Goal: Task Accomplishment & Management: Complete application form

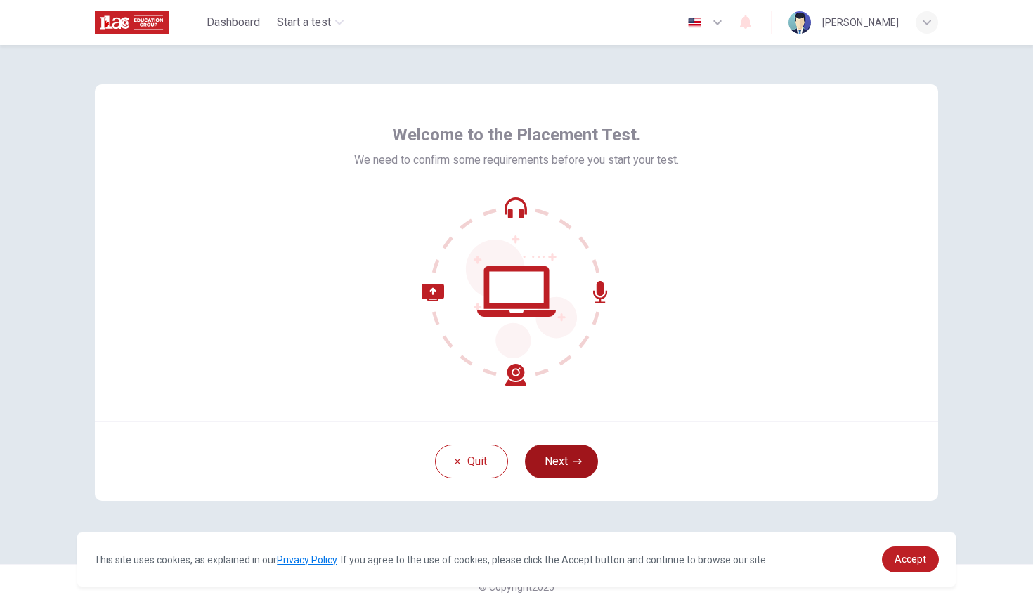
click at [507, 468] on button "Next" at bounding box center [561, 462] width 73 height 34
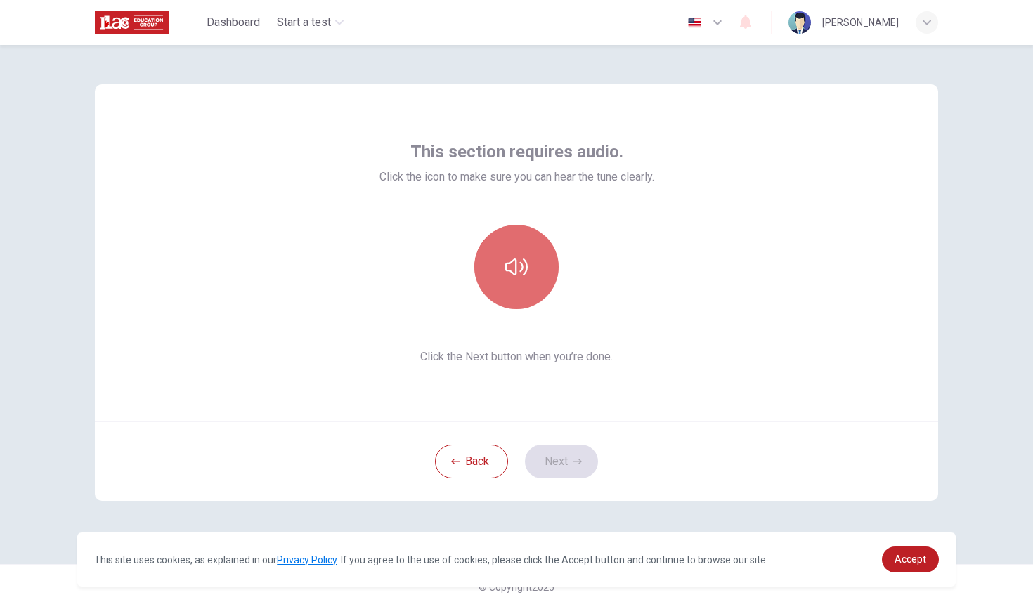
click at [507, 297] on button "button" at bounding box center [516, 267] width 84 height 84
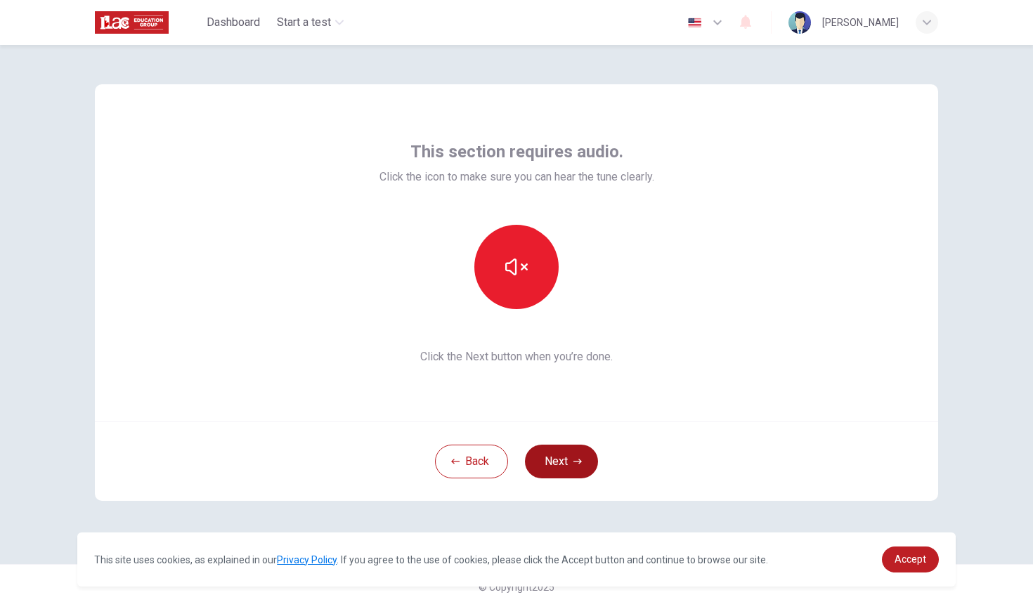
click at [507, 465] on button "Next" at bounding box center [561, 462] width 73 height 34
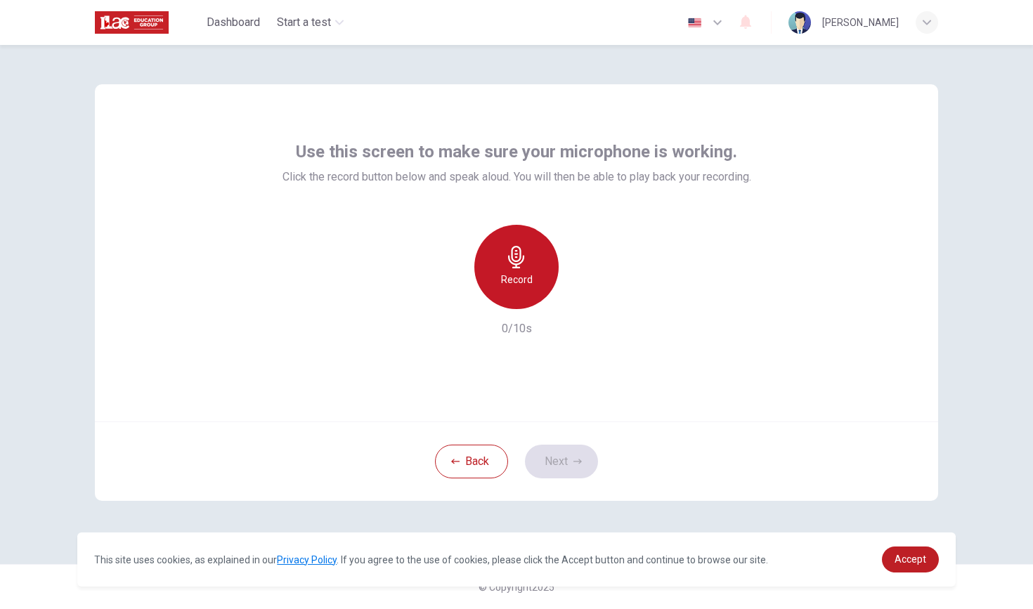
click at [499, 242] on div "Record" at bounding box center [516, 267] width 84 height 84
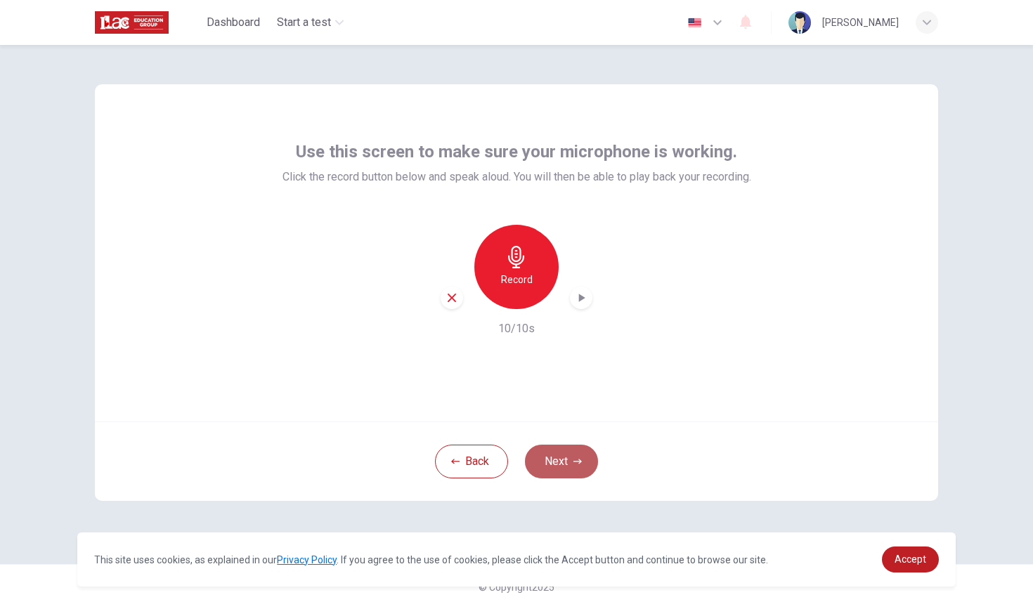
click at [507, 465] on button "Next" at bounding box center [561, 462] width 73 height 34
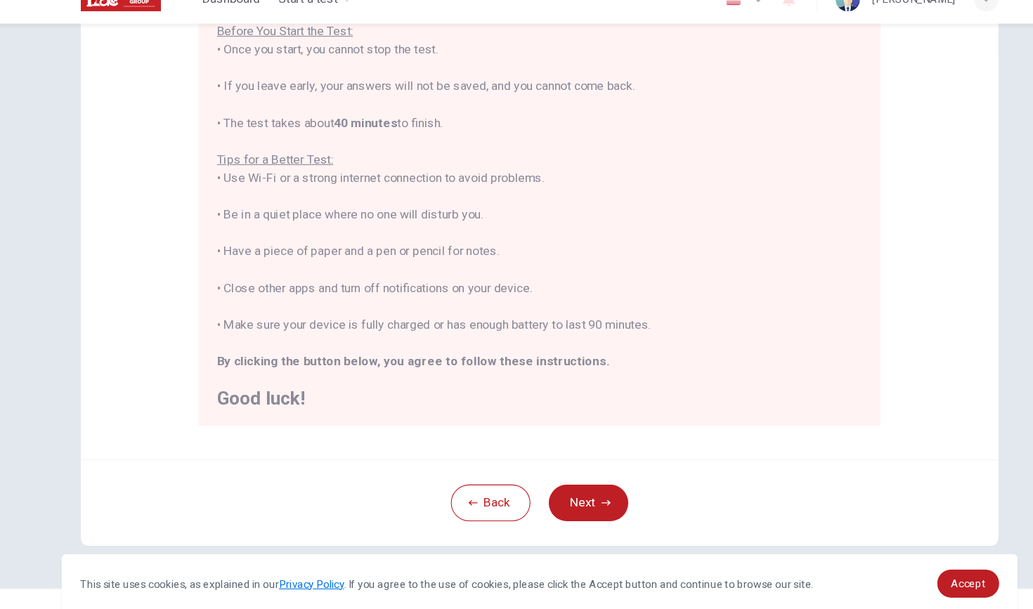
scroll to position [172, 0]
click at [507, 205] on div "You are about to start a Placement Test . Before You Start the Test: • Once you…" at bounding box center [516, 204] width 593 height 388
click at [507, 469] on button "Next" at bounding box center [561, 486] width 73 height 34
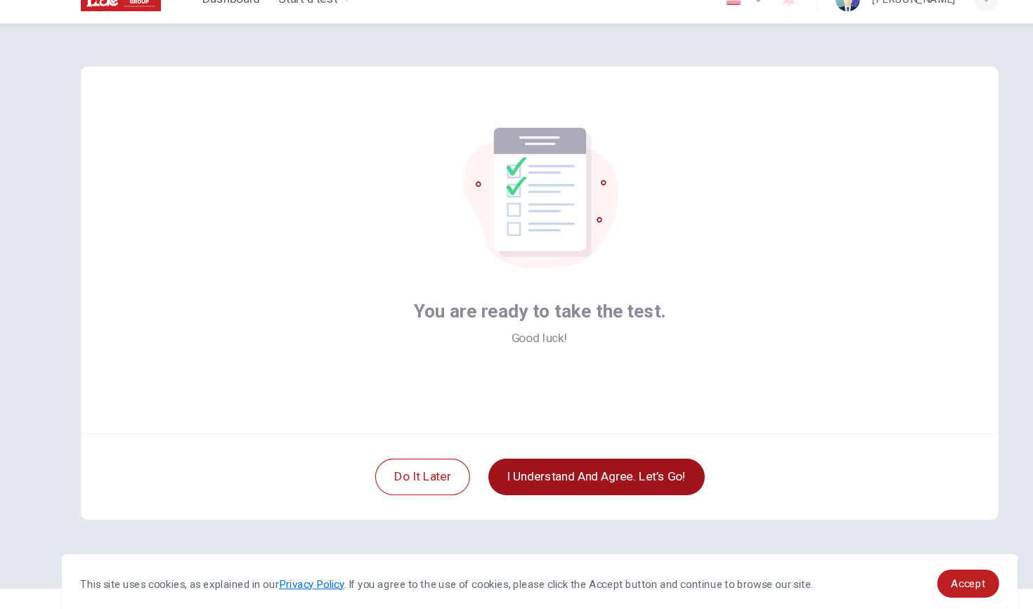
click at [507, 445] on button "I understand and agree. Let’s go!" at bounding box center [568, 462] width 199 height 34
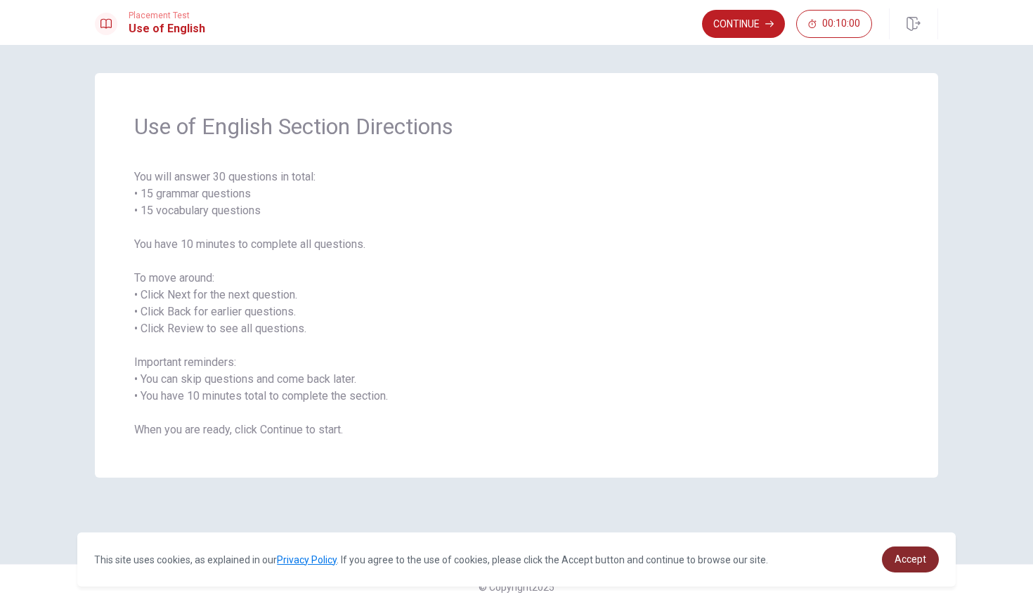
click at [507, 555] on span "Accept" at bounding box center [910, 559] width 32 height 11
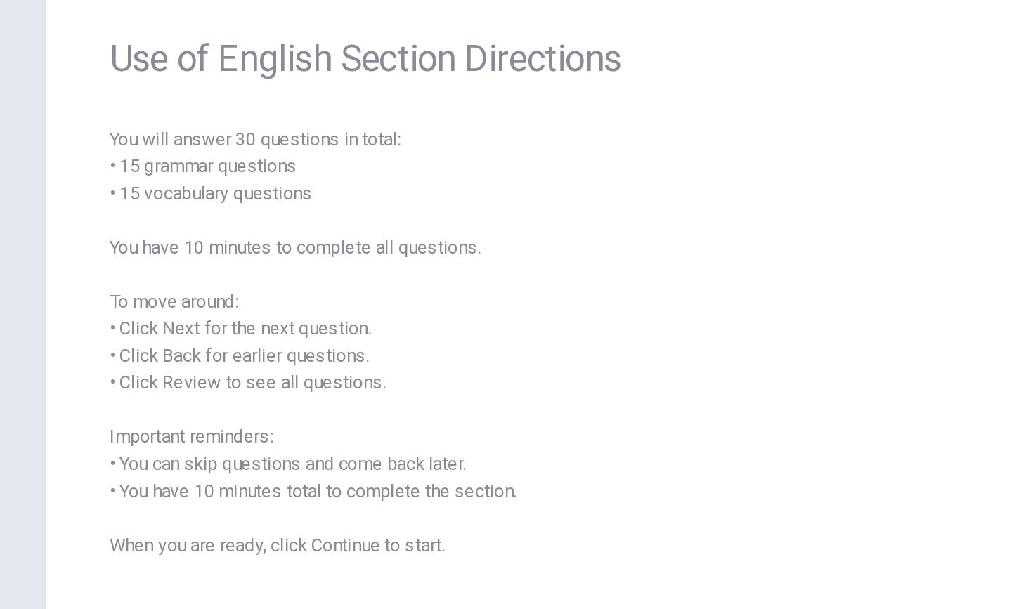
click at [492, 379] on div "Use of English Section Directions You will answer 30 questions in total: • 15 g…" at bounding box center [516, 275] width 843 height 405
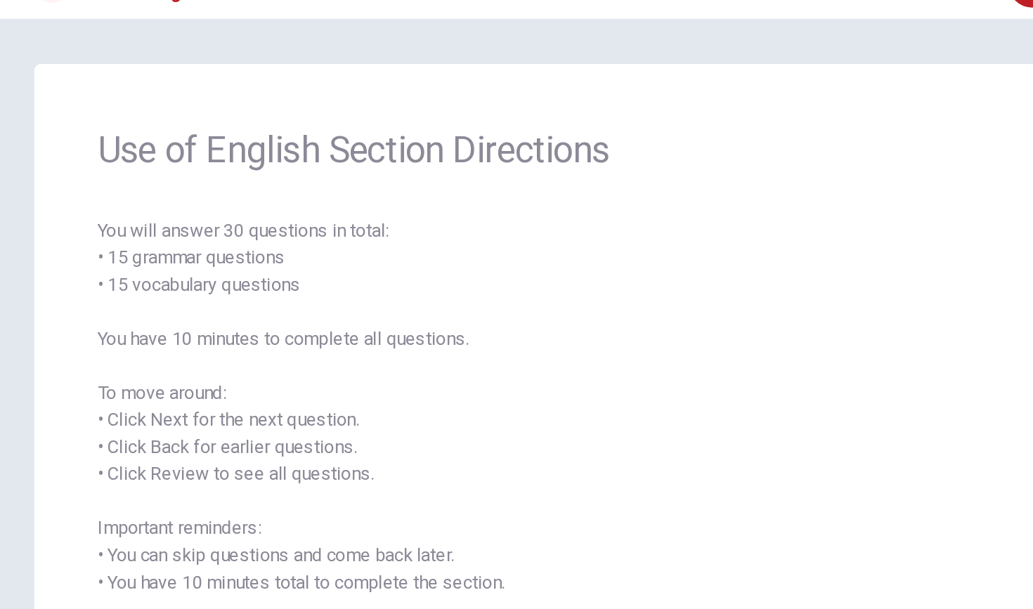
drag, startPoint x: 492, startPoint y: 379, endPoint x: 569, endPoint y: 98, distance: 290.6
click at [507, 278] on div "Use of English Section Directions You will answer 30 questions in total: • 15 g…" at bounding box center [516, 275] width 843 height 405
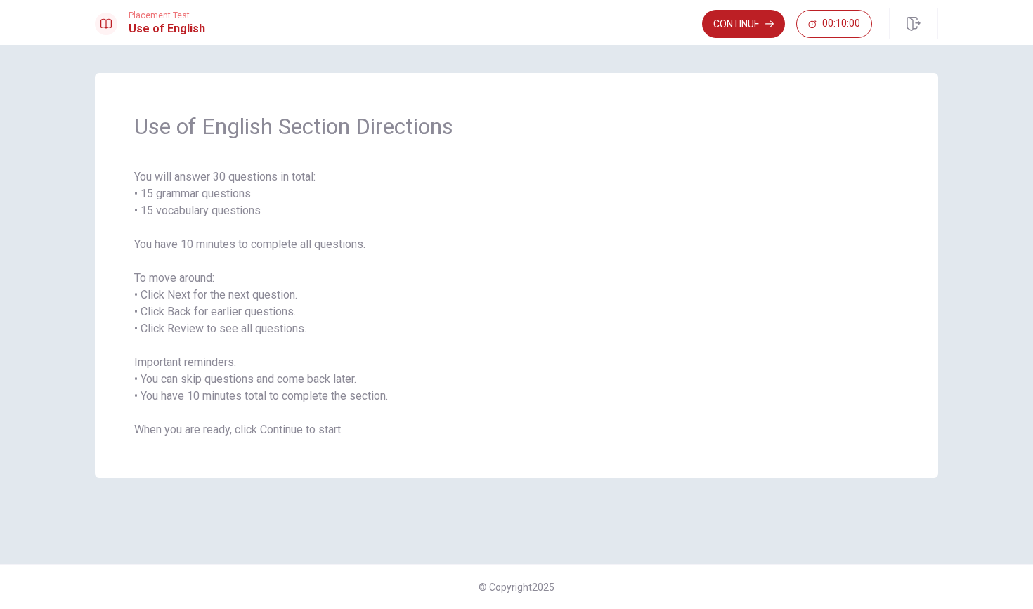
click at [507, 170] on span "You will answer 30 questions in total: • 15 grammar questions • 15 vocabulary q…" at bounding box center [516, 304] width 764 height 270
click at [507, 34] on button "Continue" at bounding box center [743, 24] width 83 height 28
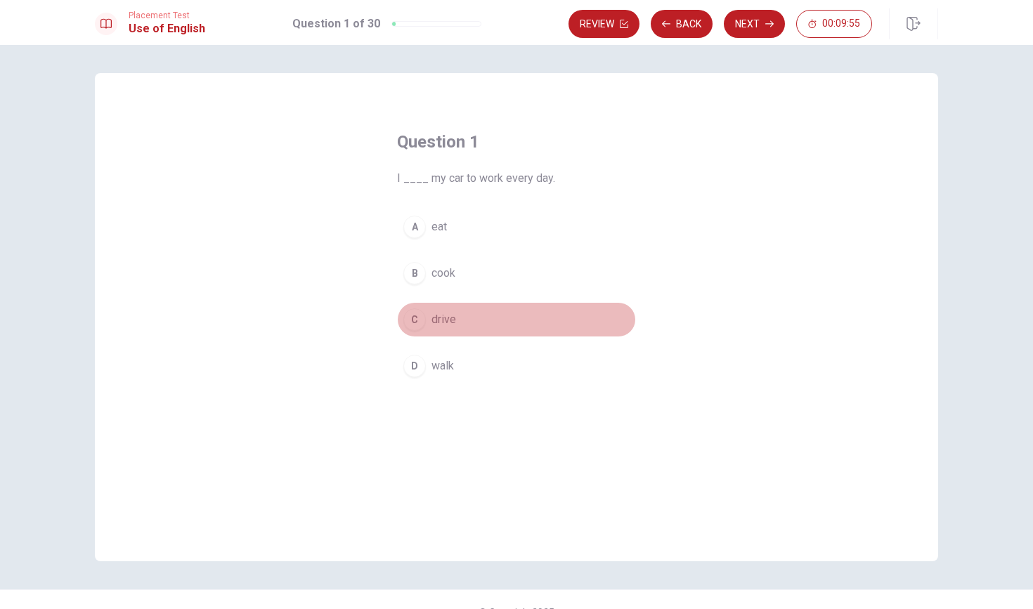
click at [420, 318] on div "C" at bounding box center [414, 319] width 22 height 22
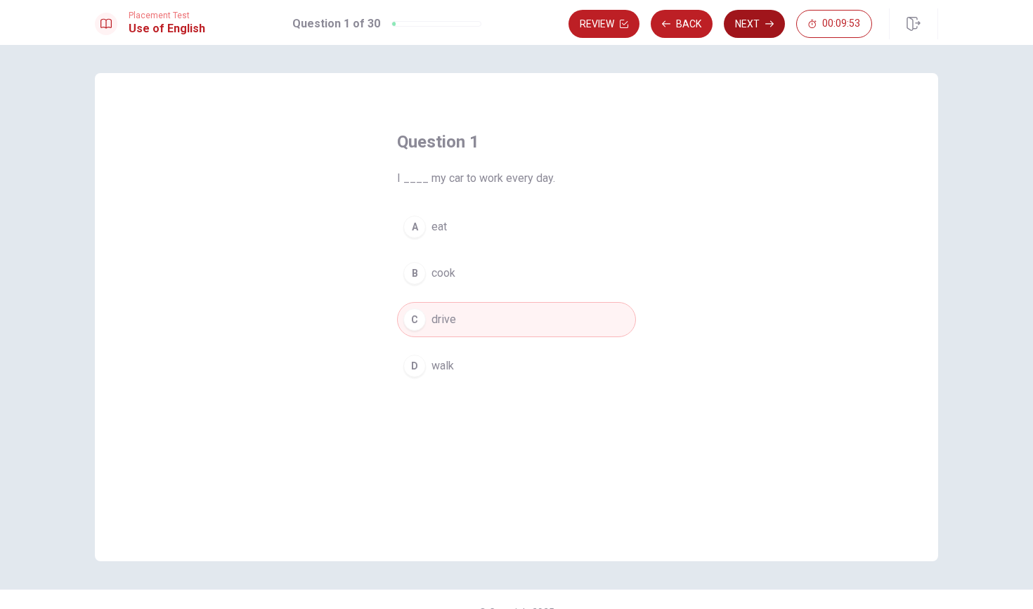
click at [507, 14] on button "Next" at bounding box center [754, 24] width 61 height 28
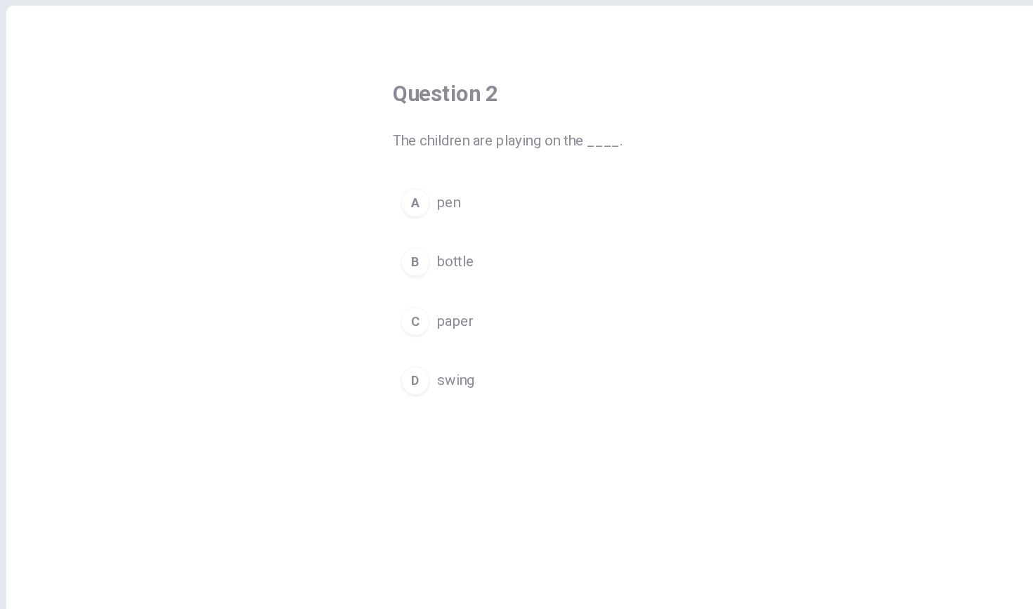
click at [403, 308] on div "C" at bounding box center [414, 319] width 22 height 22
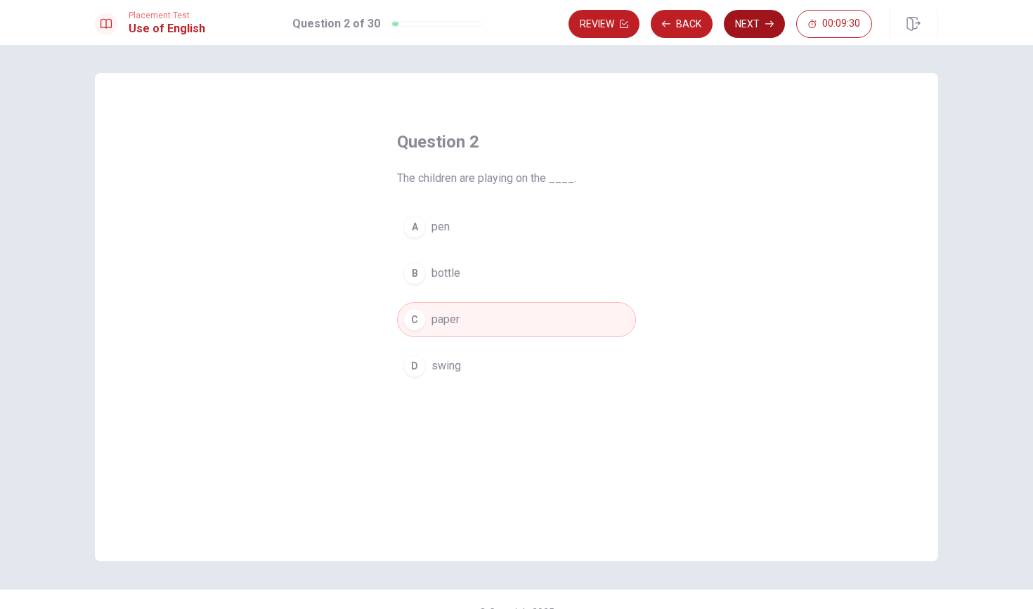
click at [507, 31] on button "Next" at bounding box center [754, 24] width 61 height 28
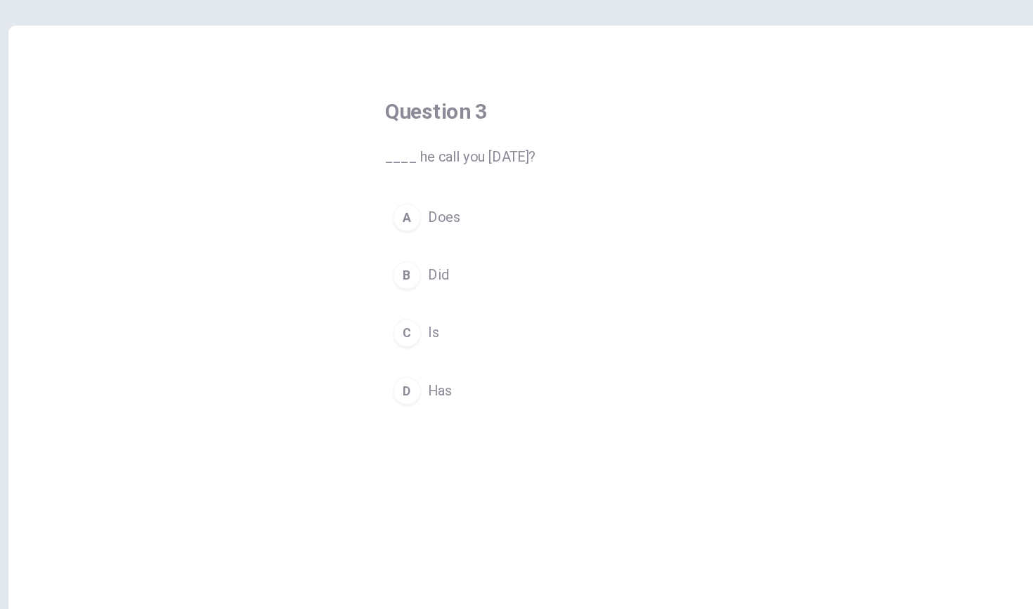
click at [403, 262] on div "B" at bounding box center [414, 273] width 22 height 22
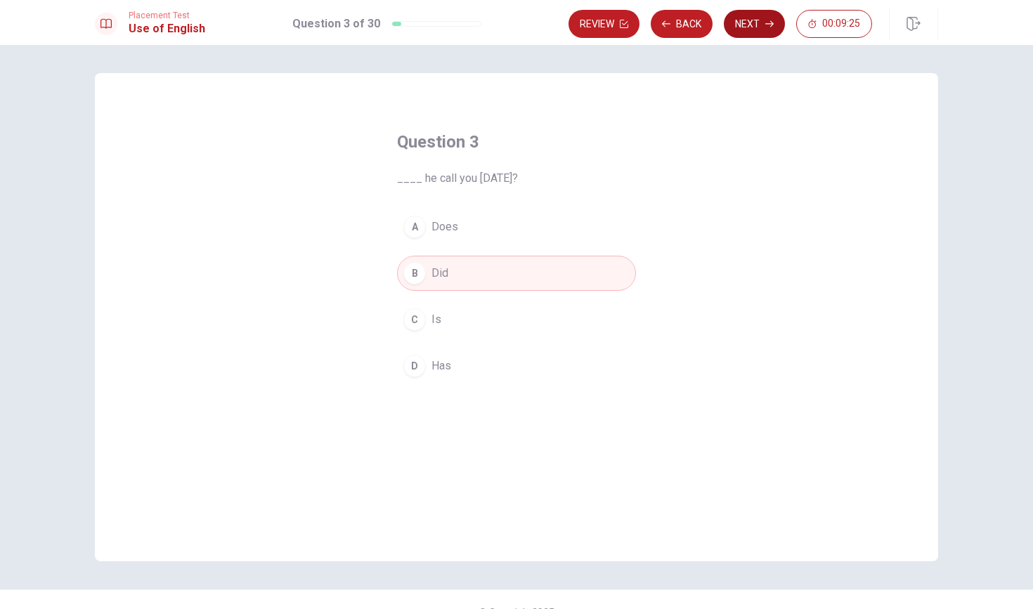
click at [507, 29] on button "Next" at bounding box center [754, 24] width 61 height 28
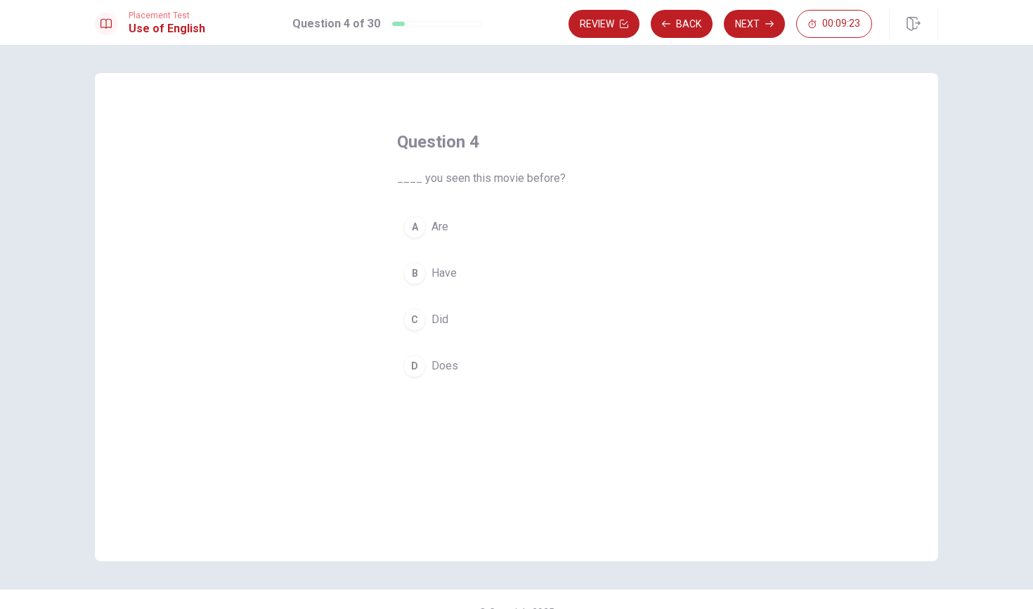
click at [410, 275] on div "B" at bounding box center [414, 273] width 22 height 22
click at [507, 18] on button "Next" at bounding box center [754, 24] width 61 height 28
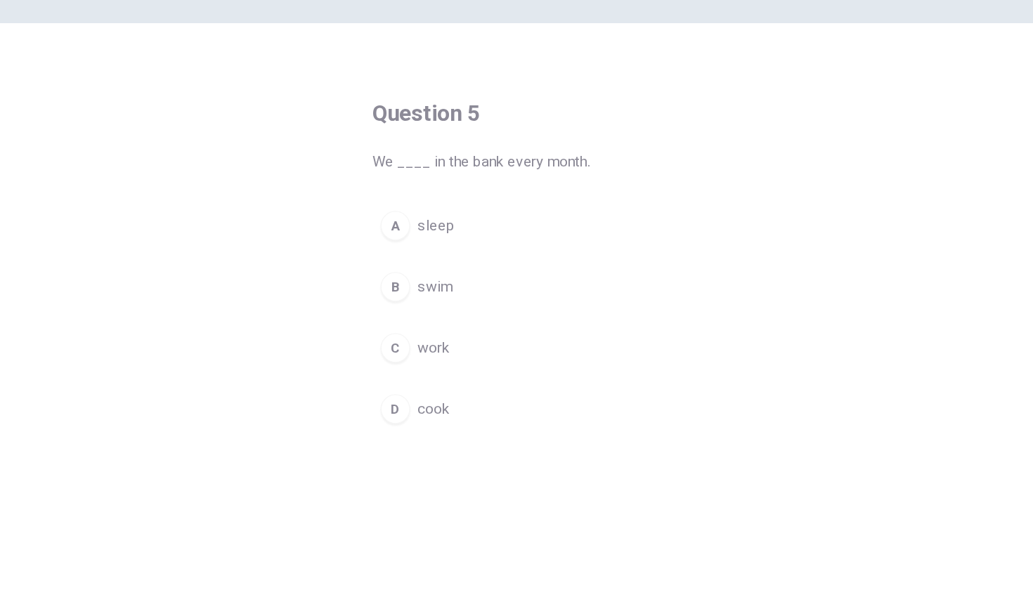
click at [403, 308] on div "C" at bounding box center [414, 319] width 22 height 22
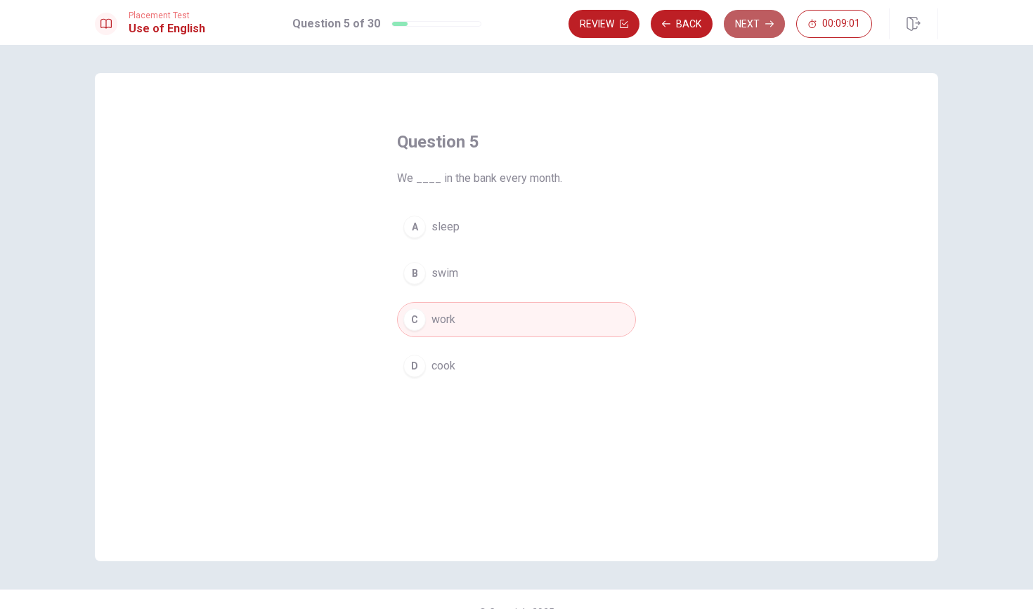
click at [507, 20] on button "Next" at bounding box center [754, 24] width 61 height 28
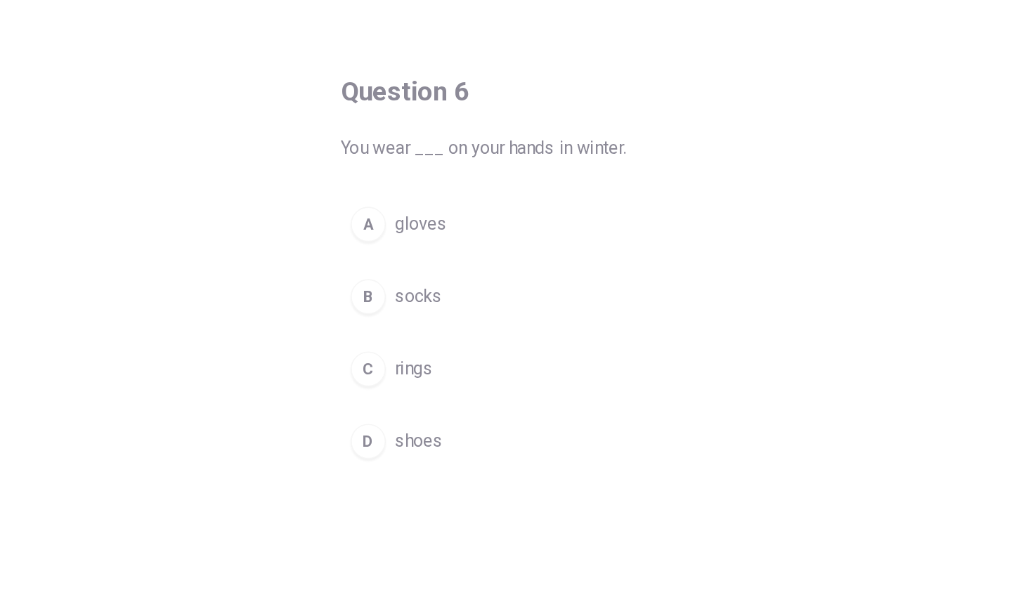
click at [403, 216] on div "A" at bounding box center [414, 227] width 22 height 22
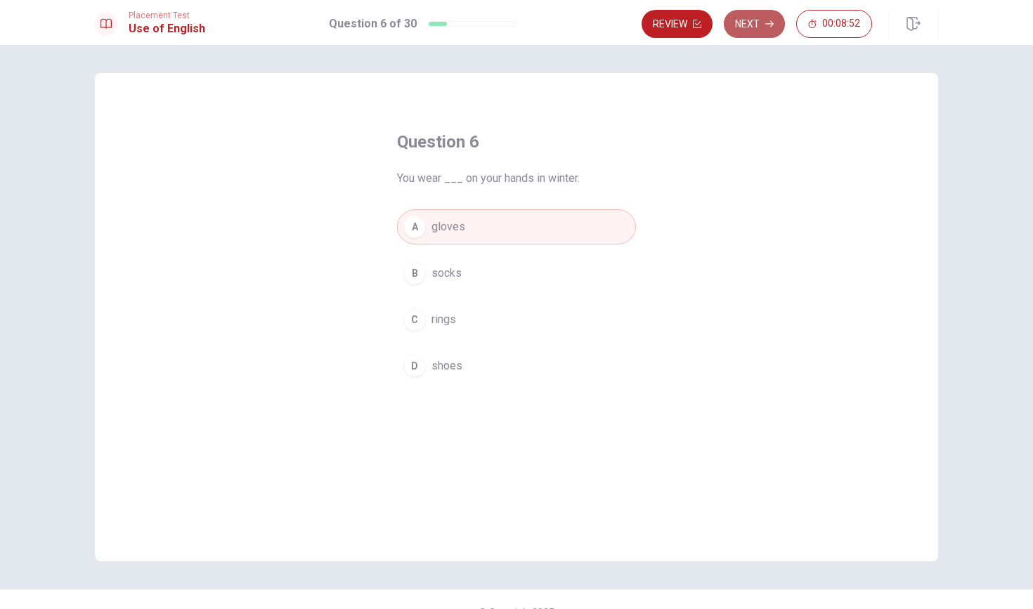
click at [507, 31] on button "Next" at bounding box center [754, 24] width 61 height 28
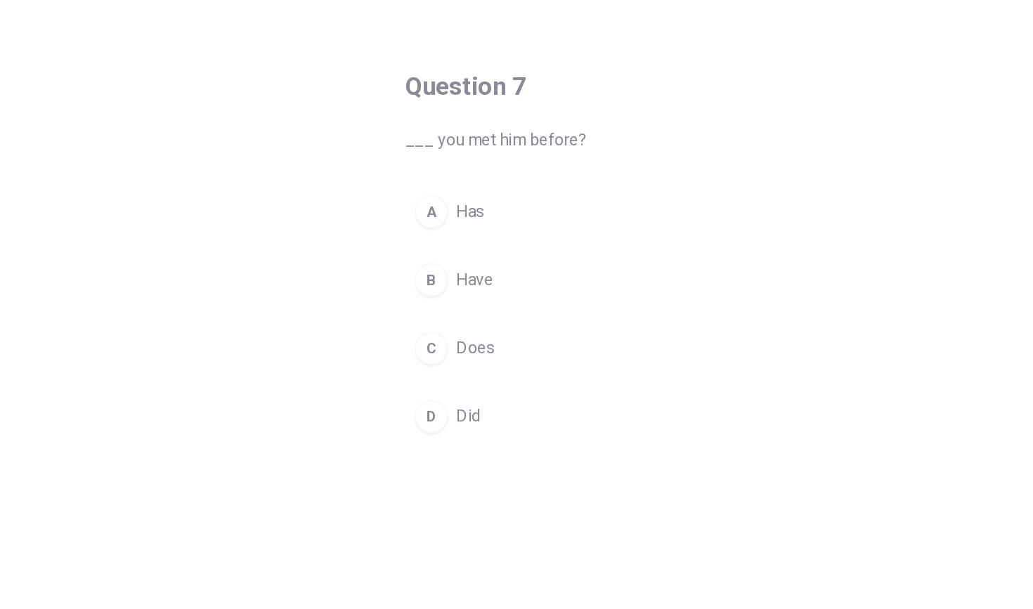
click at [403, 262] on div "B" at bounding box center [414, 273] width 22 height 22
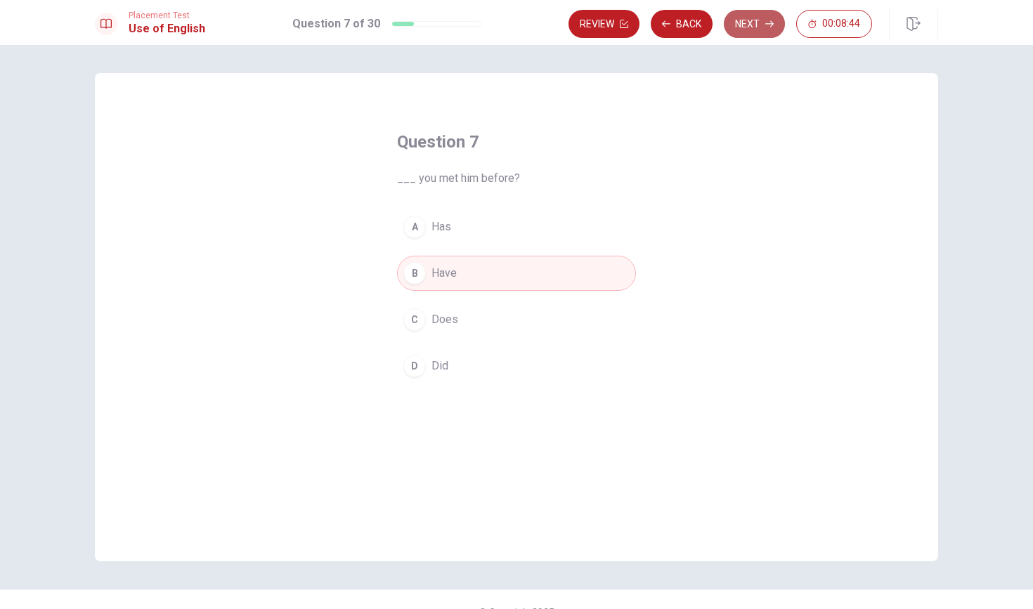
click at [507, 21] on button "Next" at bounding box center [754, 24] width 61 height 28
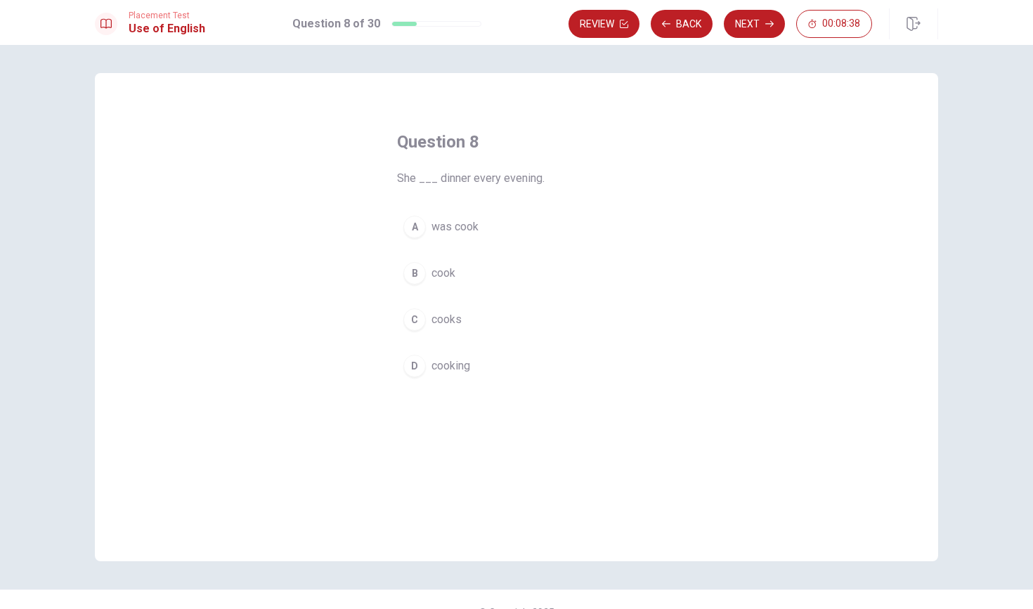
click at [408, 320] on div "C" at bounding box center [414, 319] width 22 height 22
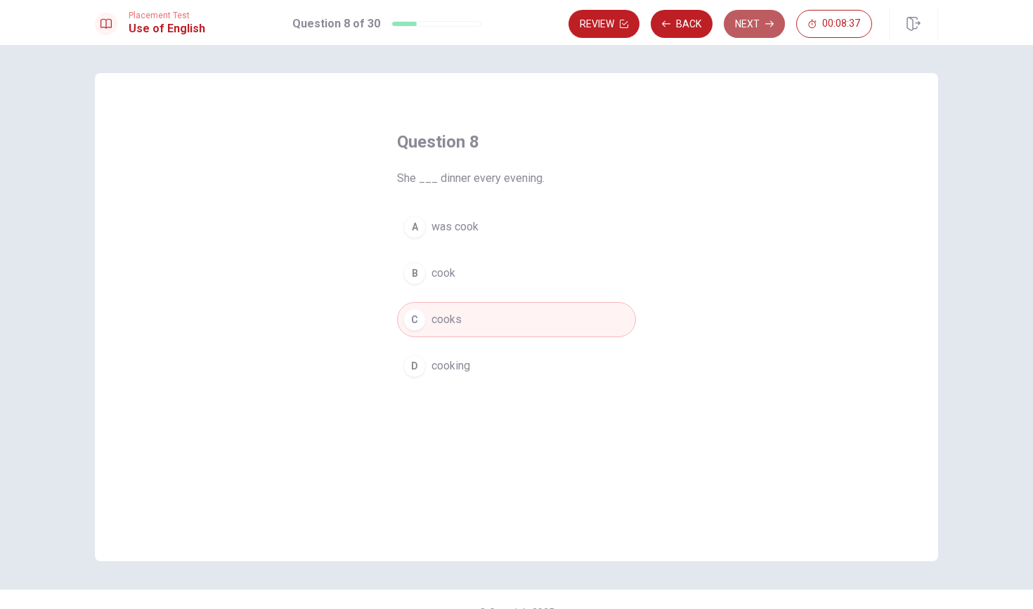
click at [507, 29] on button "Next" at bounding box center [754, 24] width 61 height 28
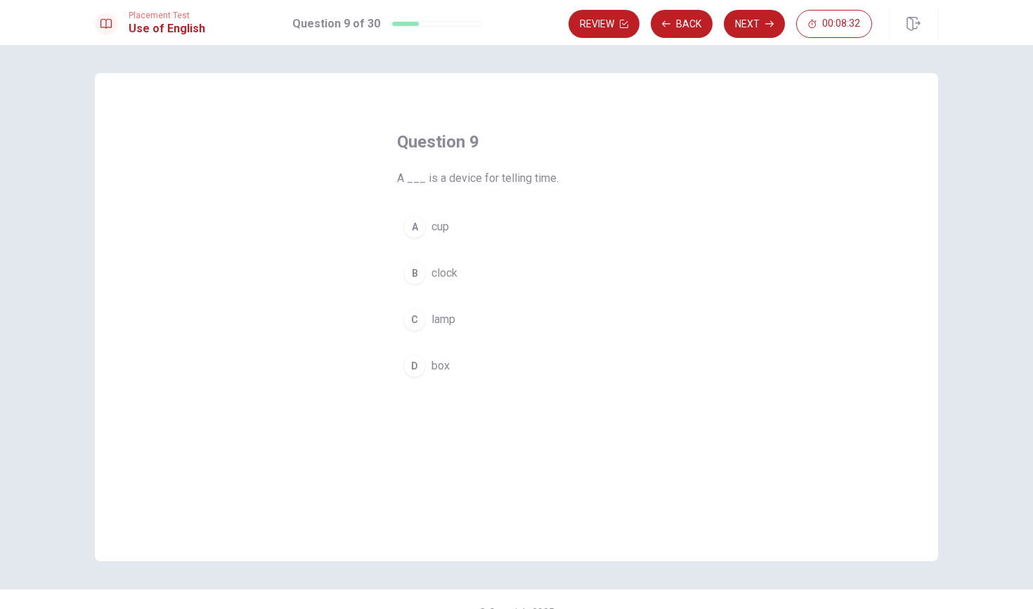
click at [420, 273] on div "B" at bounding box center [414, 273] width 22 height 22
click at [507, 22] on button "Next" at bounding box center [754, 24] width 61 height 28
click at [410, 367] on div "D" at bounding box center [414, 366] width 22 height 22
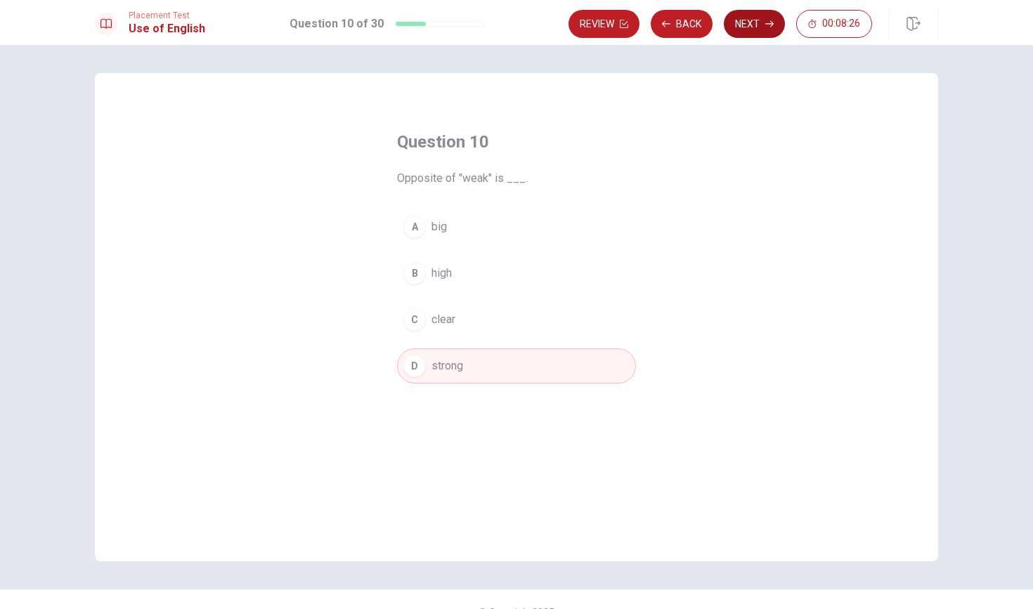
click at [507, 29] on button "Next" at bounding box center [754, 24] width 61 height 28
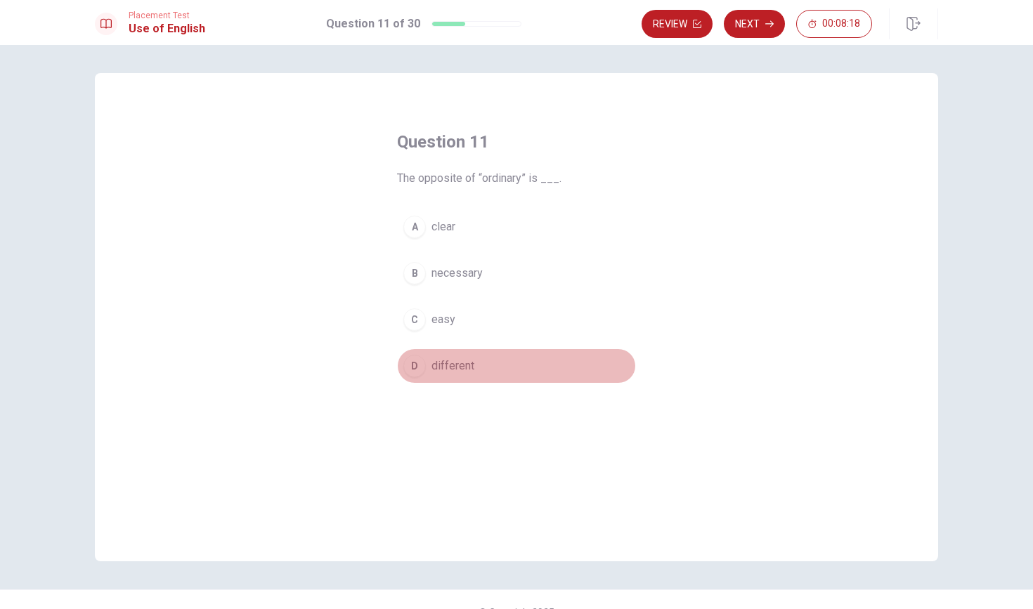
click at [415, 368] on div "D" at bounding box center [414, 366] width 22 height 22
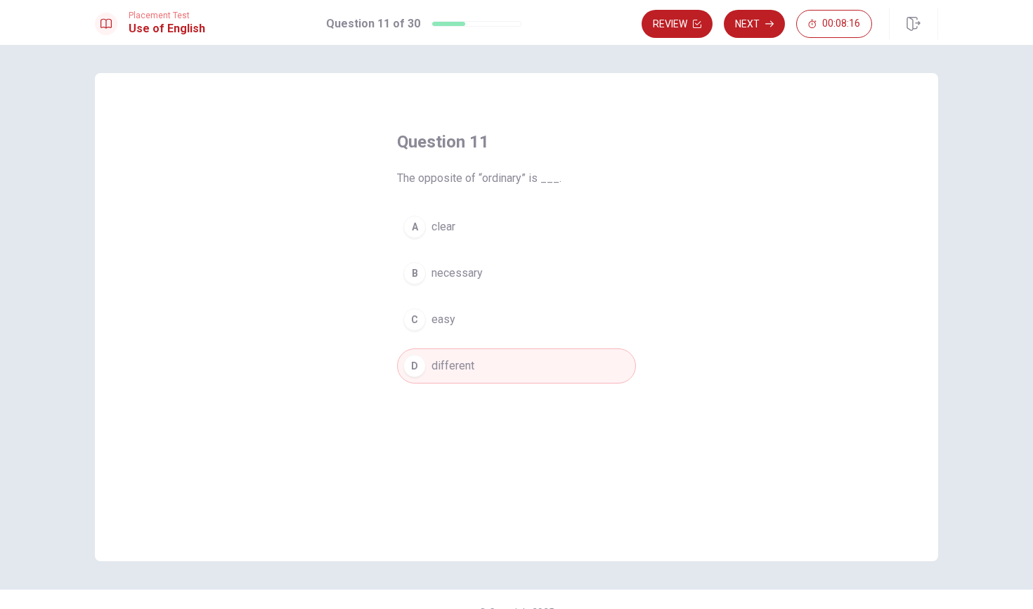
click at [424, 323] on div "C" at bounding box center [414, 319] width 22 height 22
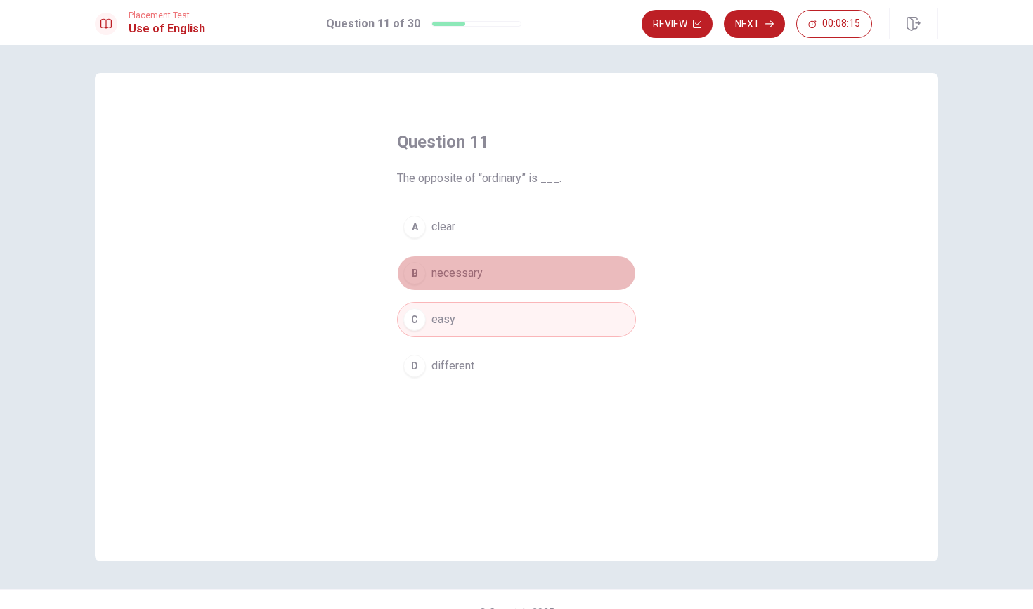
click at [434, 283] on button "B necessary" at bounding box center [516, 273] width 239 height 35
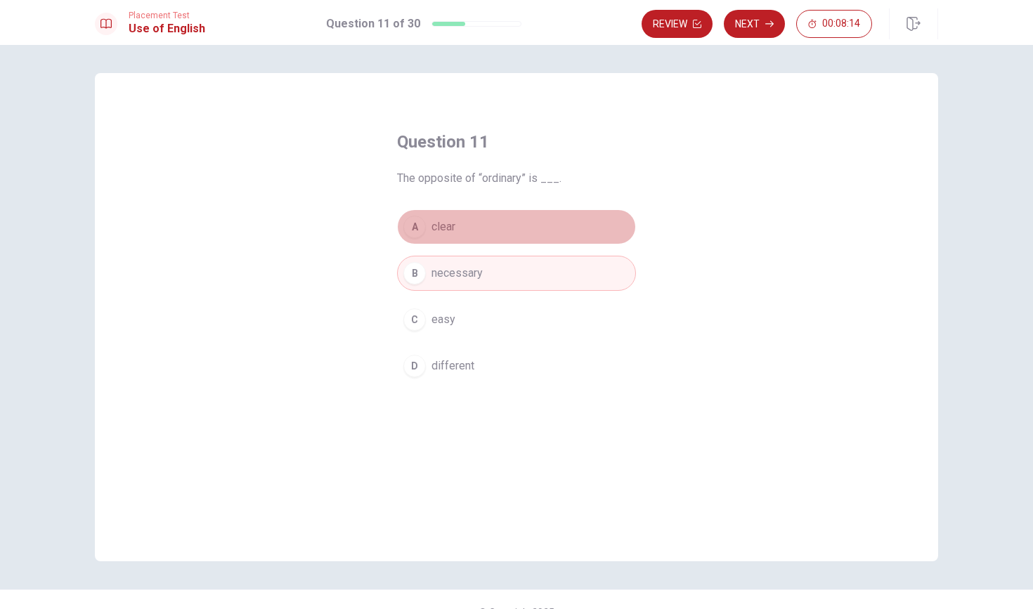
click at [421, 234] on div "A" at bounding box center [414, 227] width 22 height 22
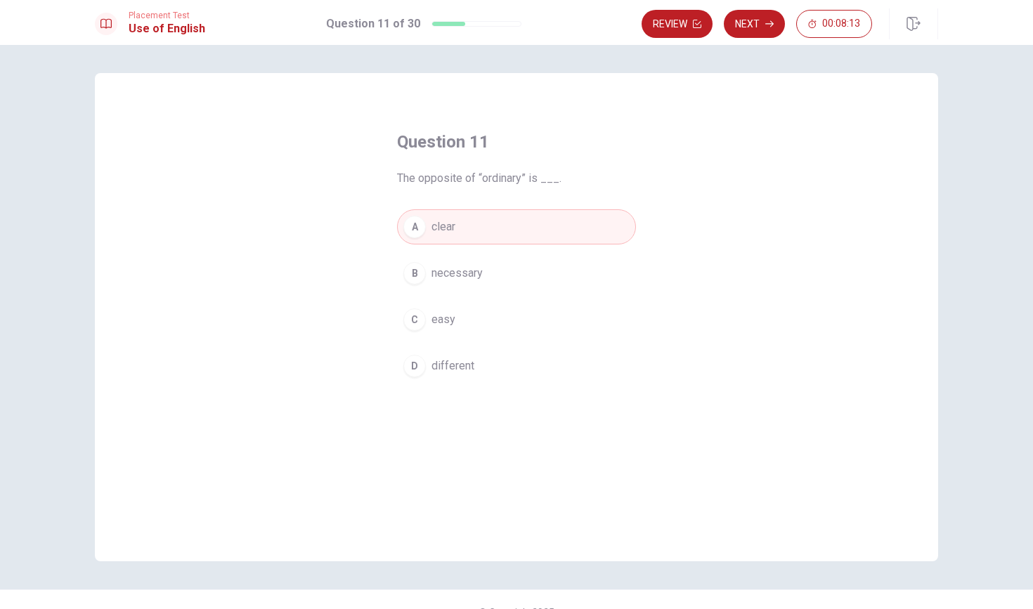
click at [423, 355] on button "D different" at bounding box center [516, 365] width 239 height 35
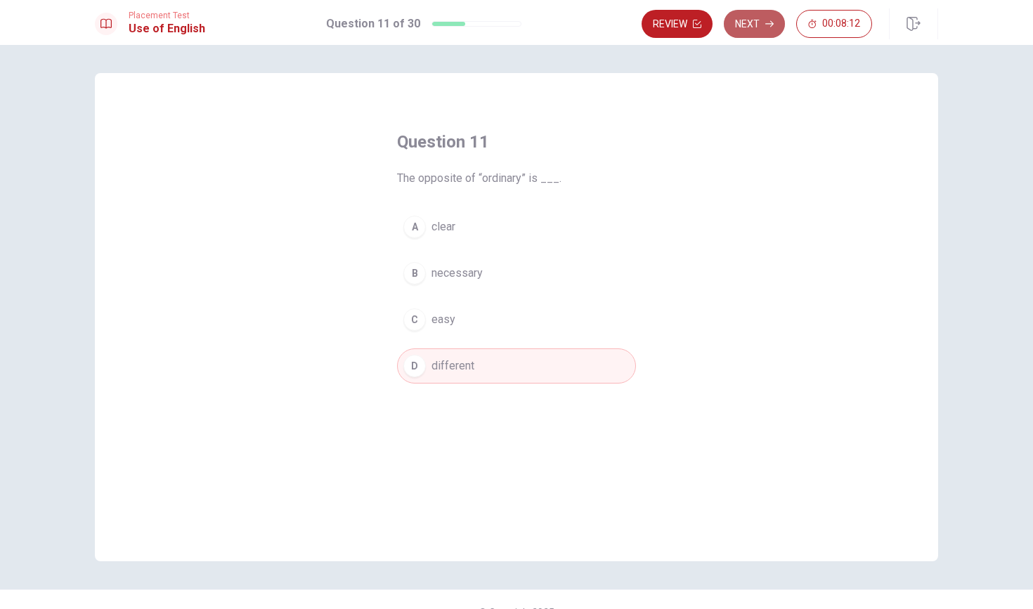
click at [507, 20] on button "Next" at bounding box center [754, 24] width 61 height 28
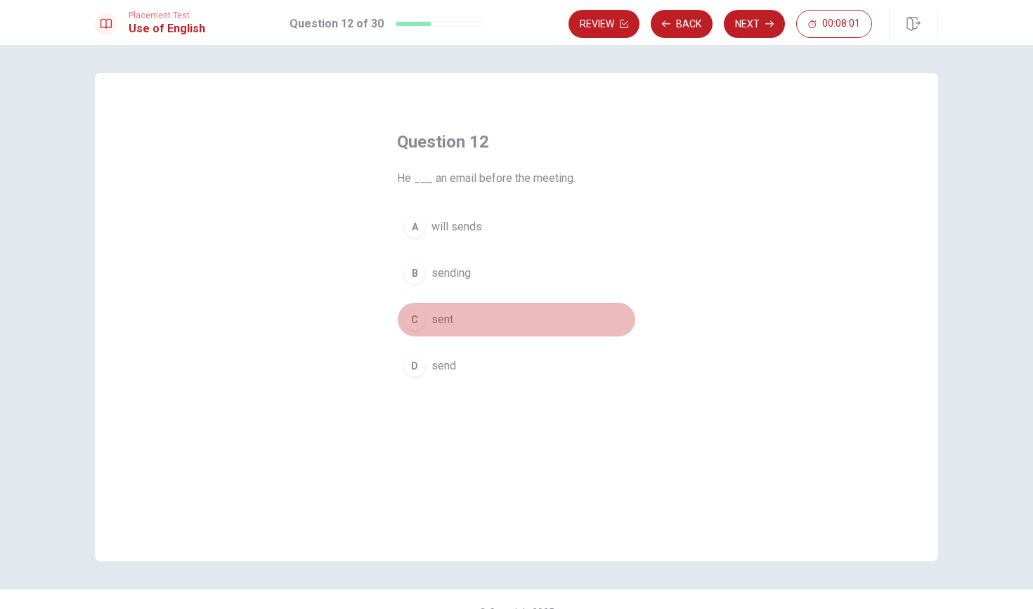
click at [421, 320] on div "C" at bounding box center [414, 319] width 22 height 22
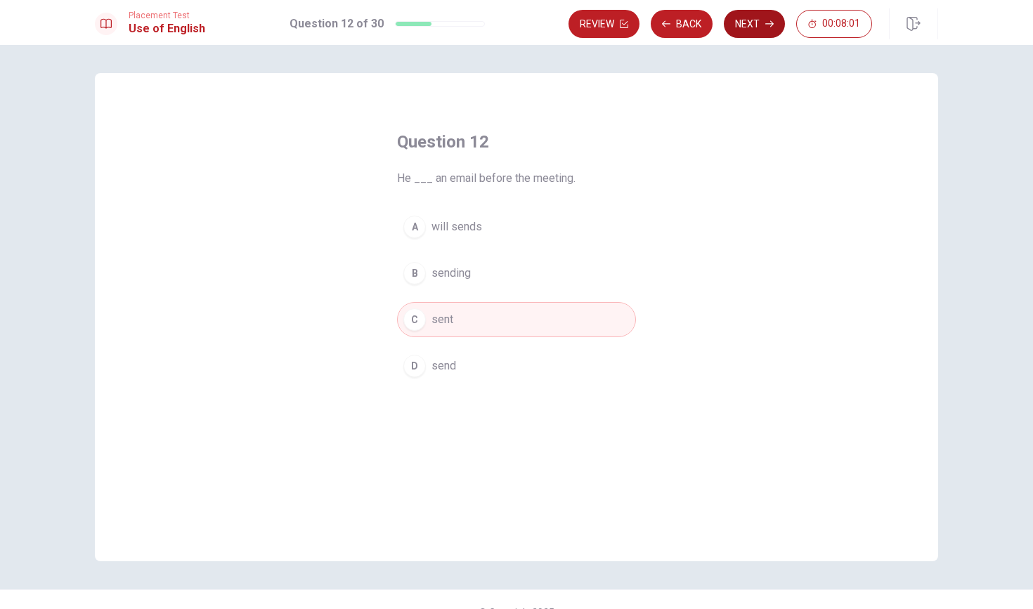
click at [507, 24] on button "Next" at bounding box center [754, 24] width 61 height 28
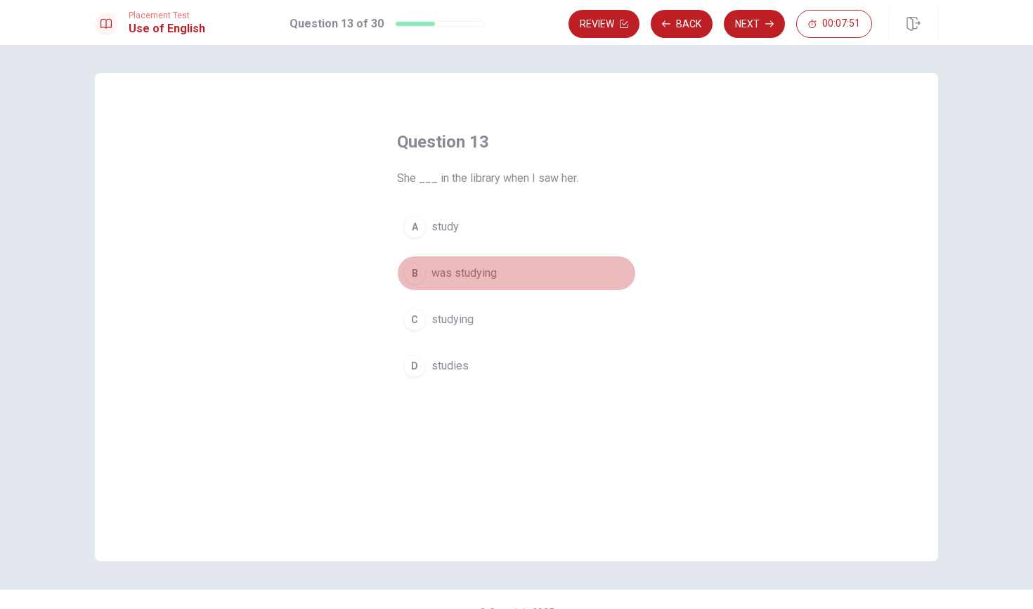
click at [424, 273] on div "B" at bounding box center [414, 273] width 22 height 22
click at [507, 30] on button "Next" at bounding box center [754, 24] width 61 height 28
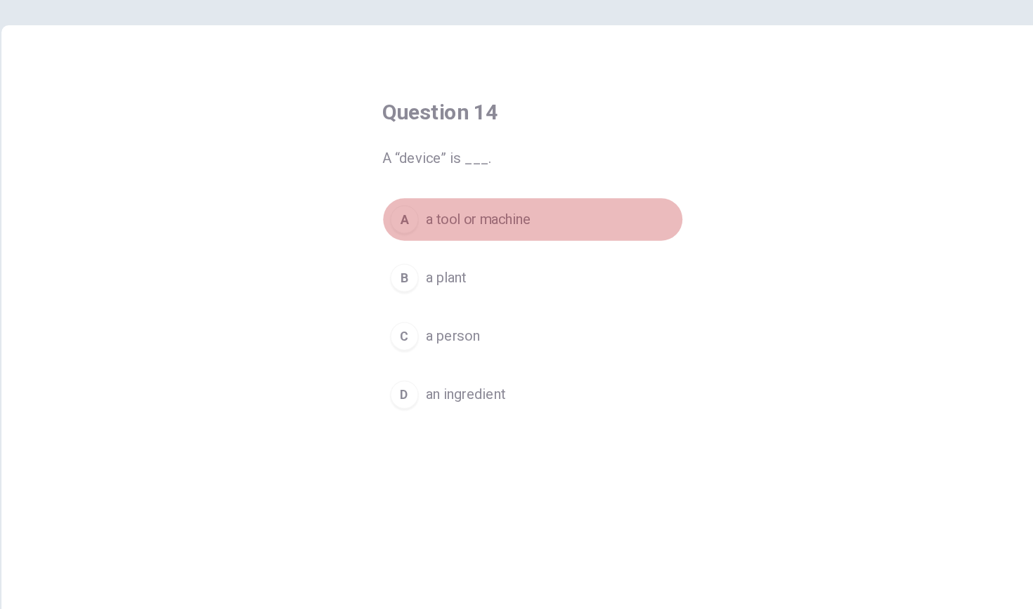
click at [403, 216] on div "A" at bounding box center [414, 227] width 22 height 22
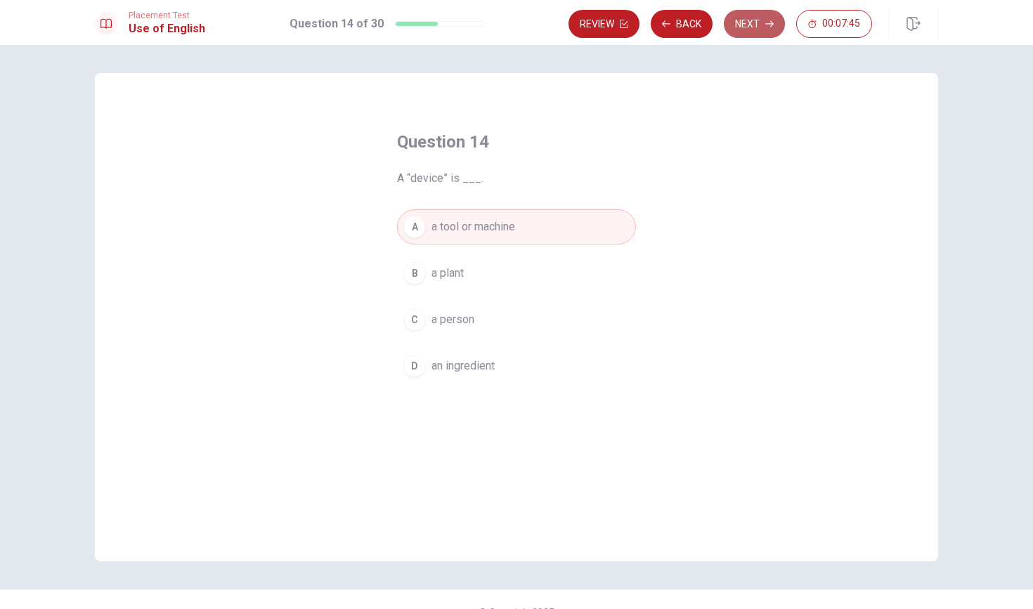
click at [507, 28] on button "Next" at bounding box center [754, 24] width 61 height 28
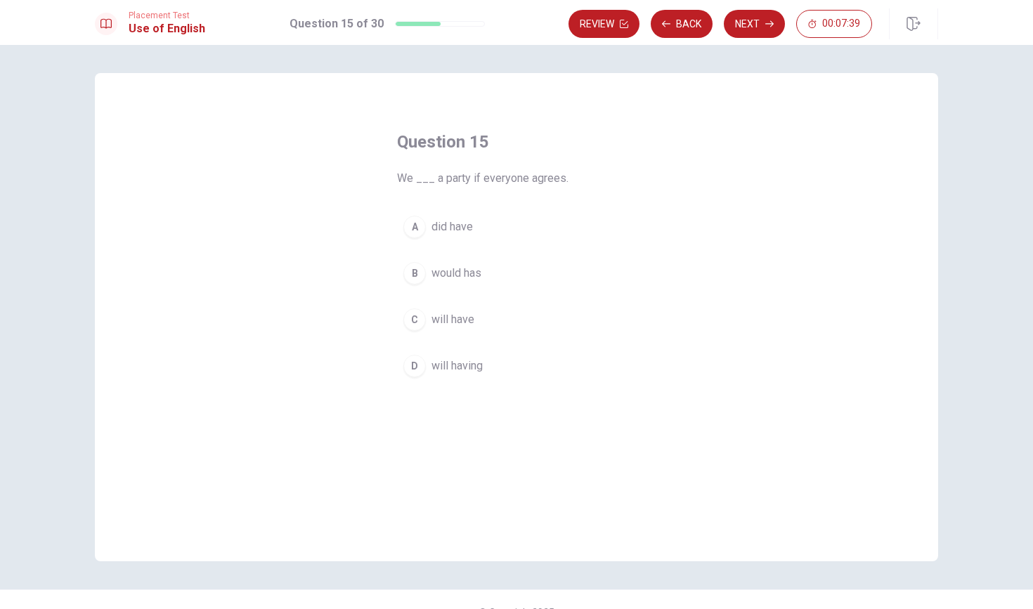
click at [507, 176] on span "We ___ a party if everyone agrees." at bounding box center [516, 178] width 239 height 17
click at [412, 324] on div "C" at bounding box center [414, 319] width 22 height 22
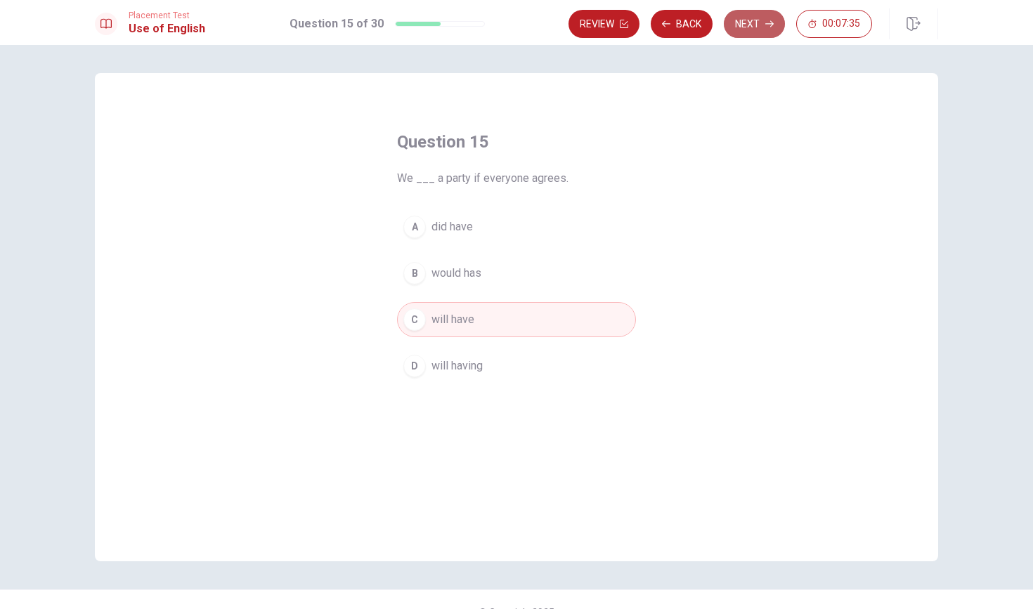
click at [507, 20] on button "Next" at bounding box center [754, 24] width 61 height 28
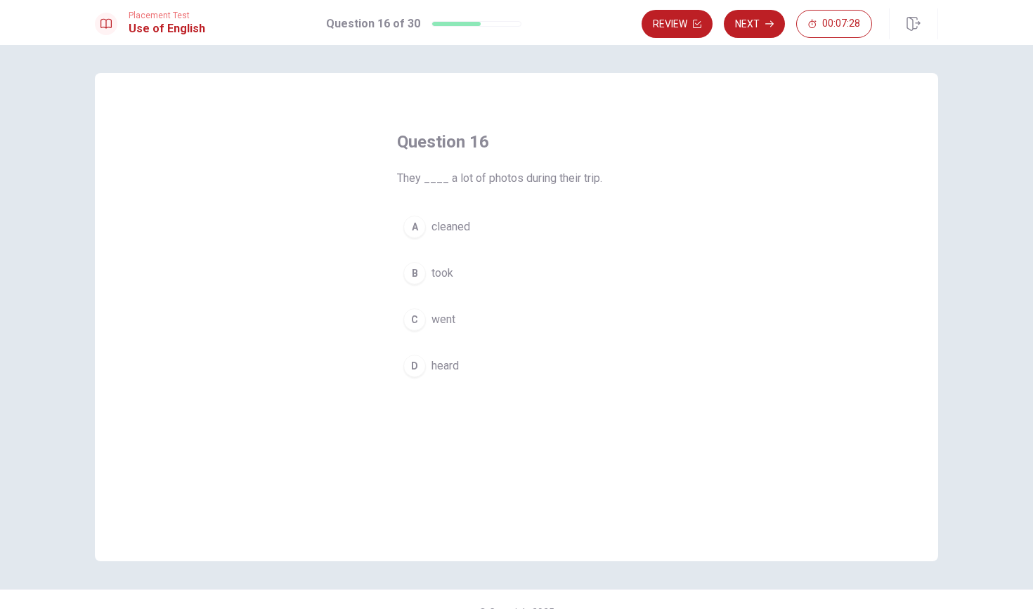
click at [411, 283] on div "B" at bounding box center [414, 273] width 22 height 22
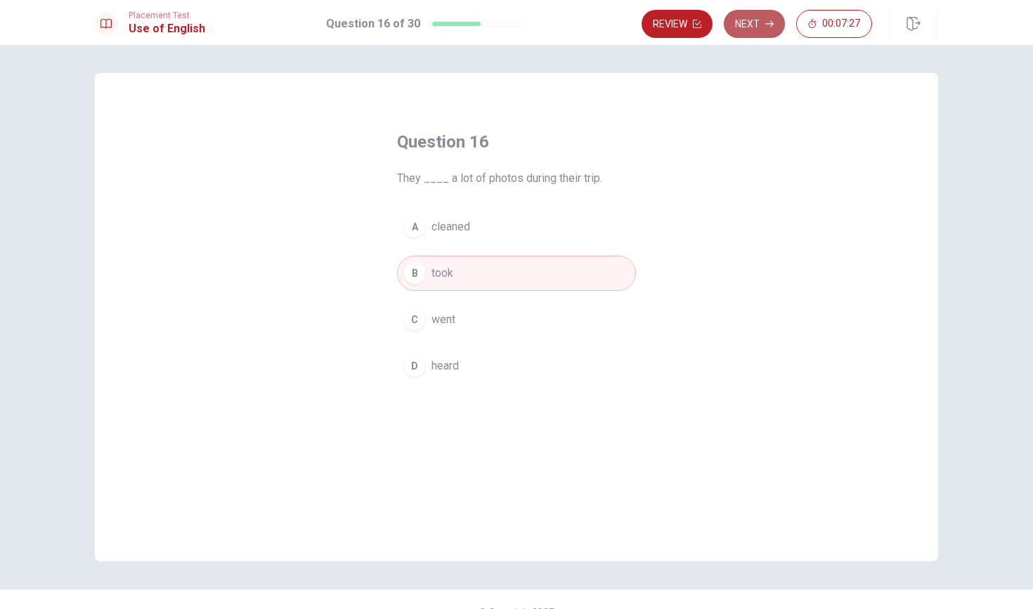
click at [507, 29] on button "Next" at bounding box center [754, 24] width 61 height 28
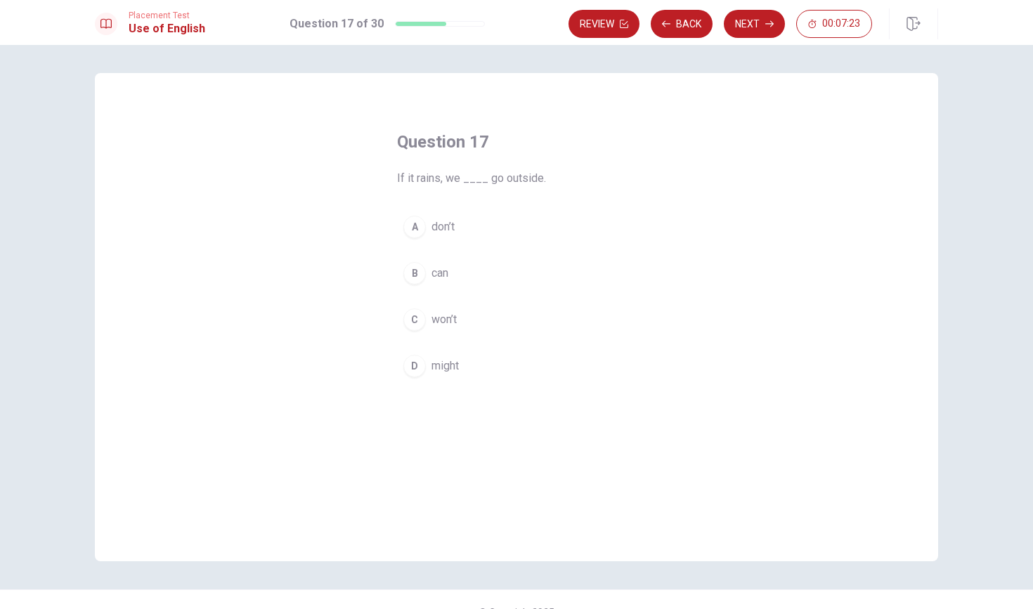
click at [413, 320] on div "C" at bounding box center [414, 319] width 22 height 22
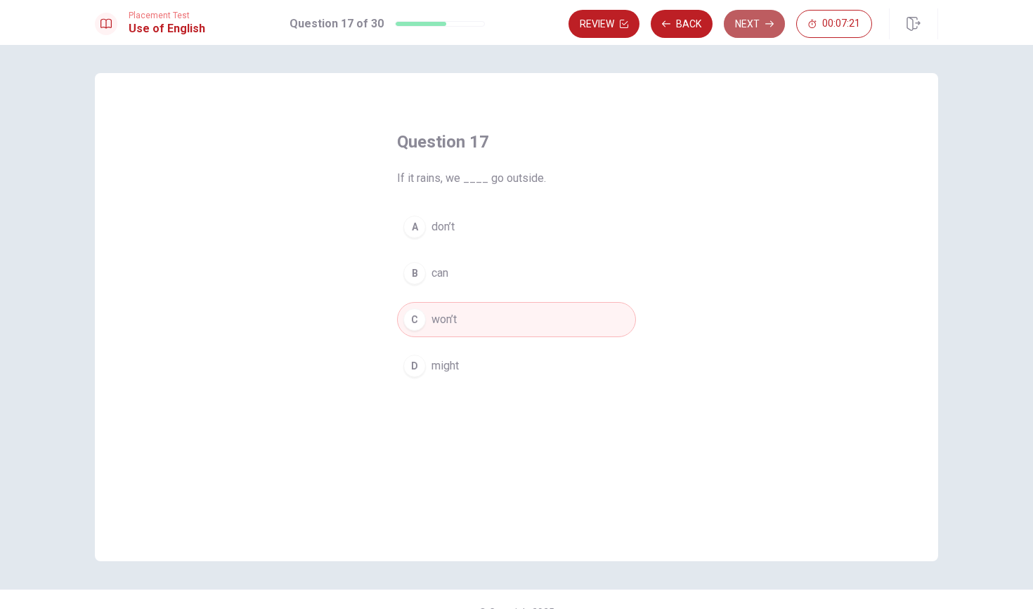
click at [507, 31] on button "Next" at bounding box center [754, 24] width 61 height 28
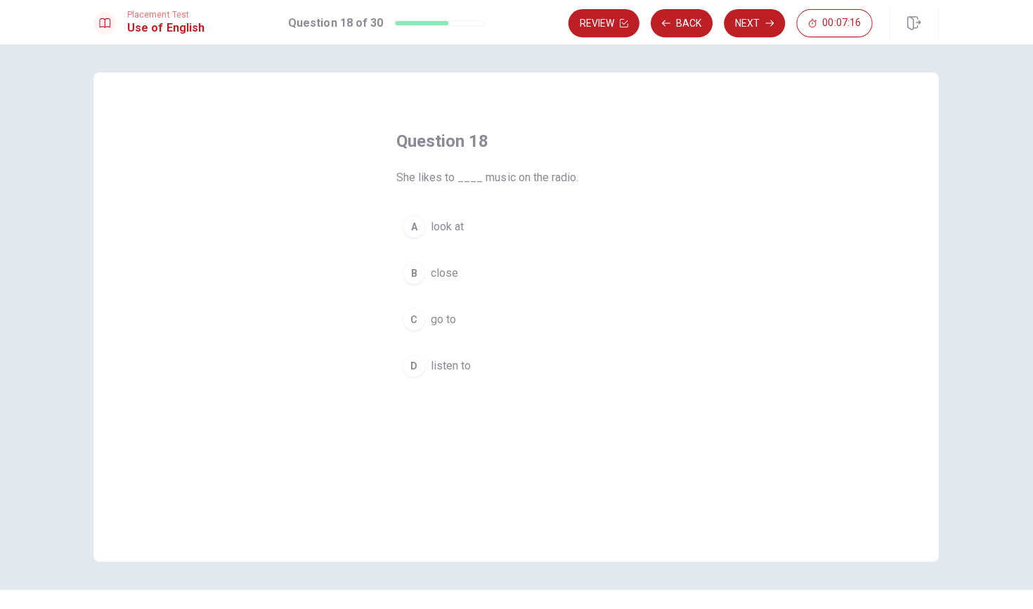
click at [403, 376] on button "D listen to" at bounding box center [516, 365] width 239 height 35
click at [507, 20] on button "Next" at bounding box center [754, 24] width 61 height 28
click at [414, 321] on div "C" at bounding box center [414, 319] width 22 height 22
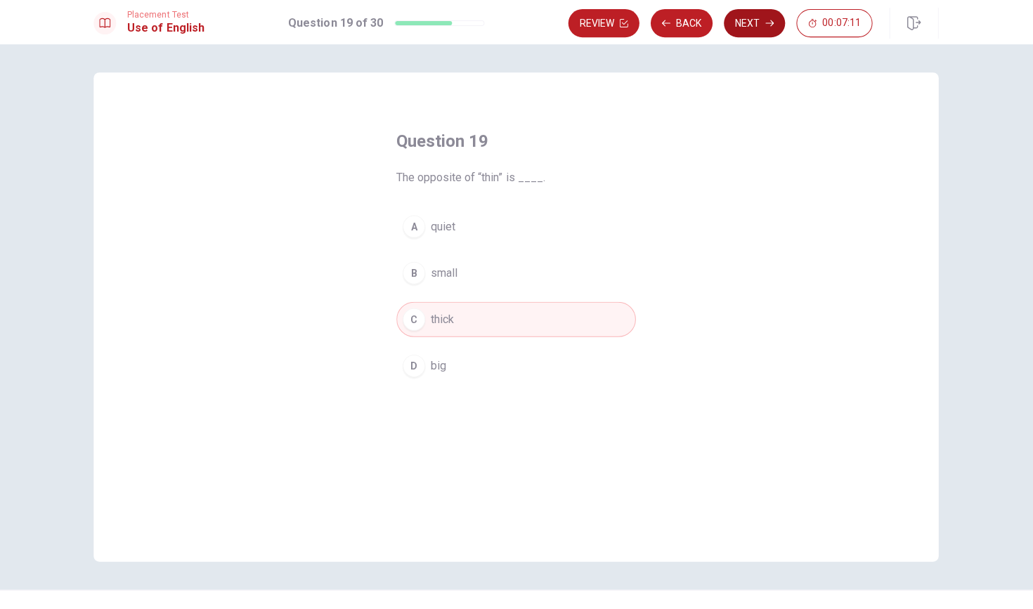
click at [507, 28] on button "Next" at bounding box center [754, 24] width 61 height 28
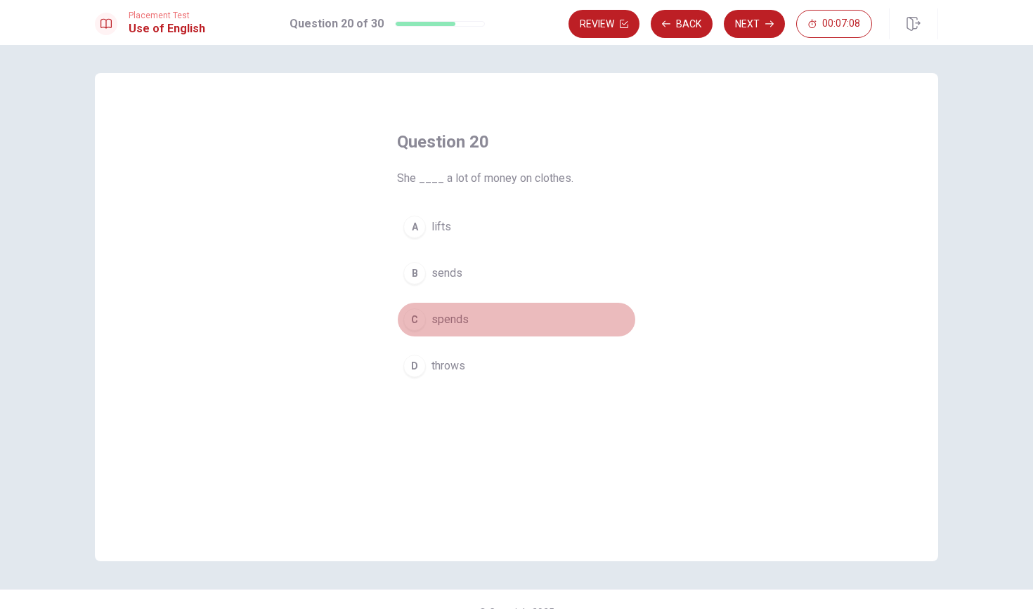
click at [407, 317] on div "C" at bounding box center [414, 319] width 22 height 22
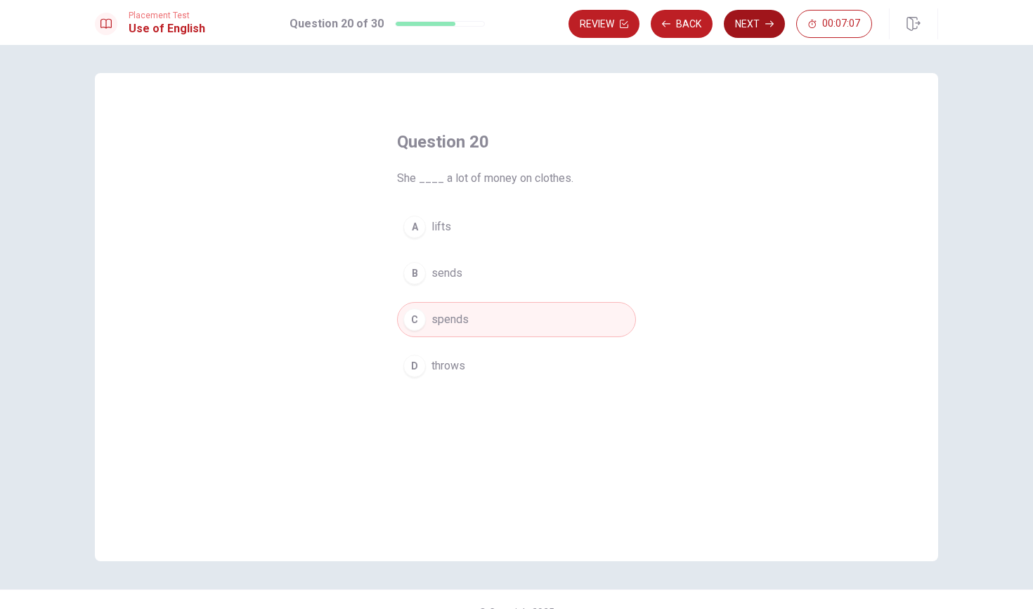
click at [507, 27] on button "Next" at bounding box center [754, 24] width 61 height 28
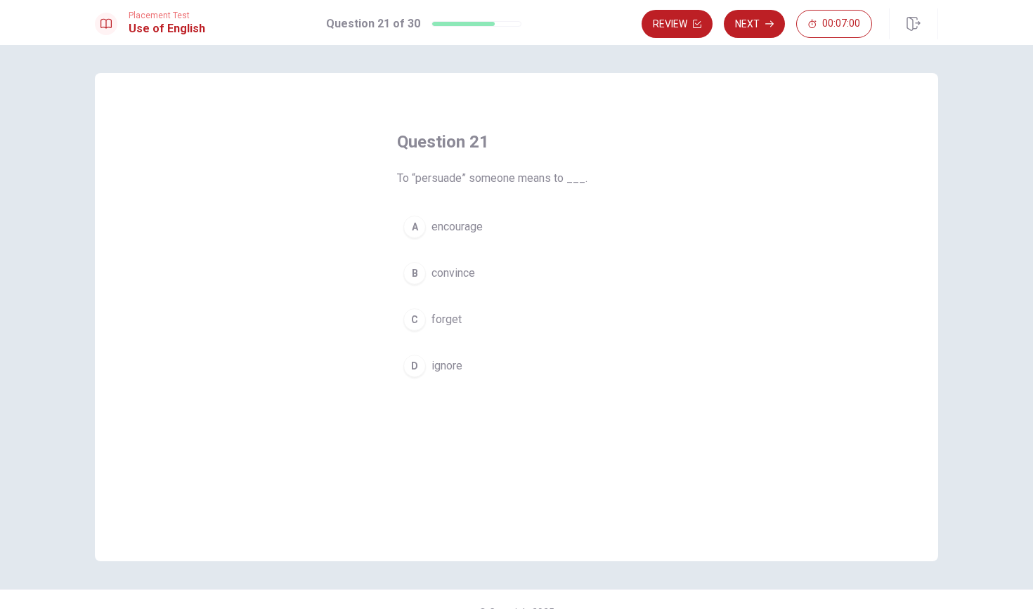
click at [419, 282] on div "B" at bounding box center [414, 273] width 22 height 22
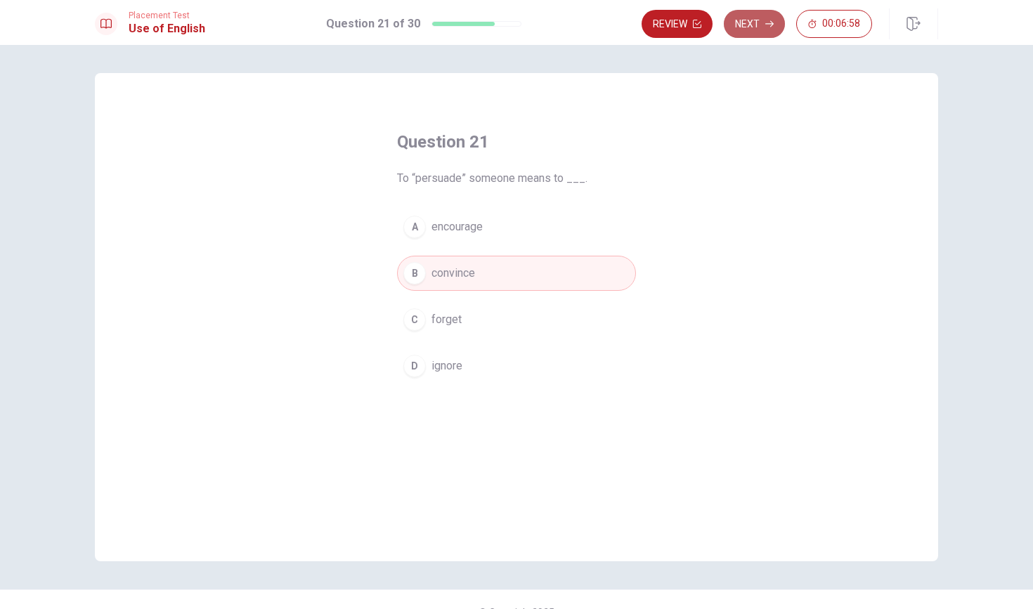
click at [507, 26] on icon "button" at bounding box center [769, 24] width 8 height 8
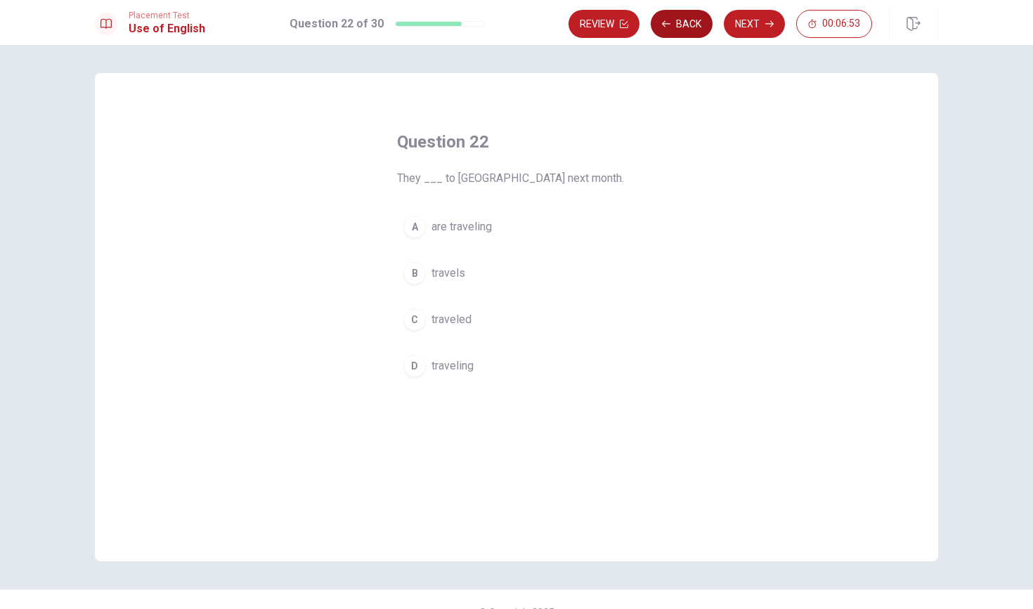
click at [507, 20] on button "Back" at bounding box center [681, 24] width 62 height 28
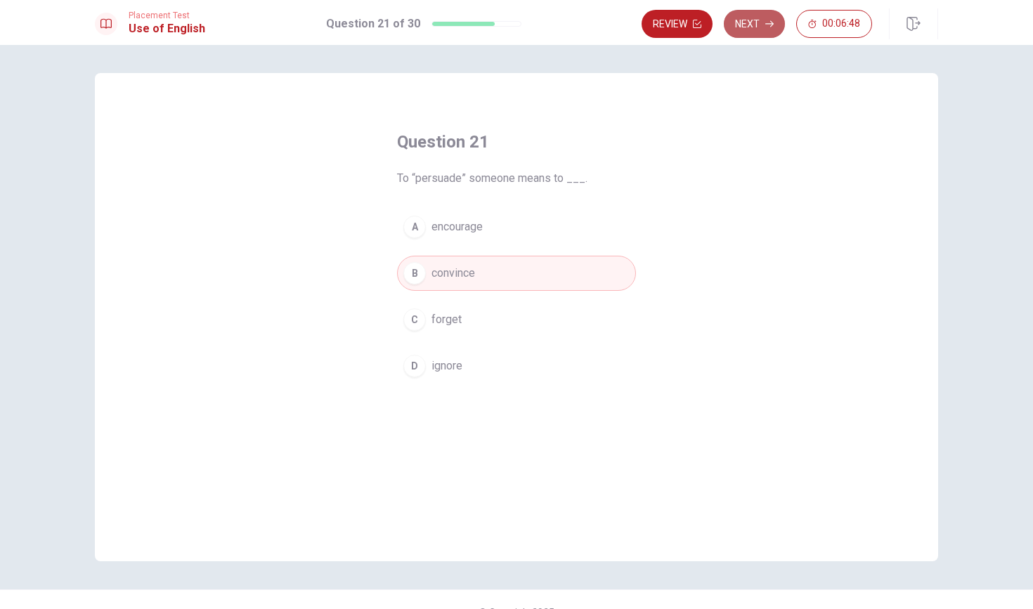
click at [507, 18] on button "Next" at bounding box center [754, 24] width 61 height 28
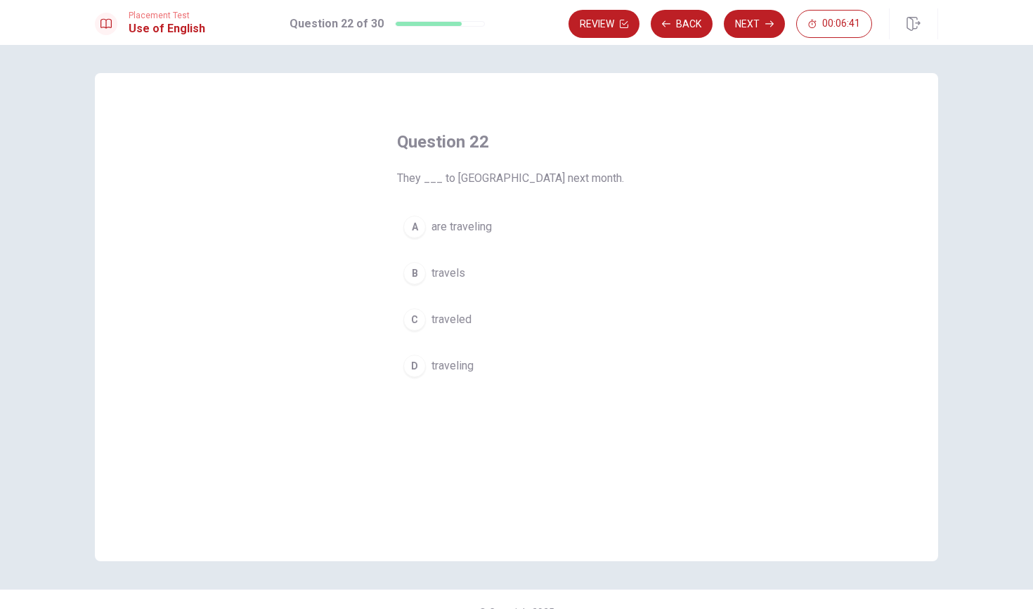
click at [425, 233] on button "A are traveling" at bounding box center [516, 226] width 239 height 35
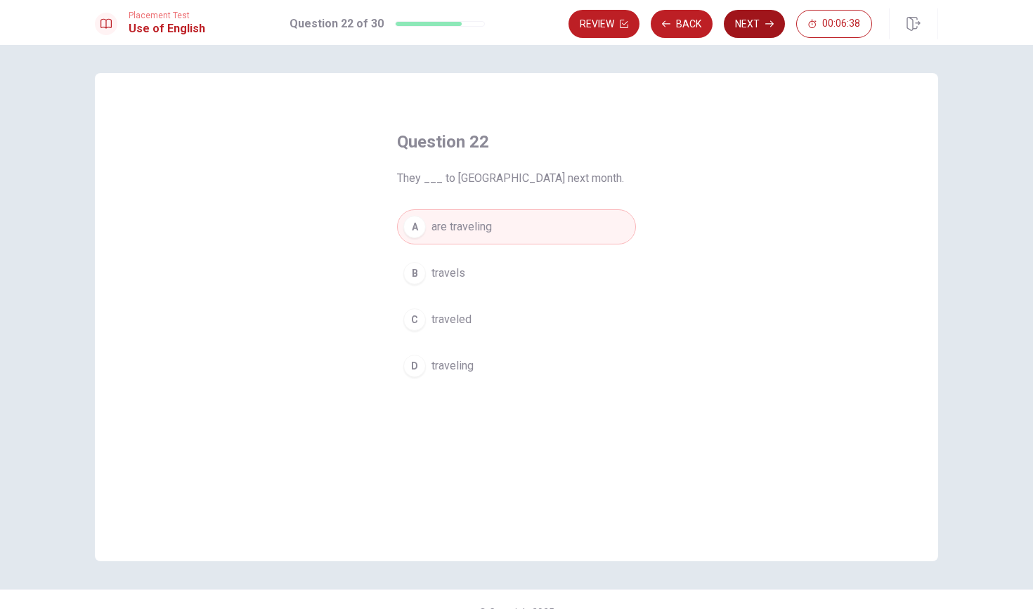
click at [507, 21] on button "Next" at bounding box center [754, 24] width 61 height 28
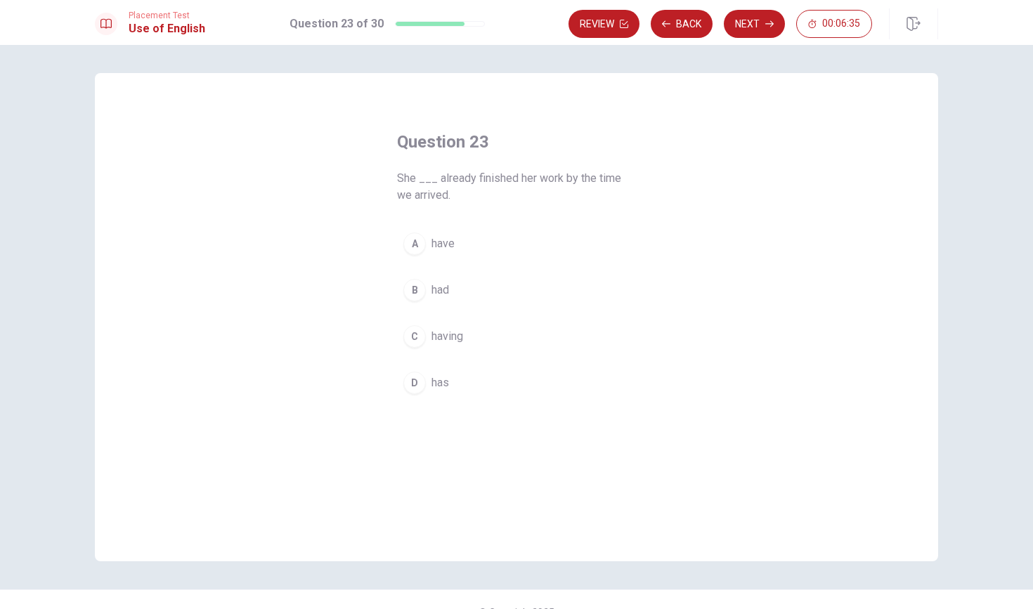
click at [402, 245] on button "A have" at bounding box center [516, 243] width 239 height 35
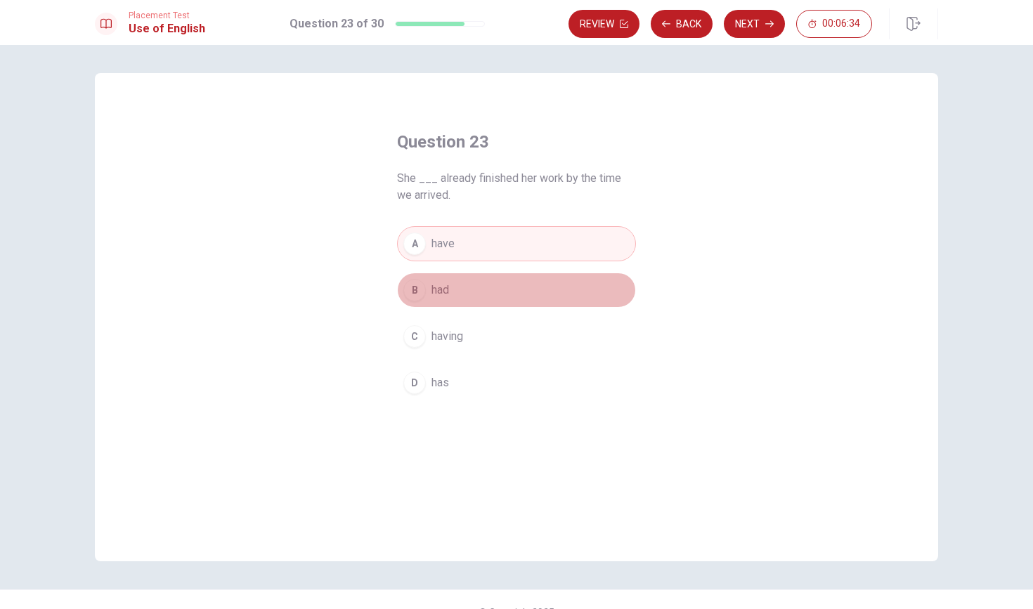
click at [414, 283] on div "B" at bounding box center [414, 290] width 22 height 22
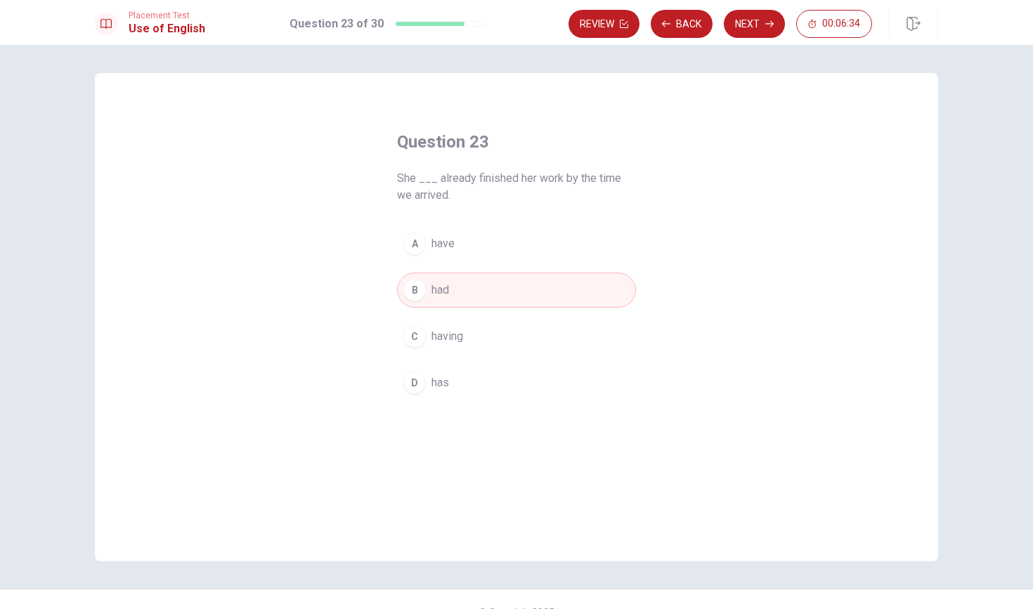
click at [405, 384] on div "D" at bounding box center [414, 383] width 22 height 22
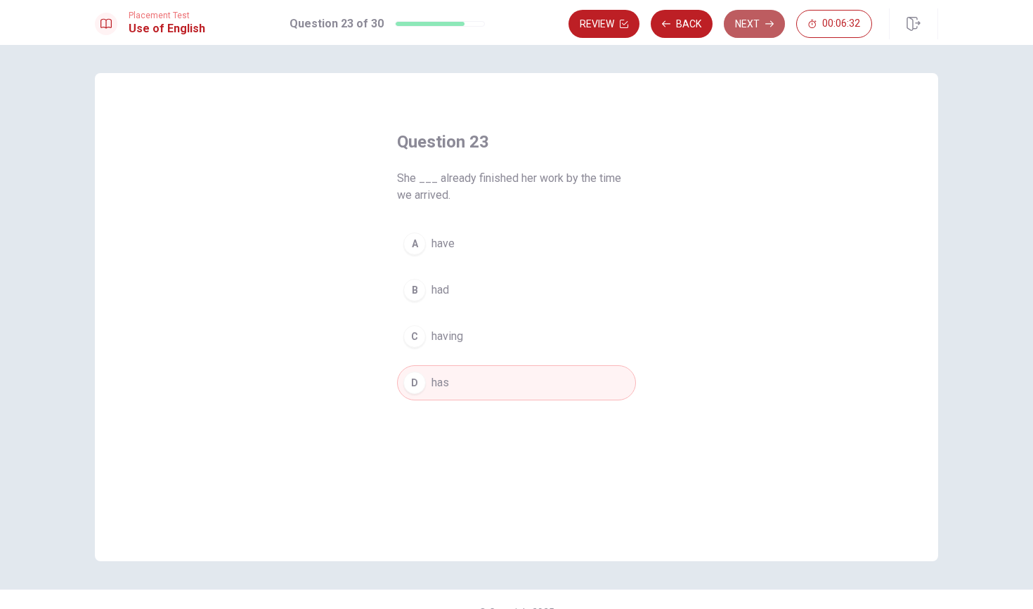
click at [507, 36] on button "Next" at bounding box center [754, 24] width 61 height 28
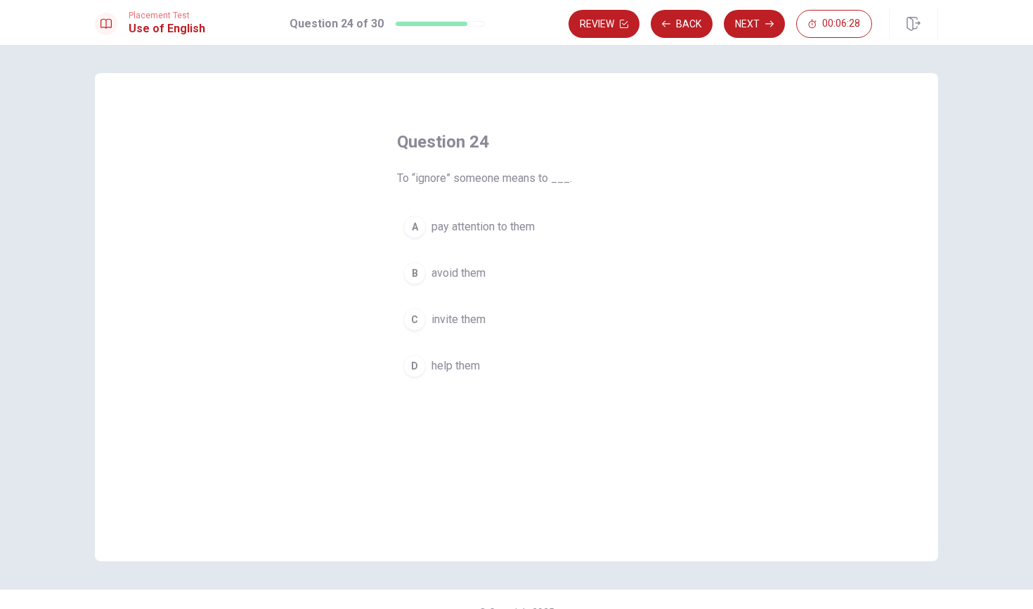
click at [416, 279] on div "B" at bounding box center [414, 273] width 22 height 22
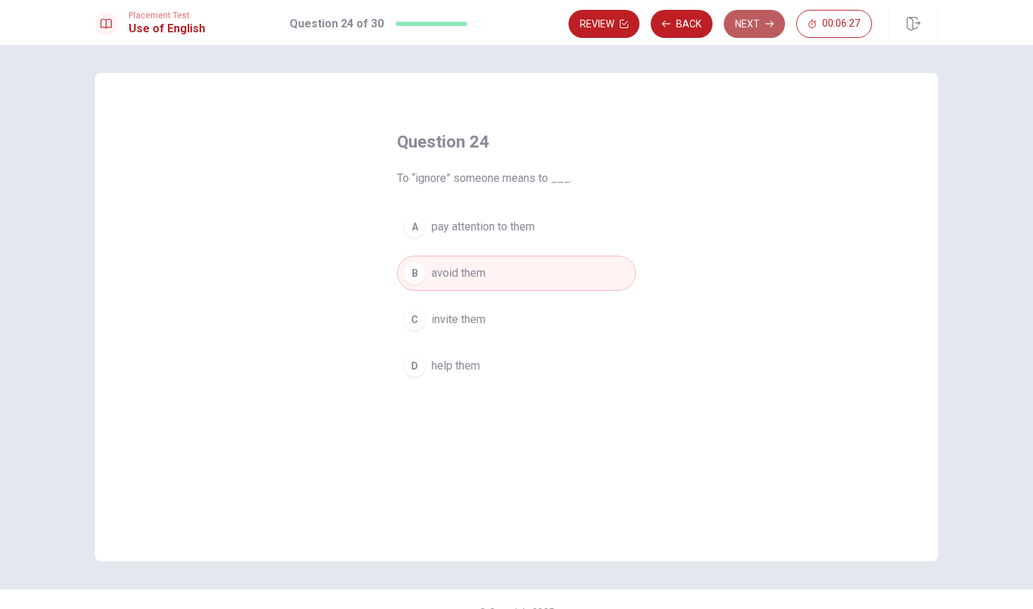
click at [507, 25] on button "Next" at bounding box center [754, 24] width 61 height 28
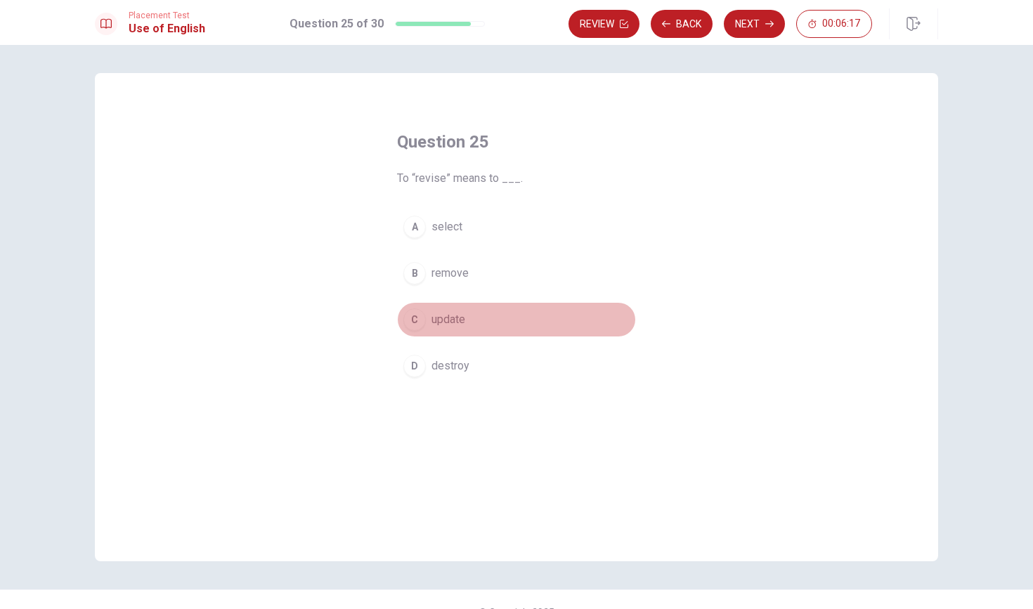
click at [425, 315] on div "C" at bounding box center [414, 319] width 22 height 22
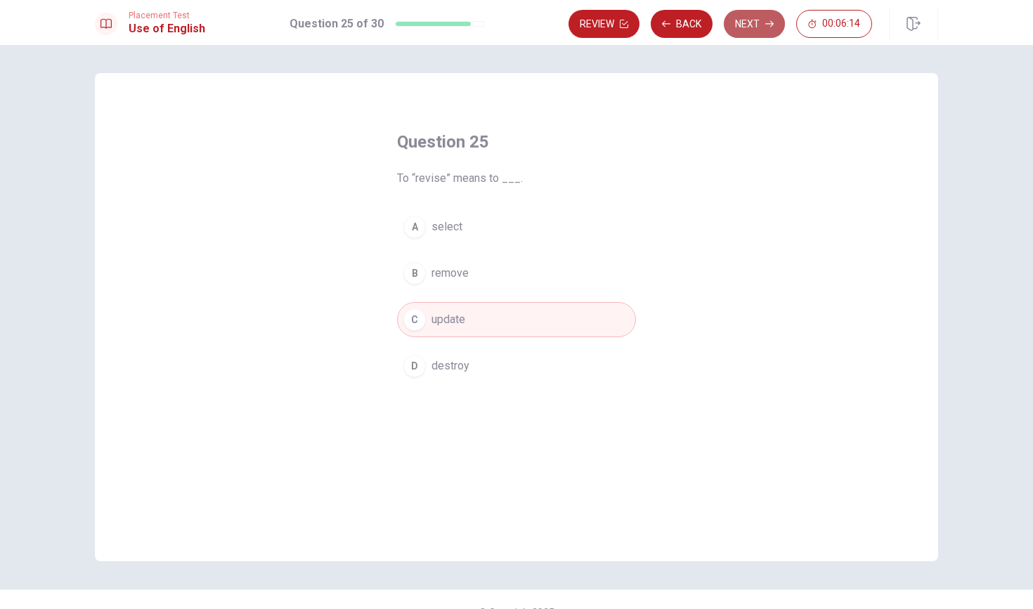
click at [507, 27] on button "Next" at bounding box center [754, 24] width 61 height 28
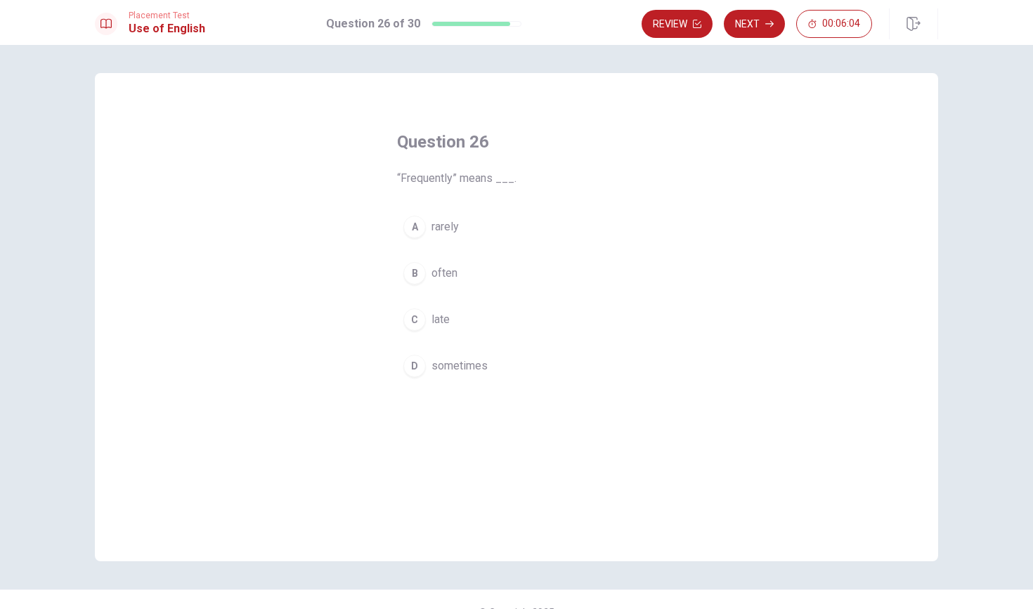
click at [414, 270] on div "B" at bounding box center [414, 273] width 22 height 22
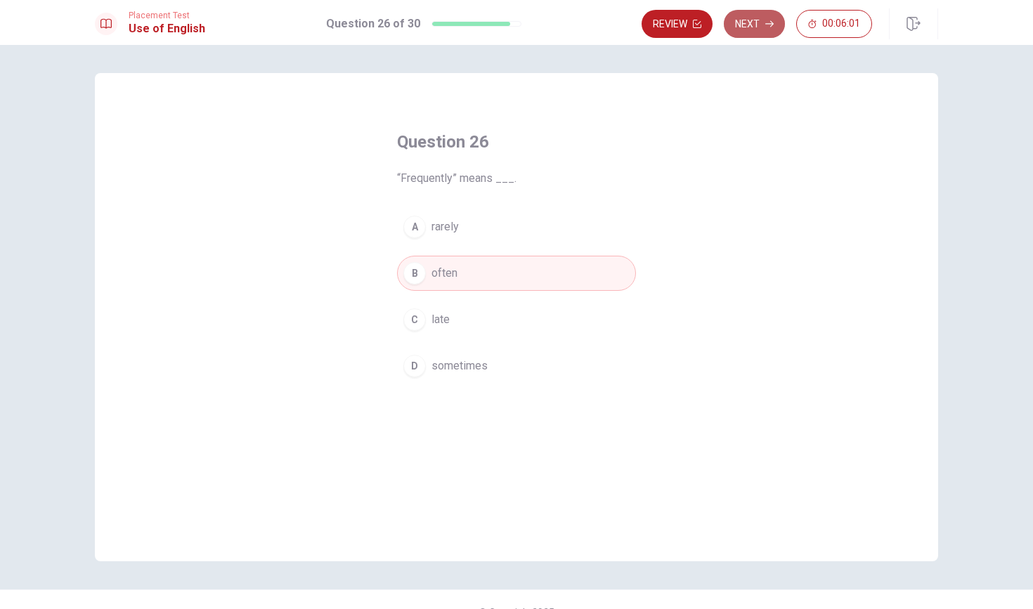
click at [507, 24] on icon "button" at bounding box center [769, 24] width 8 height 6
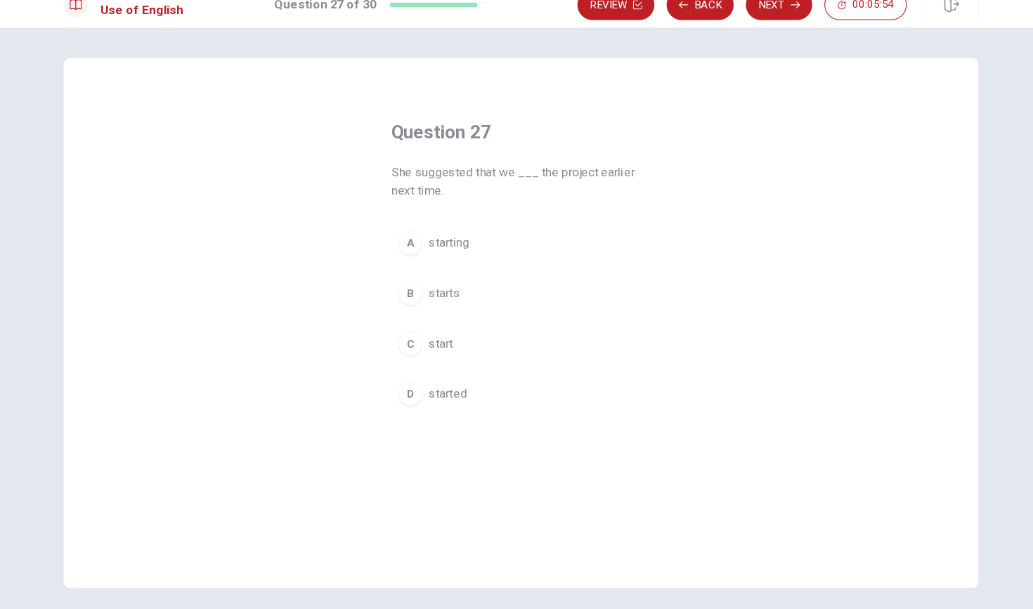
click at [397, 319] on button "C start" at bounding box center [516, 336] width 239 height 35
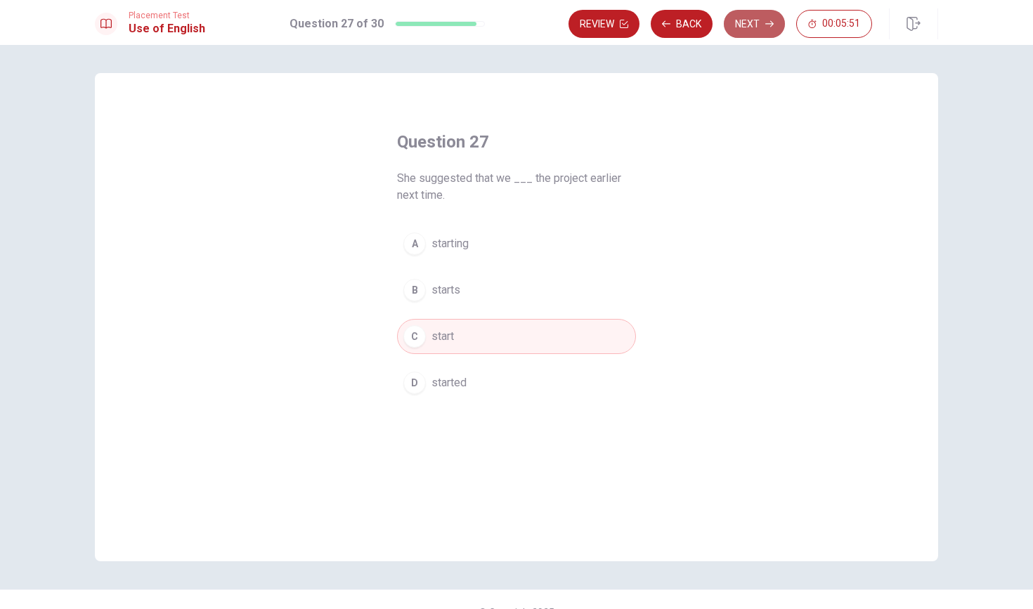
click at [507, 18] on button "Next" at bounding box center [754, 24] width 61 height 28
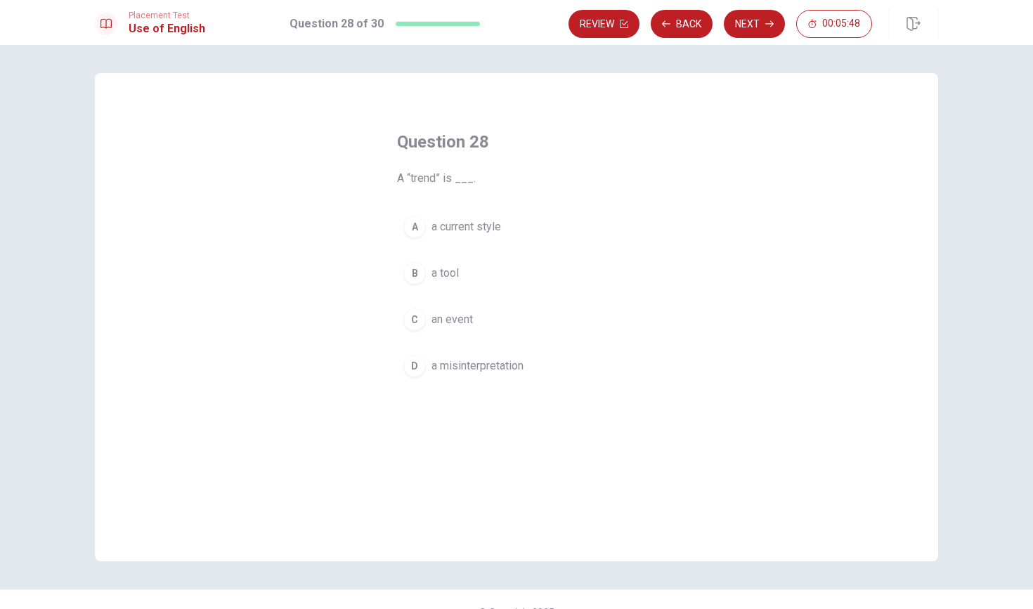
click at [424, 228] on div "A" at bounding box center [414, 227] width 22 height 22
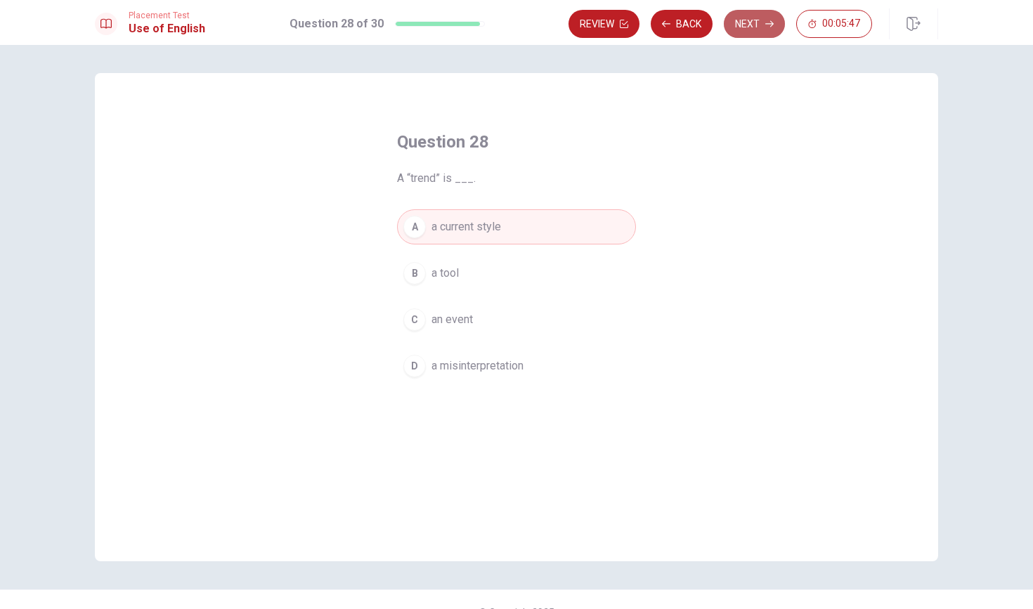
click at [507, 15] on button "Next" at bounding box center [754, 24] width 61 height 28
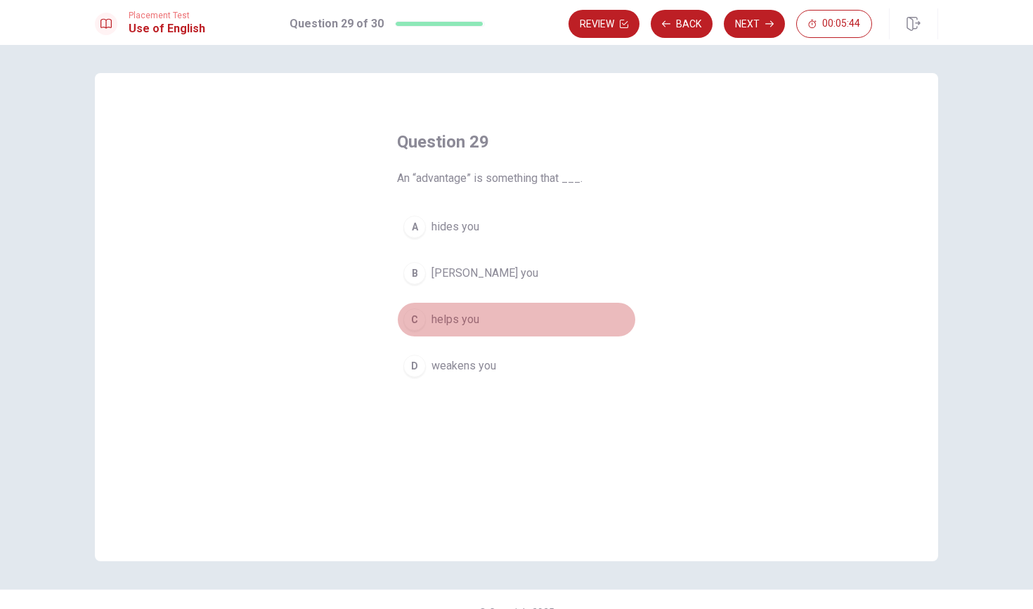
click at [417, 313] on div "C" at bounding box center [414, 319] width 22 height 22
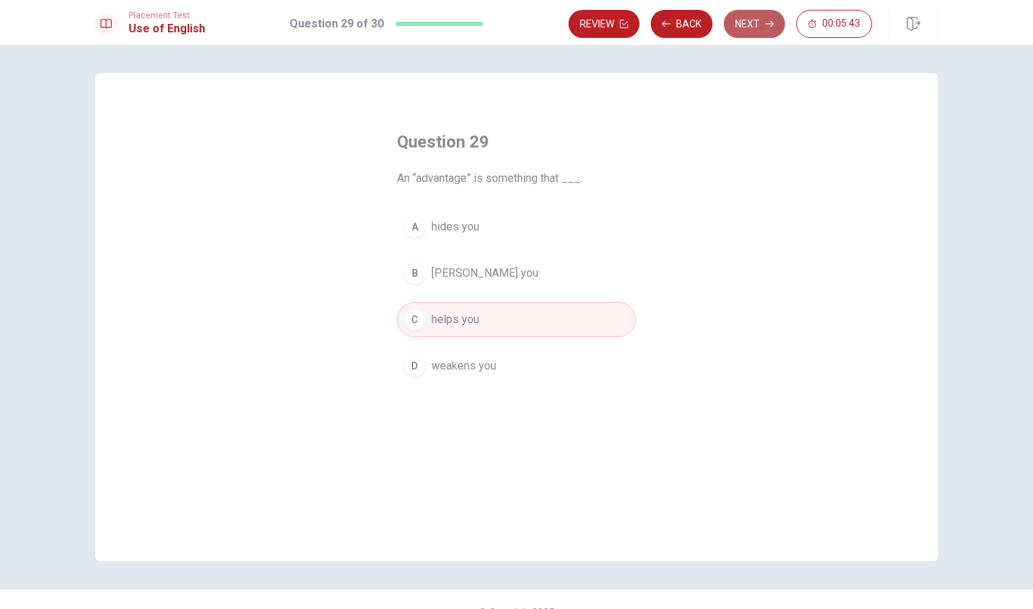
click at [507, 19] on button "Next" at bounding box center [754, 24] width 61 height 28
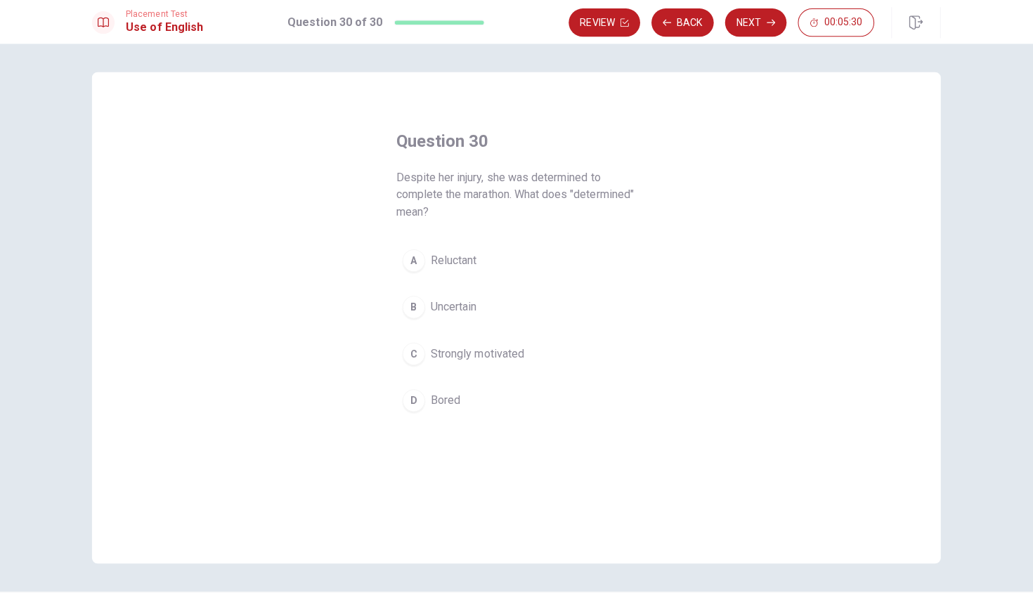
click at [410, 358] on div "C" at bounding box center [414, 353] width 22 height 22
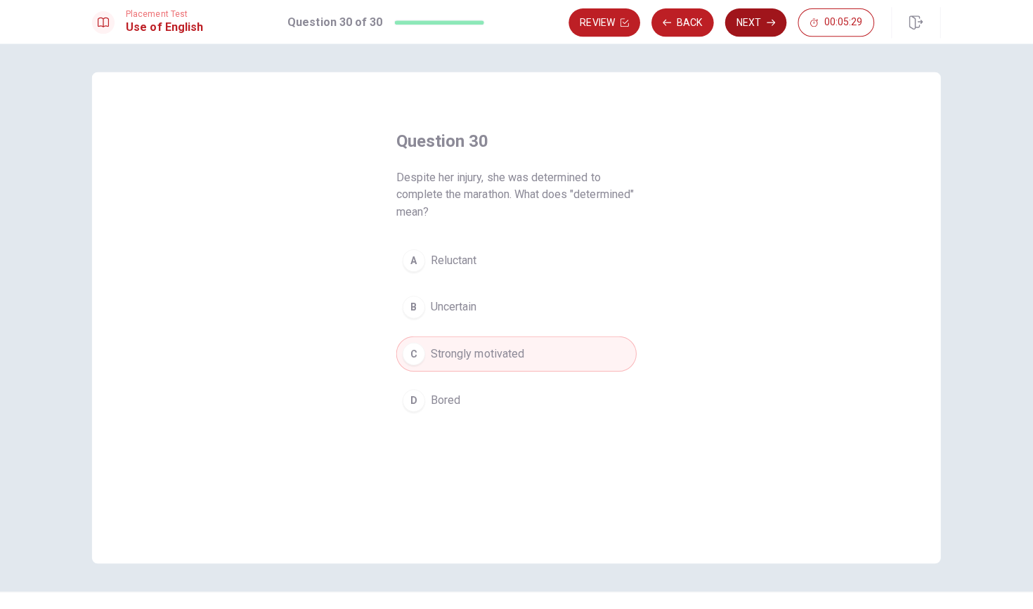
click at [507, 20] on button "Next" at bounding box center [754, 24] width 61 height 28
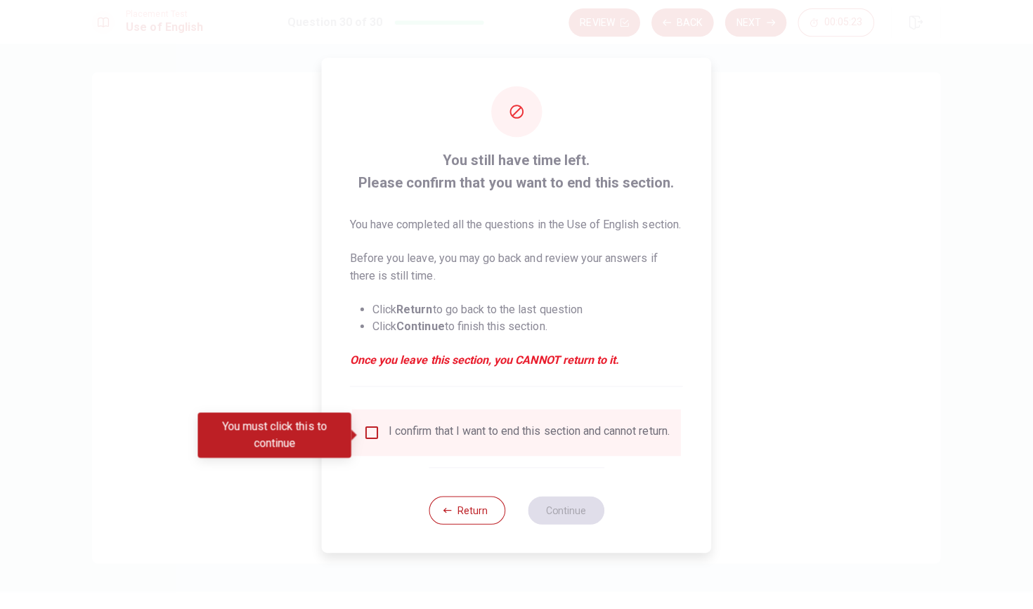
click at [372, 432] on input "You must click this to continue" at bounding box center [373, 431] width 17 height 17
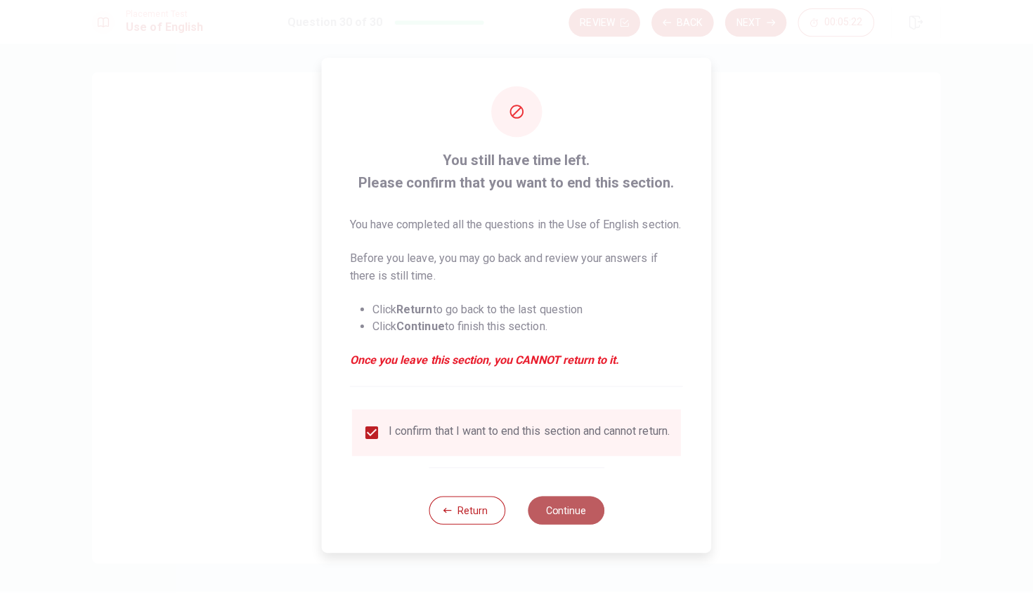
click at [507, 523] on button "Continue" at bounding box center [566, 509] width 76 height 28
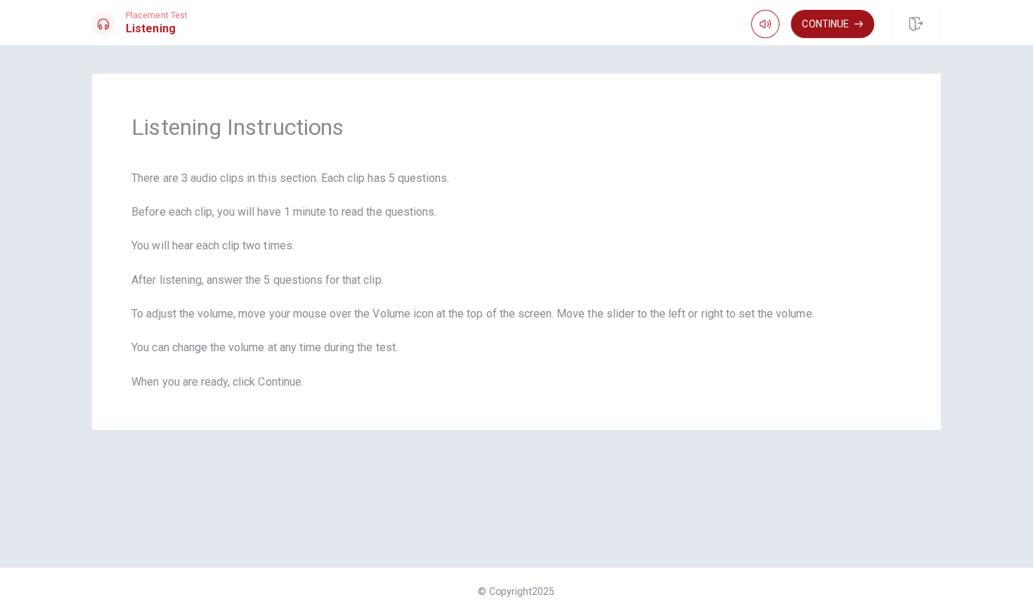
click at [507, 24] on button "Continue" at bounding box center [830, 24] width 83 height 28
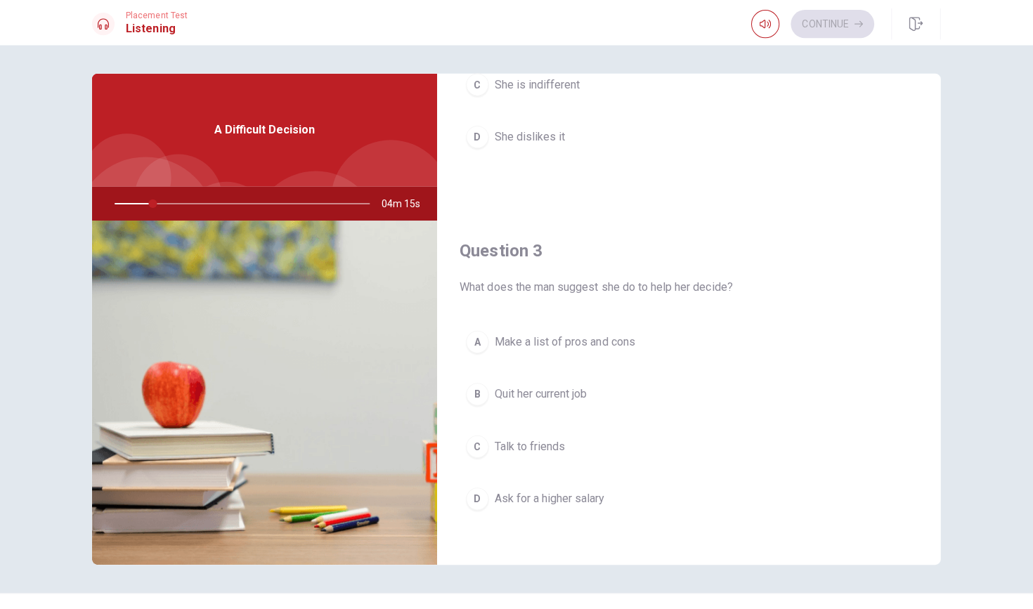
scroll to position [628, 0]
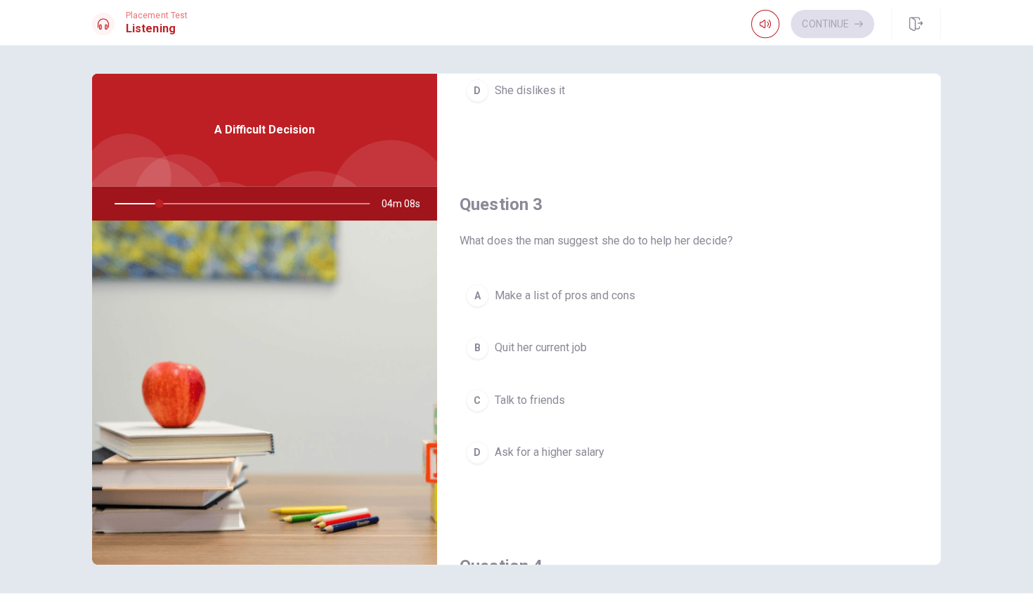
click at [507, 203] on h4 "Question 3" at bounding box center [687, 203] width 455 height 22
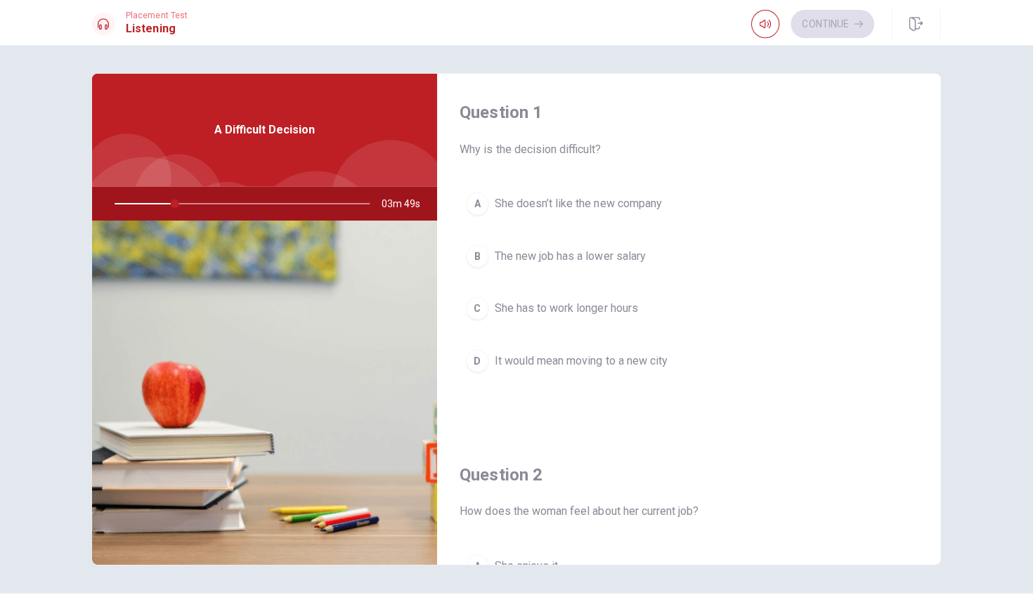
scroll to position [0, 0]
click at [473, 361] on div "D" at bounding box center [477, 359] width 22 height 22
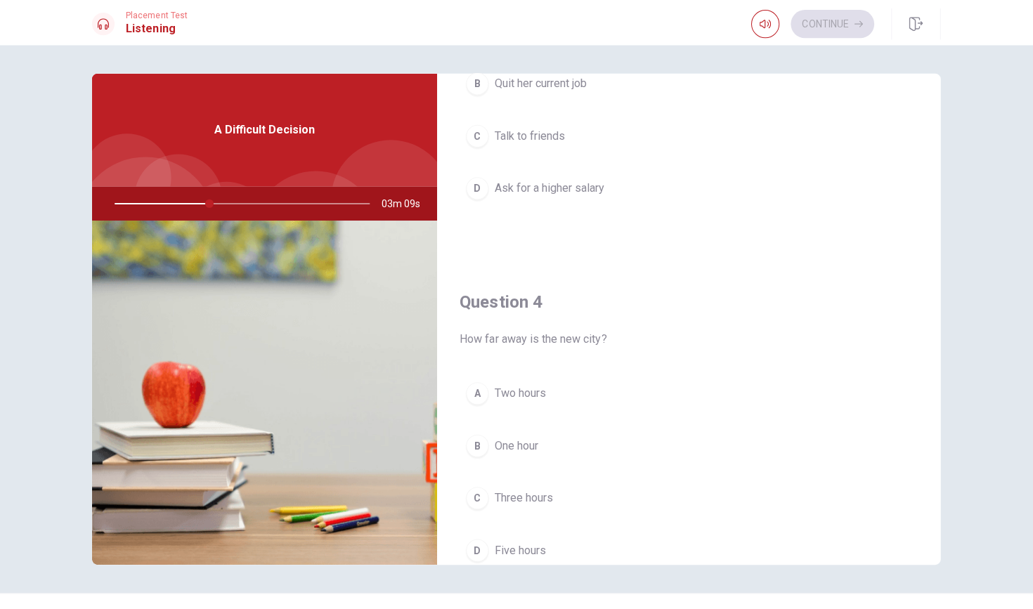
scroll to position [898, 0]
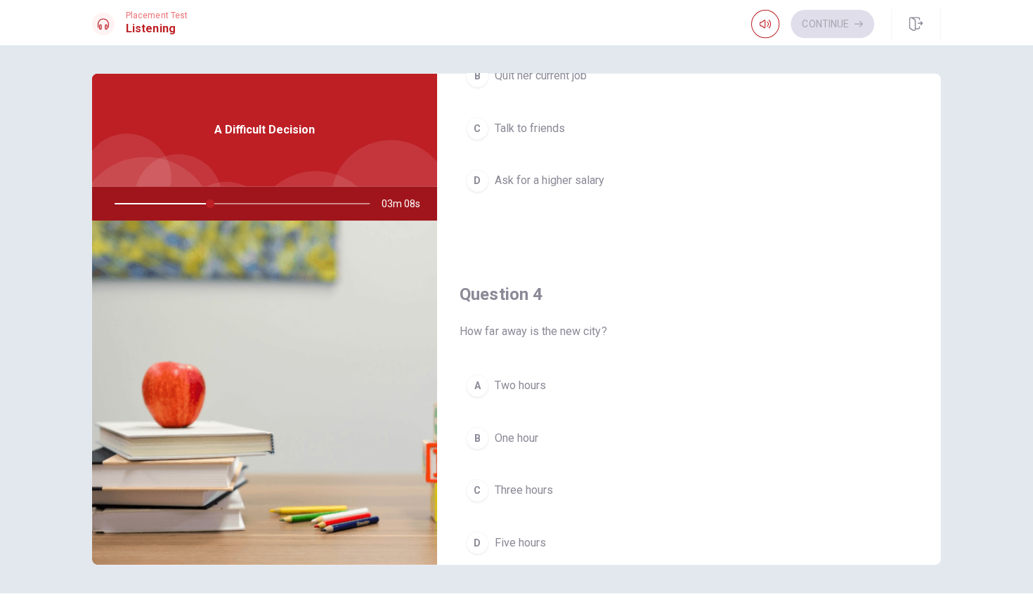
click at [470, 483] on div "C" at bounding box center [477, 487] width 22 height 22
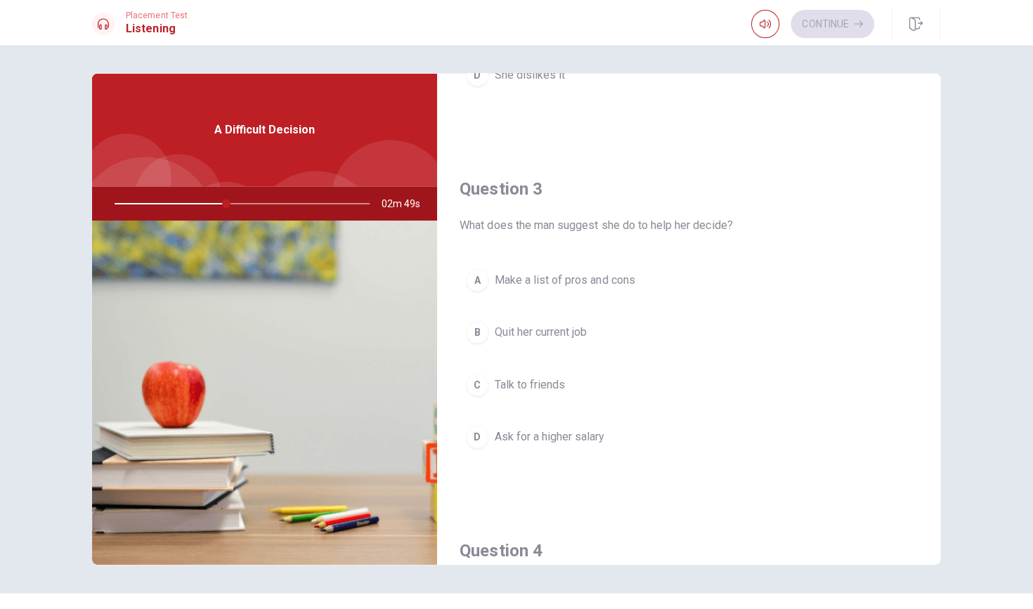
scroll to position [740, 0]
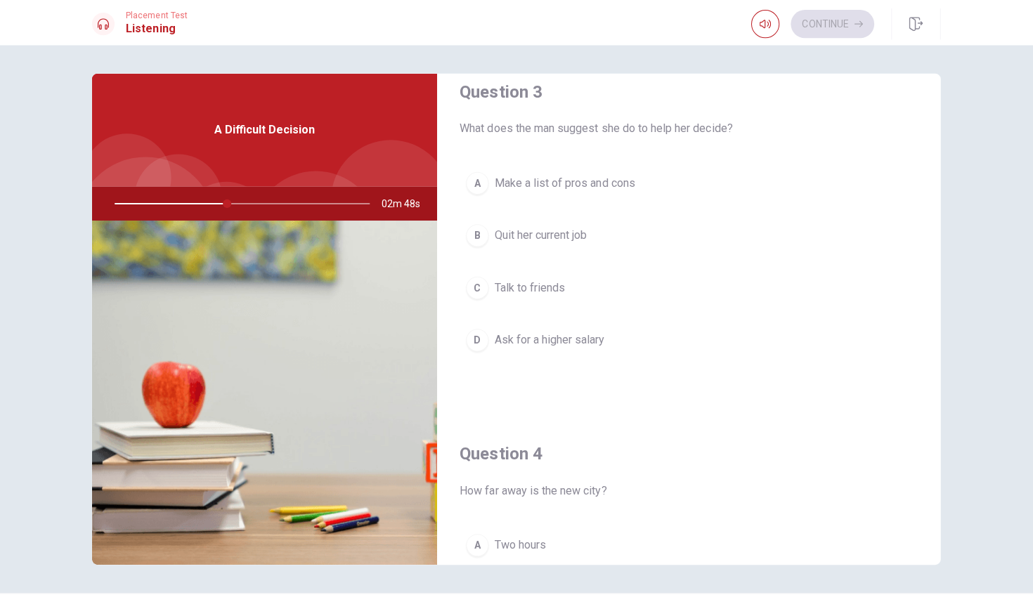
click at [474, 186] on div "A" at bounding box center [477, 182] width 22 height 22
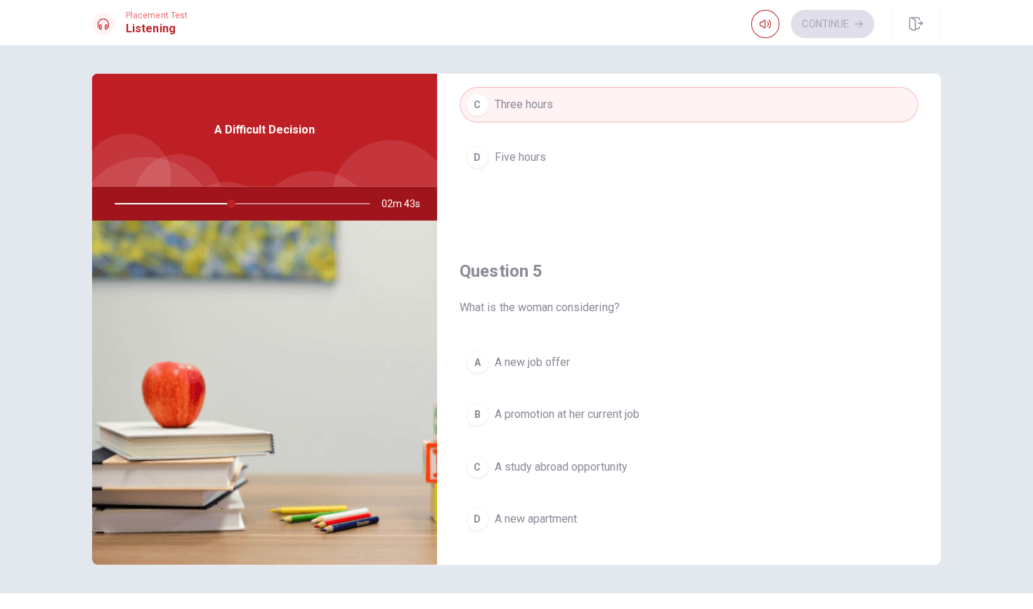
scroll to position [1285, 0]
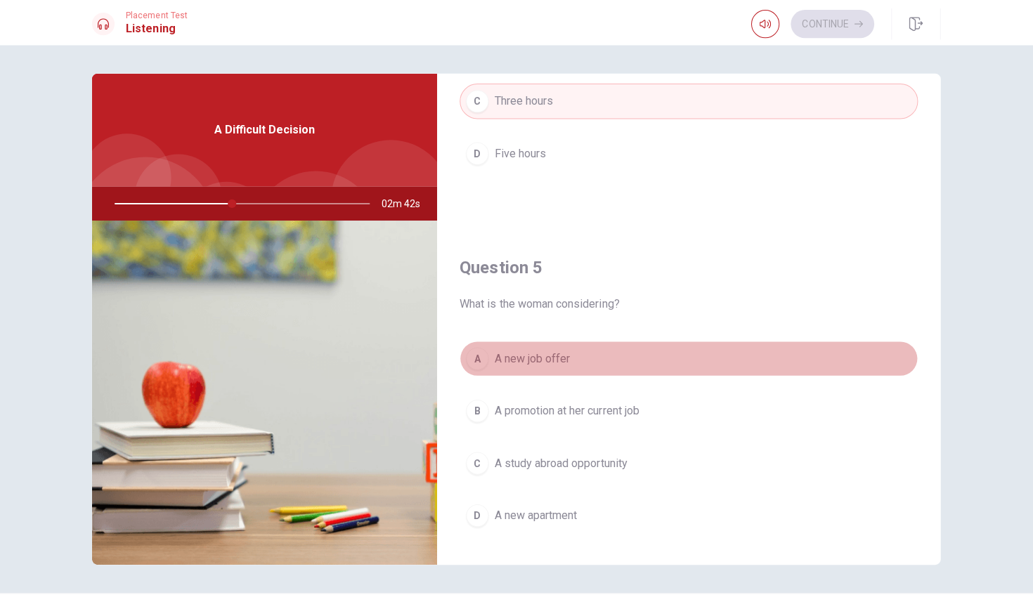
click at [466, 354] on div "A" at bounding box center [477, 357] width 22 height 22
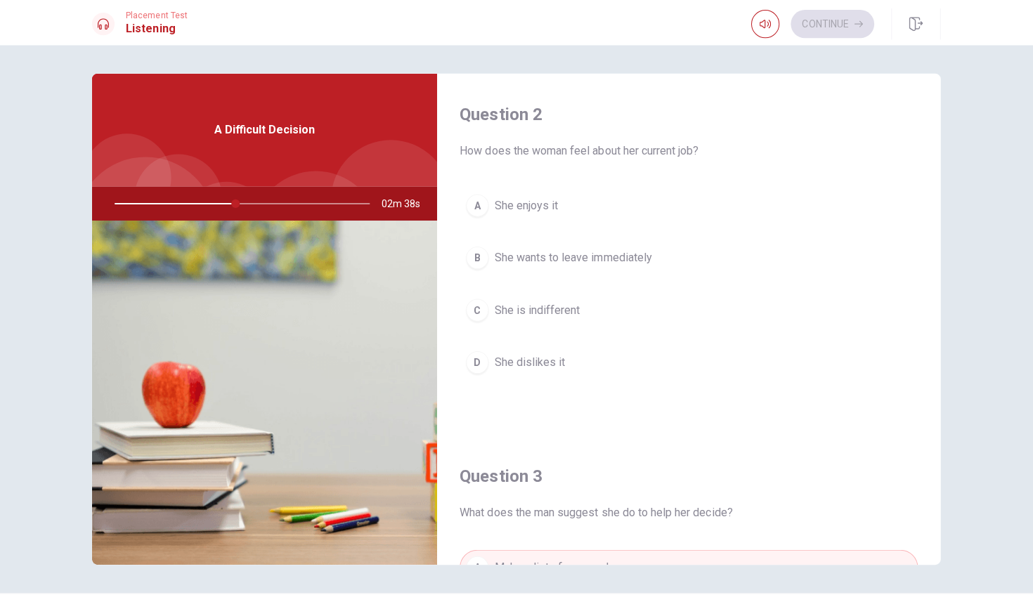
scroll to position [346, 0]
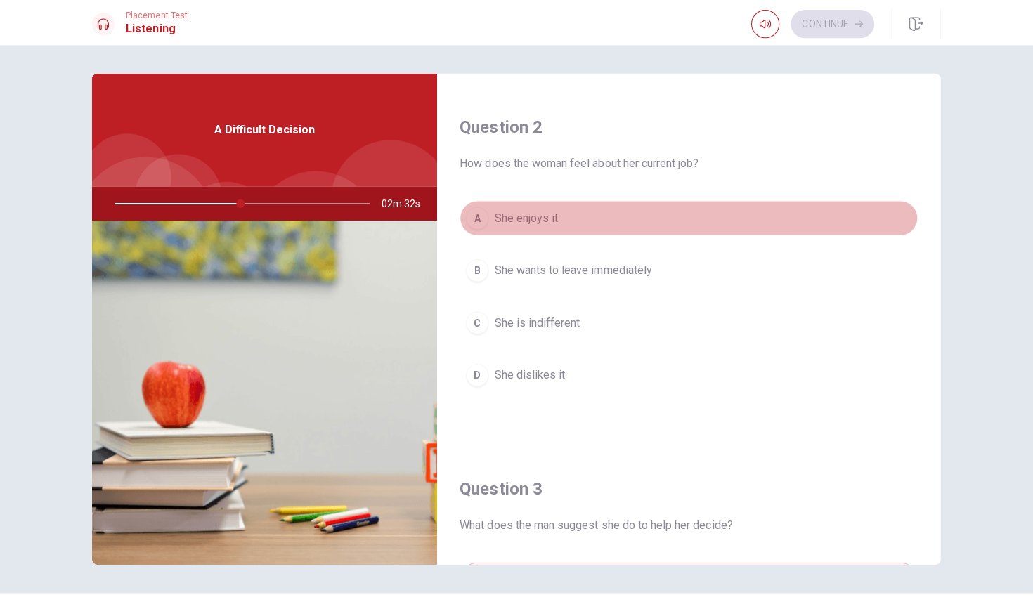
click at [480, 215] on div "A" at bounding box center [477, 217] width 22 height 22
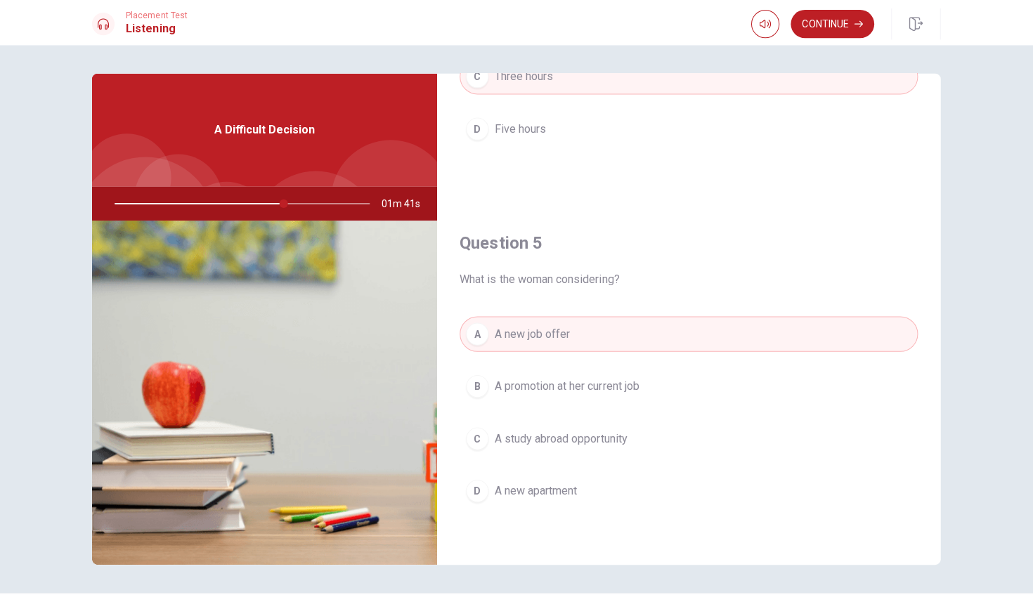
scroll to position [1310, 0]
click at [507, 22] on icon "button" at bounding box center [856, 24] width 8 height 8
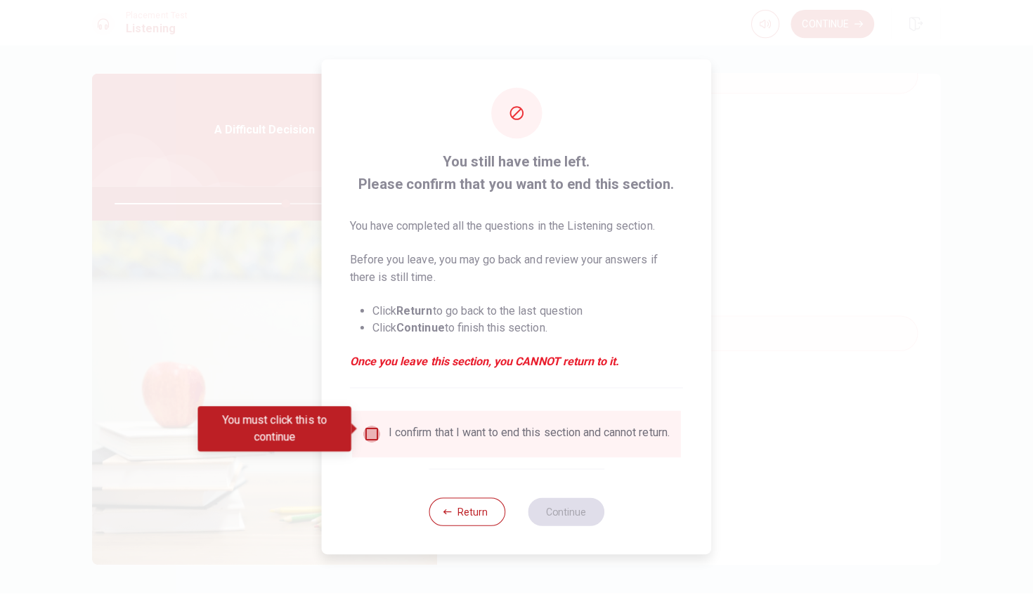
click at [365, 429] on input "You must click this to continue" at bounding box center [373, 431] width 17 height 17
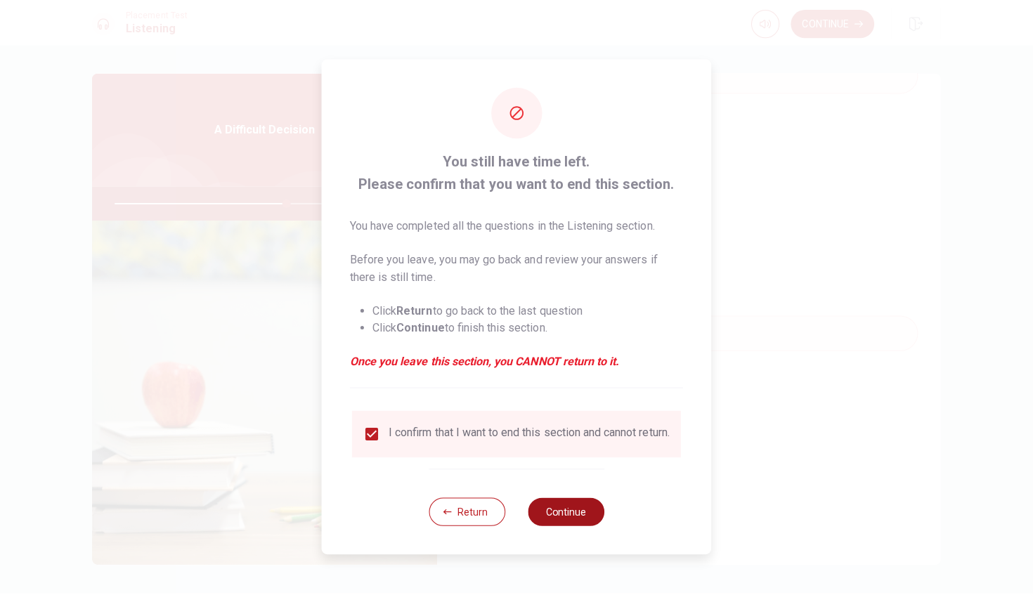
click at [507, 515] on button "Continue" at bounding box center [566, 509] width 76 height 28
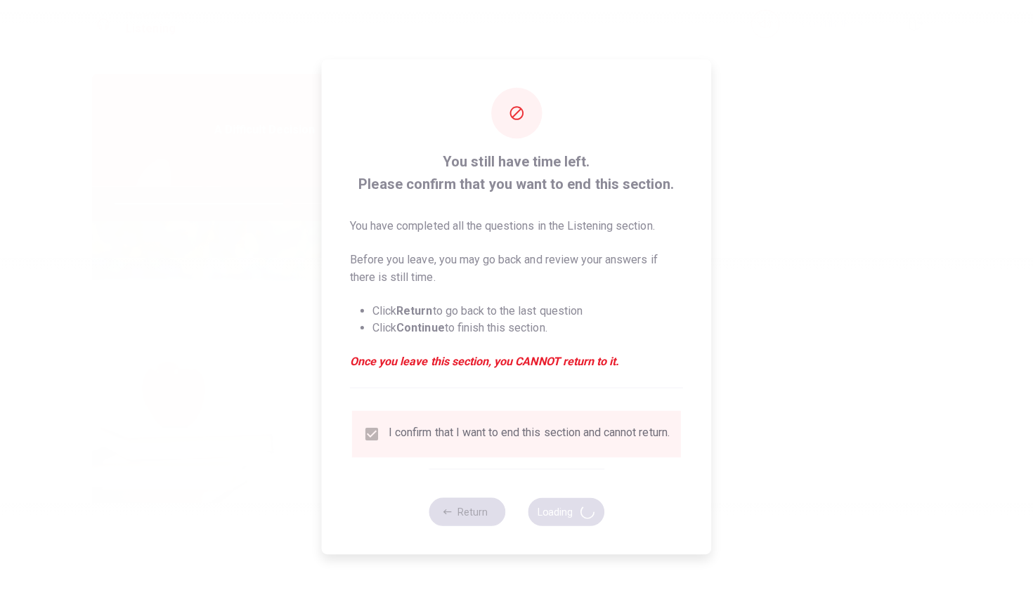
type input "68"
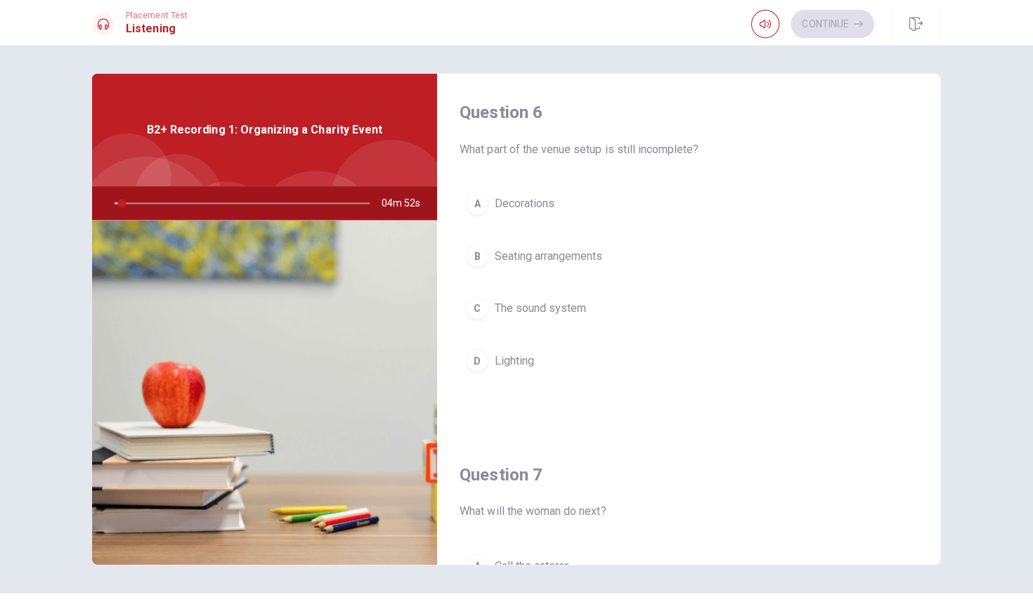
click at [507, 148] on span "What part of the venue setup is still incomplete?" at bounding box center [687, 148] width 455 height 17
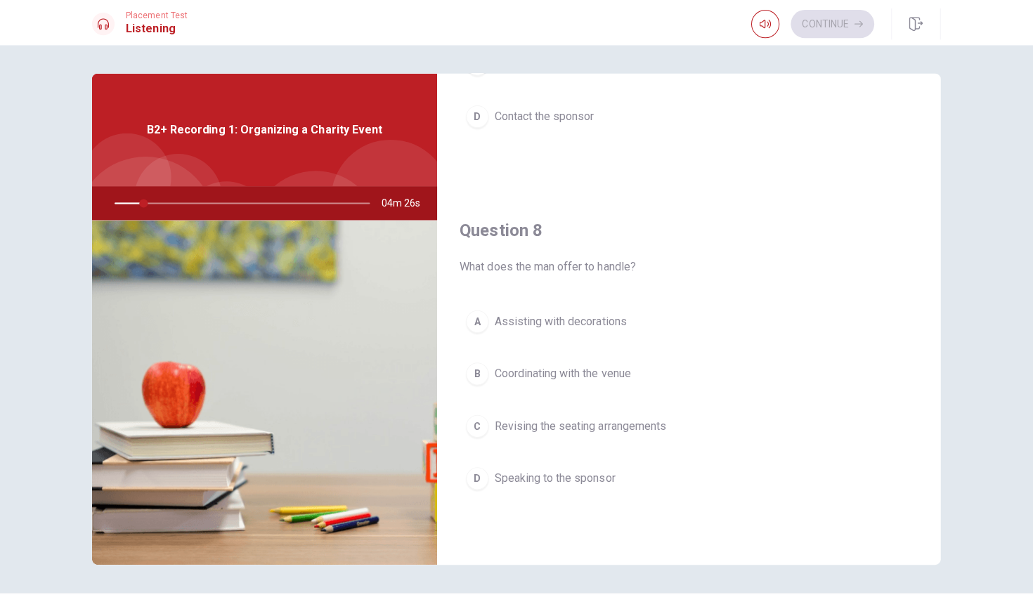
scroll to position [606, 0]
click at [507, 348] on div "Question 6 What part of the venue setup is still incomplete? A Decorations B Se…" at bounding box center [516, 327] width 1033 height 564
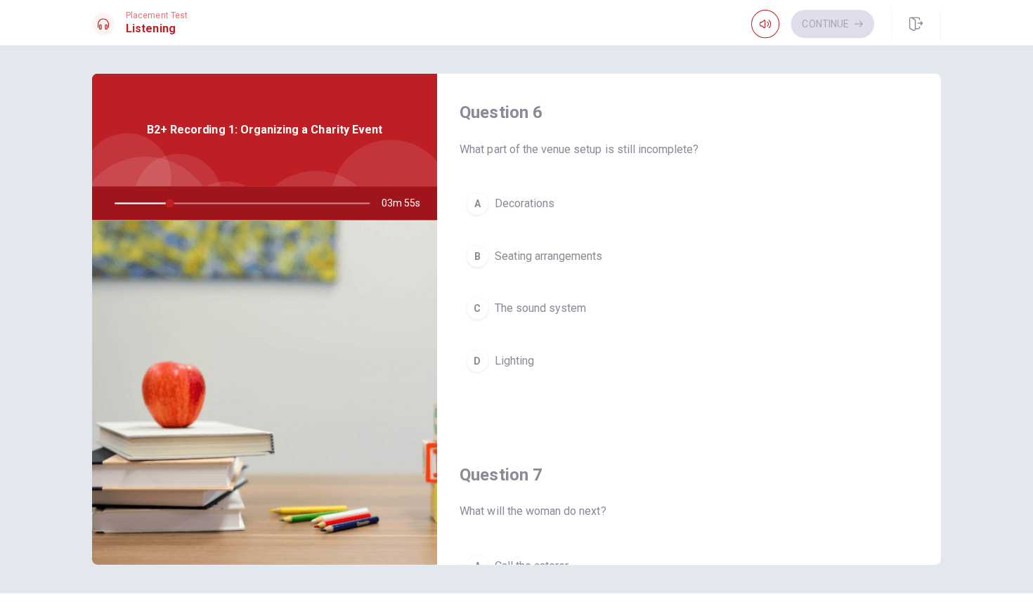
scroll to position [0, 0]
click at [507, 148] on span "What part of the venue setup is still incomplete?" at bounding box center [687, 148] width 455 height 17
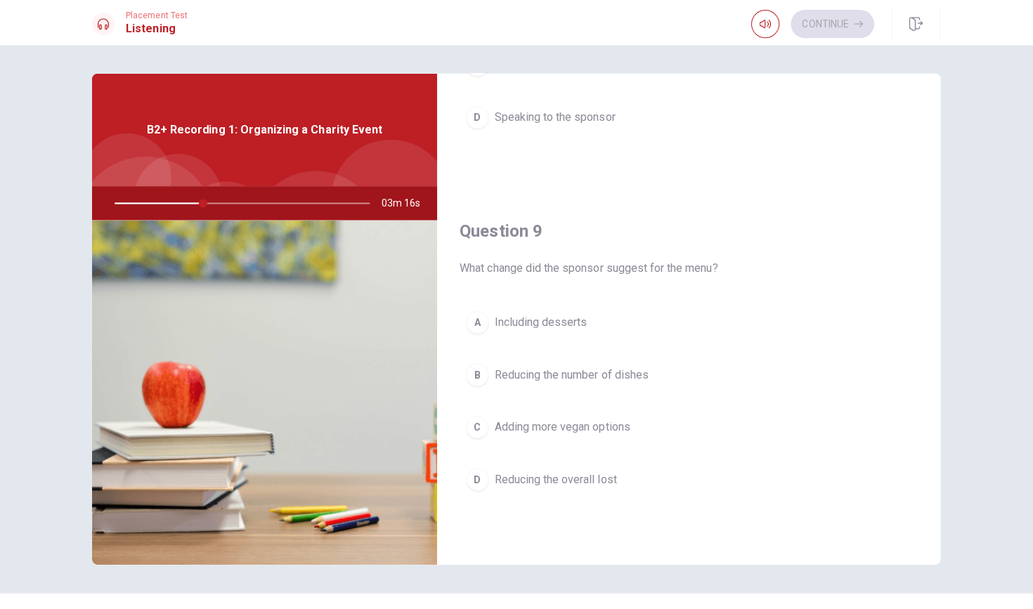
scroll to position [1002, 0]
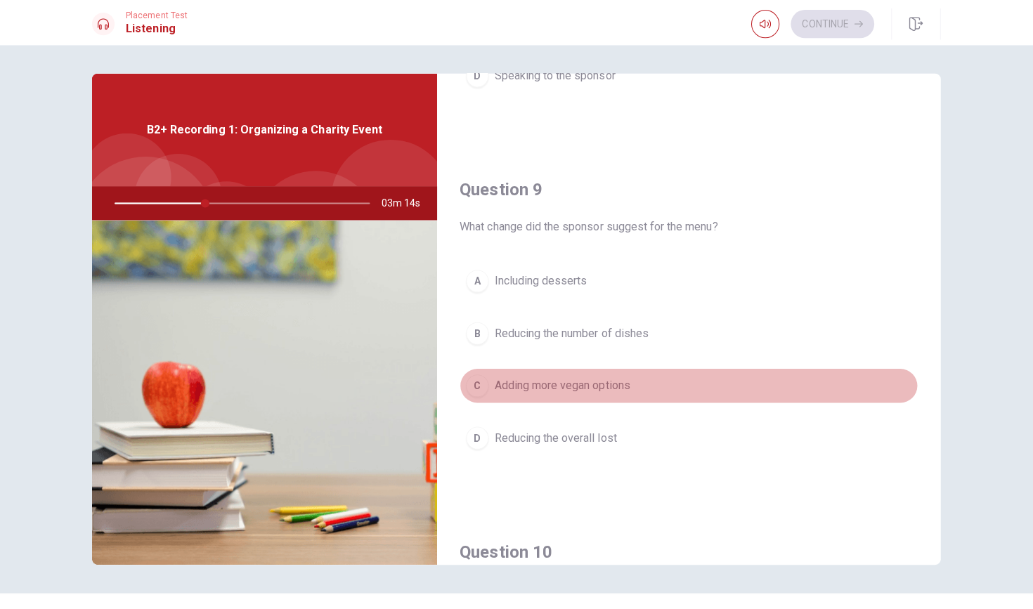
click at [476, 373] on div "C" at bounding box center [477, 383] width 22 height 22
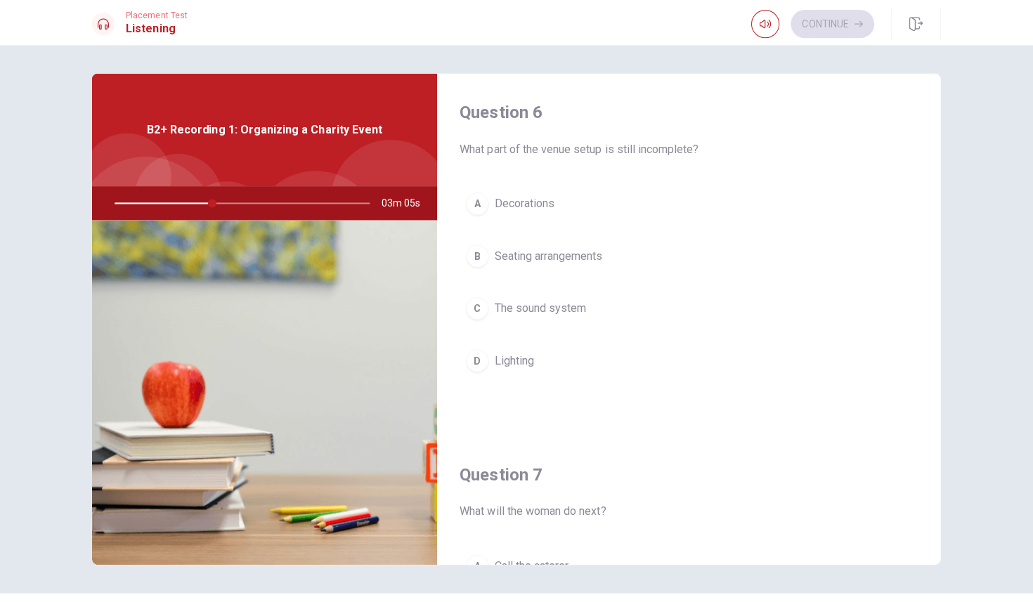
scroll to position [0, 0]
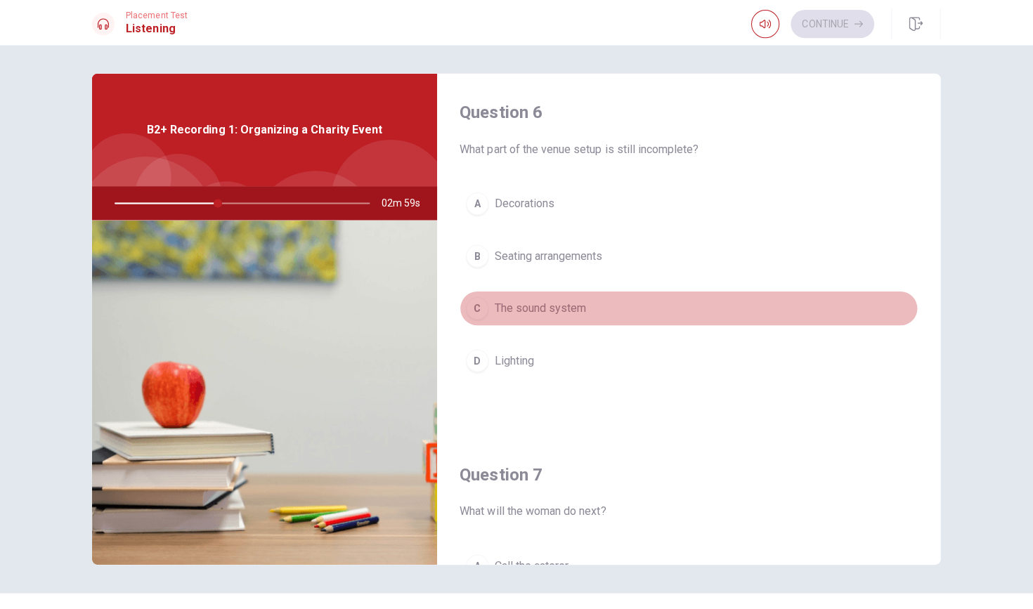
click at [480, 306] on div "C" at bounding box center [477, 307] width 22 height 22
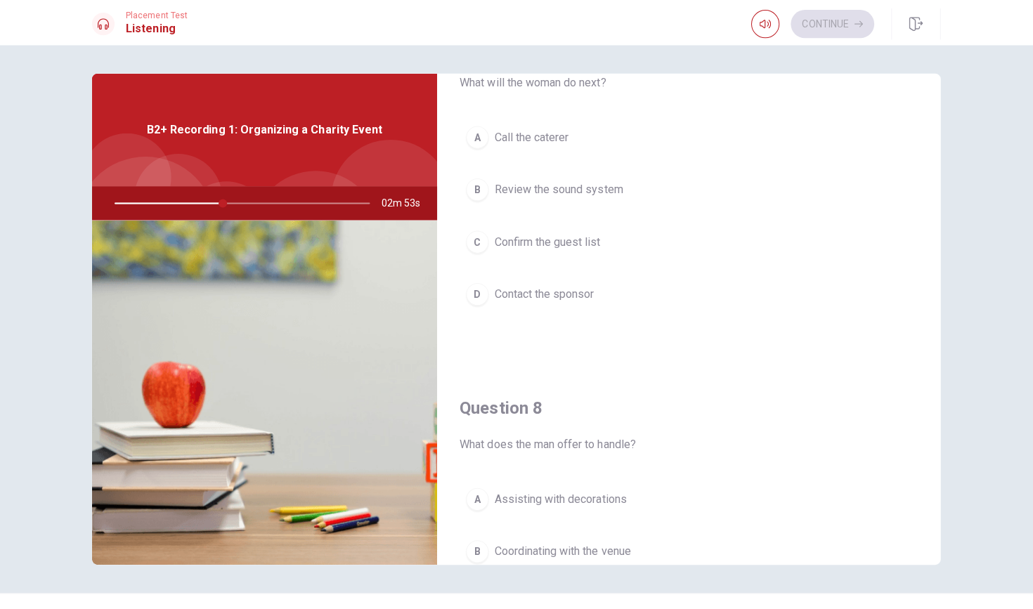
scroll to position [434, 0]
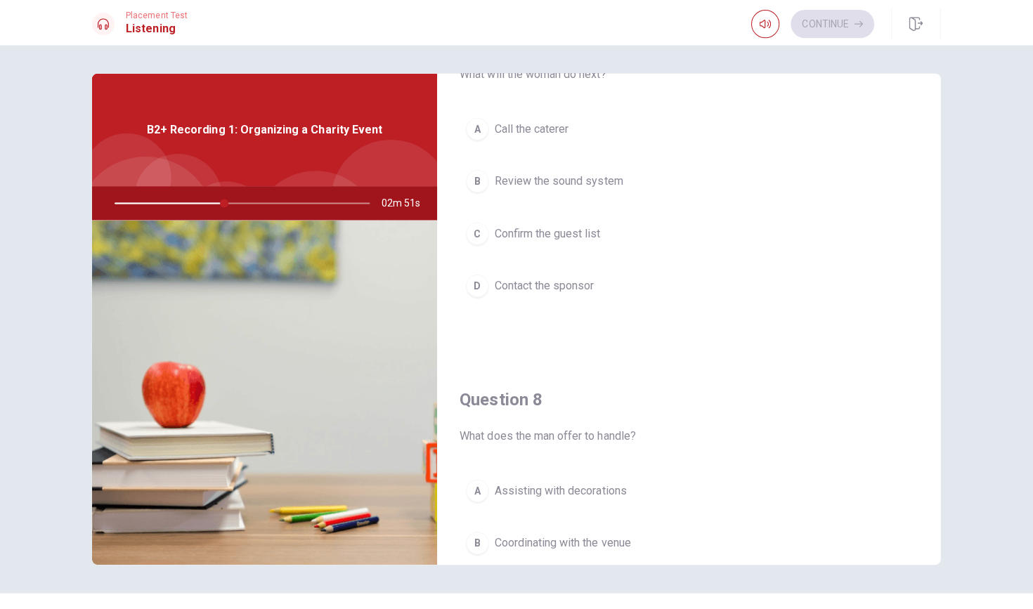
click at [482, 131] on div "A" at bounding box center [477, 128] width 22 height 22
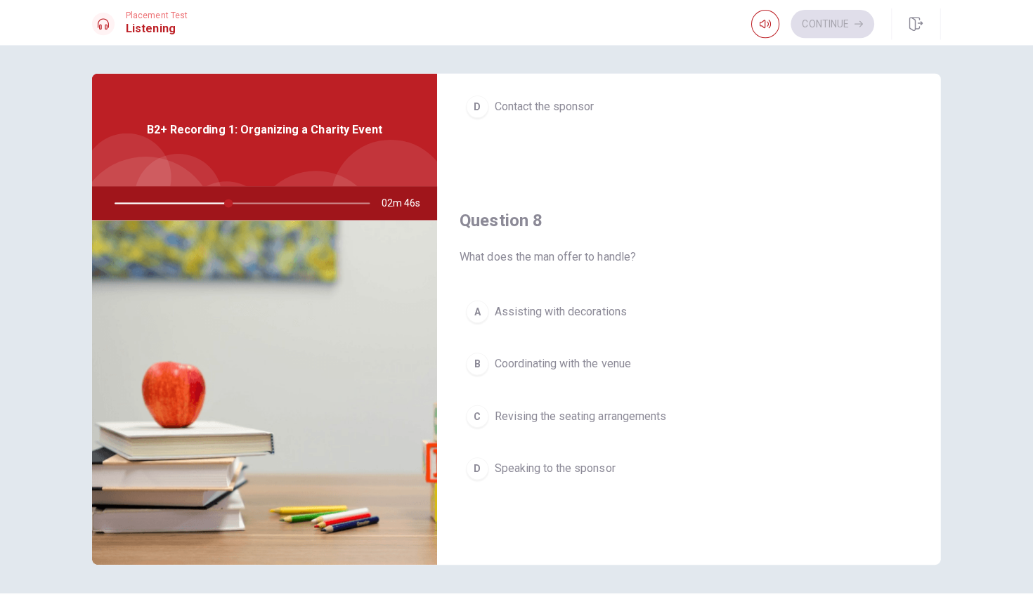
scroll to position [615, 0]
click at [495, 359] on span "Coordinating with the venue" at bounding box center [563, 359] width 136 height 17
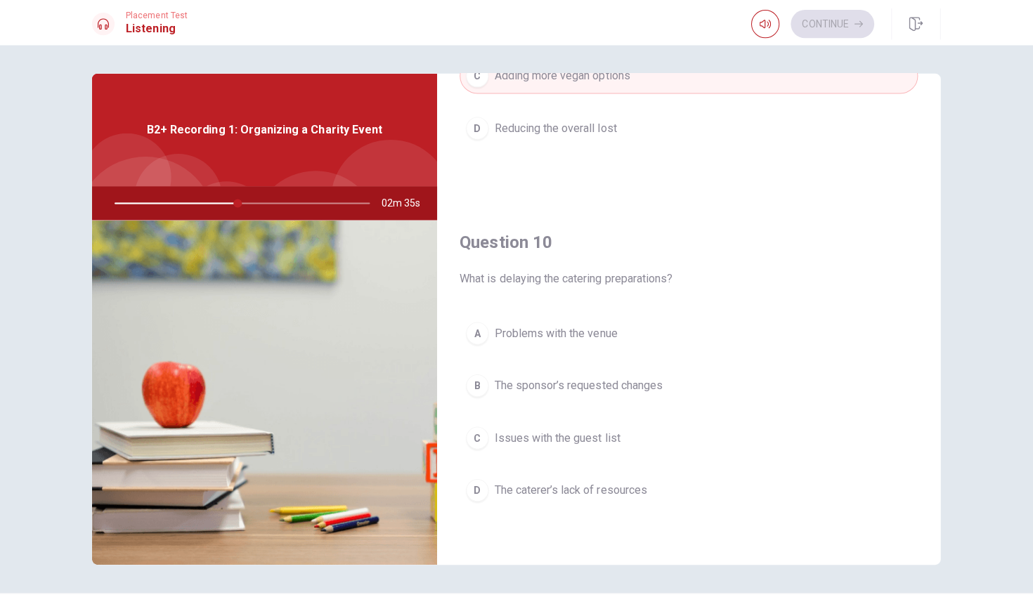
scroll to position [1310, 0]
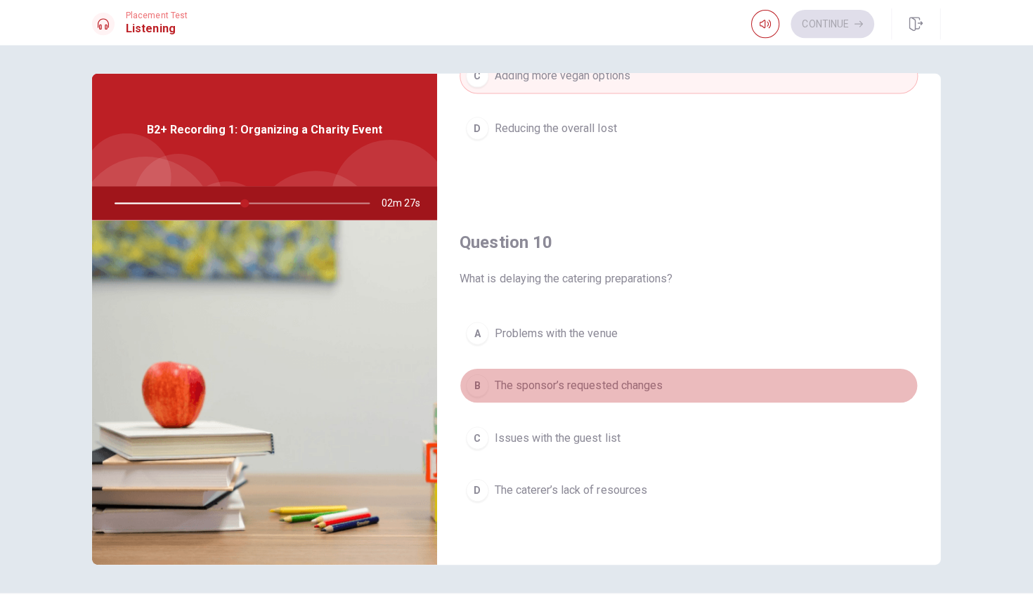
click at [471, 379] on div "B" at bounding box center [477, 383] width 22 height 22
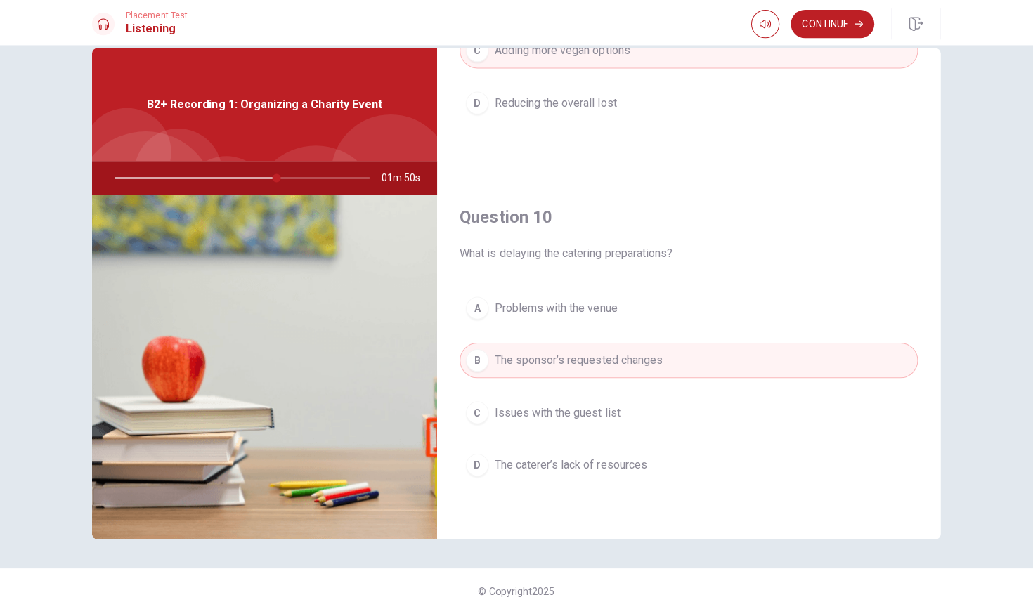
scroll to position [25, 0]
click at [507, 25] on button "Continue" at bounding box center [830, 24] width 83 height 28
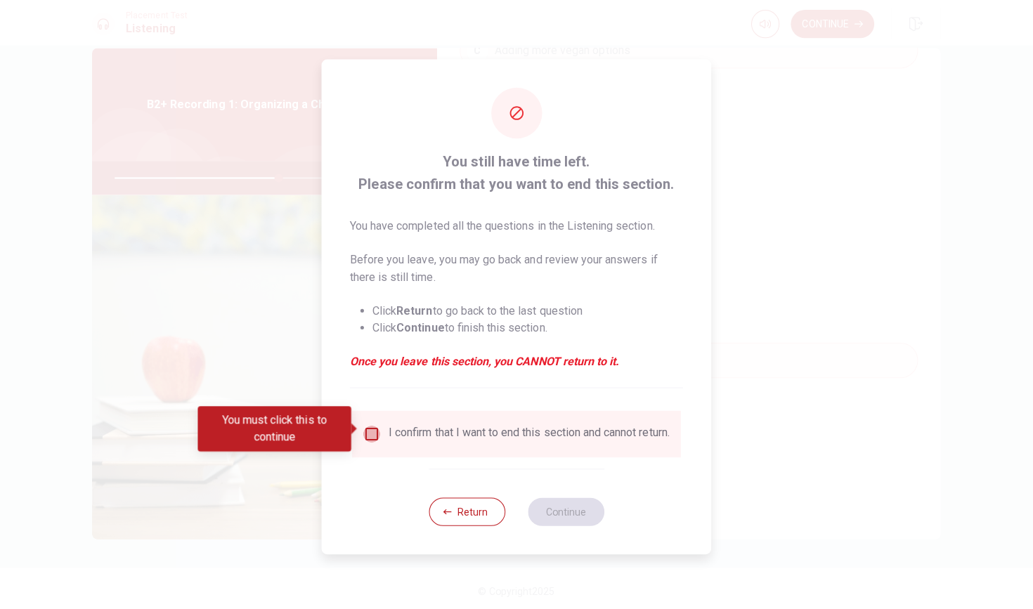
click at [368, 433] on input "You must click this to continue" at bounding box center [373, 431] width 17 height 17
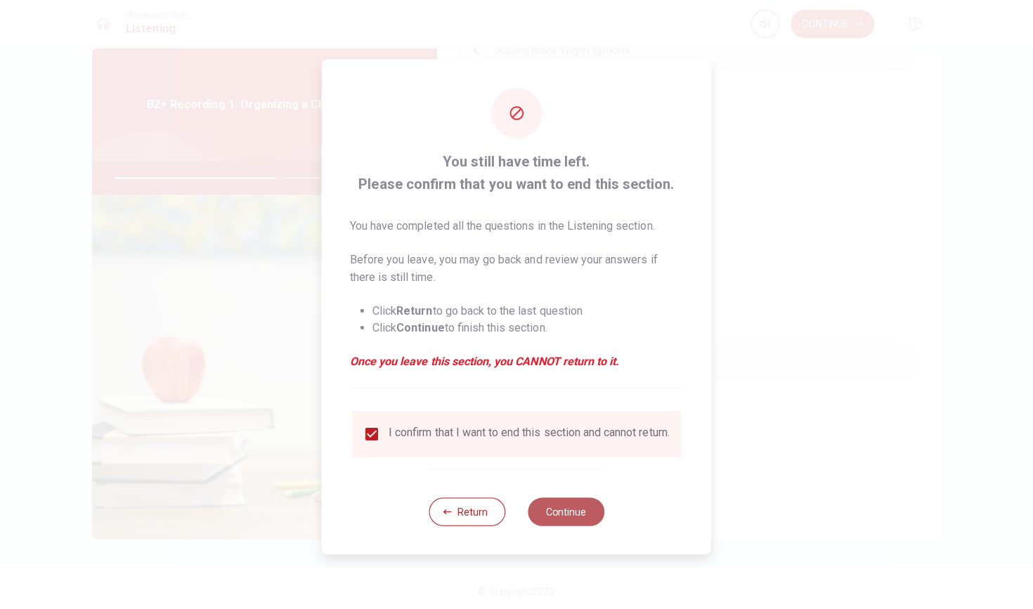
click at [507, 523] on button "Continue" at bounding box center [566, 509] width 76 height 28
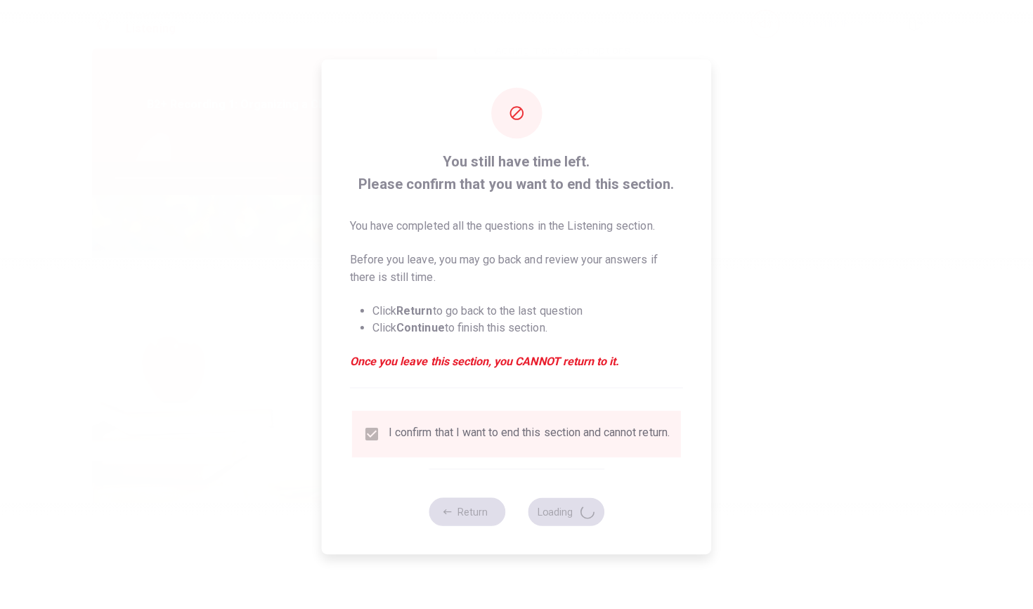
type input "65"
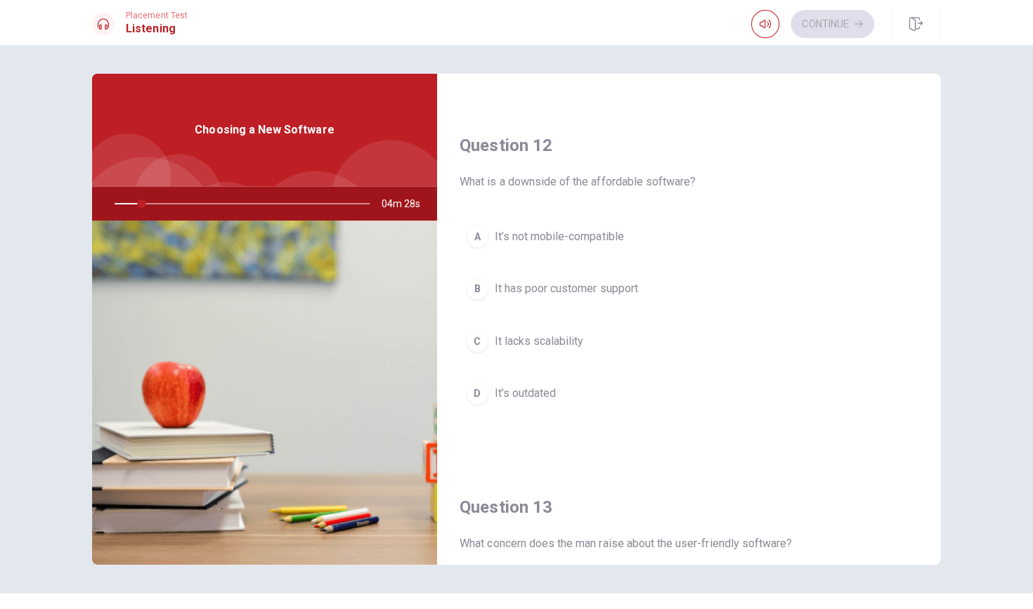
scroll to position [328, 0]
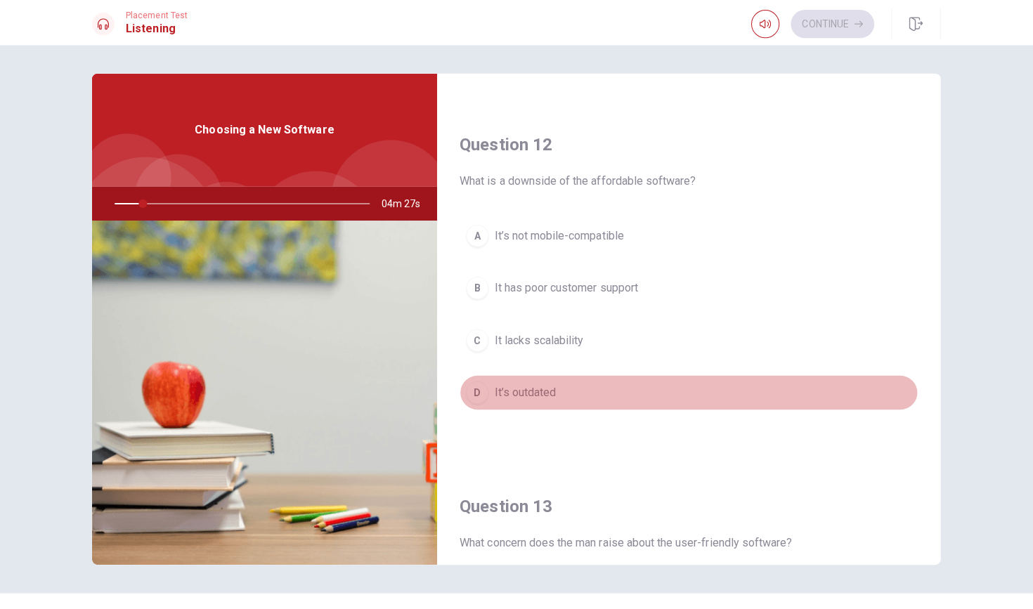
click at [507, 400] on button "D It’s outdated" at bounding box center [687, 390] width 455 height 35
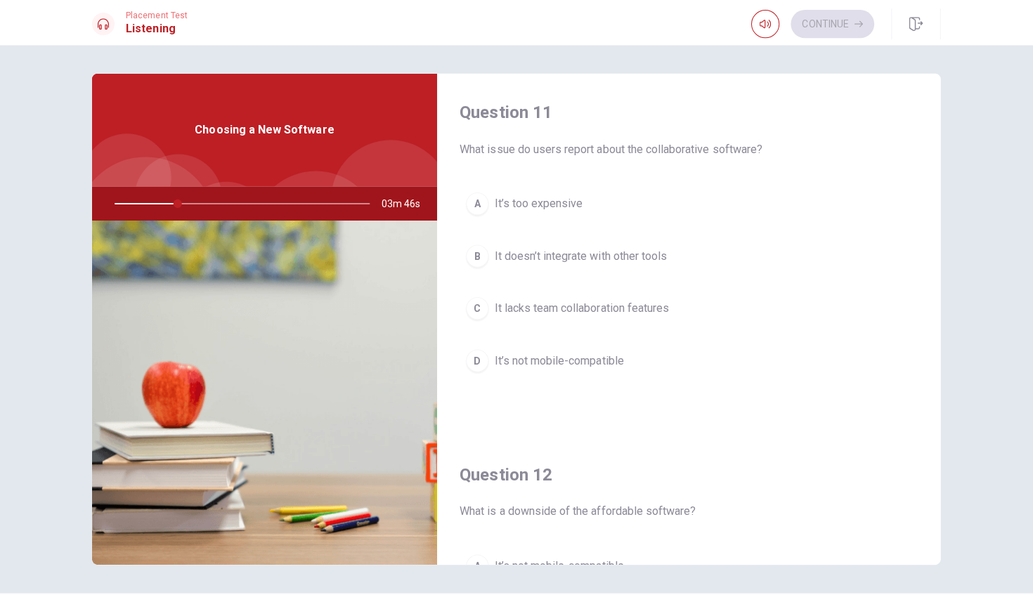
scroll to position [0, 0]
type input "30"
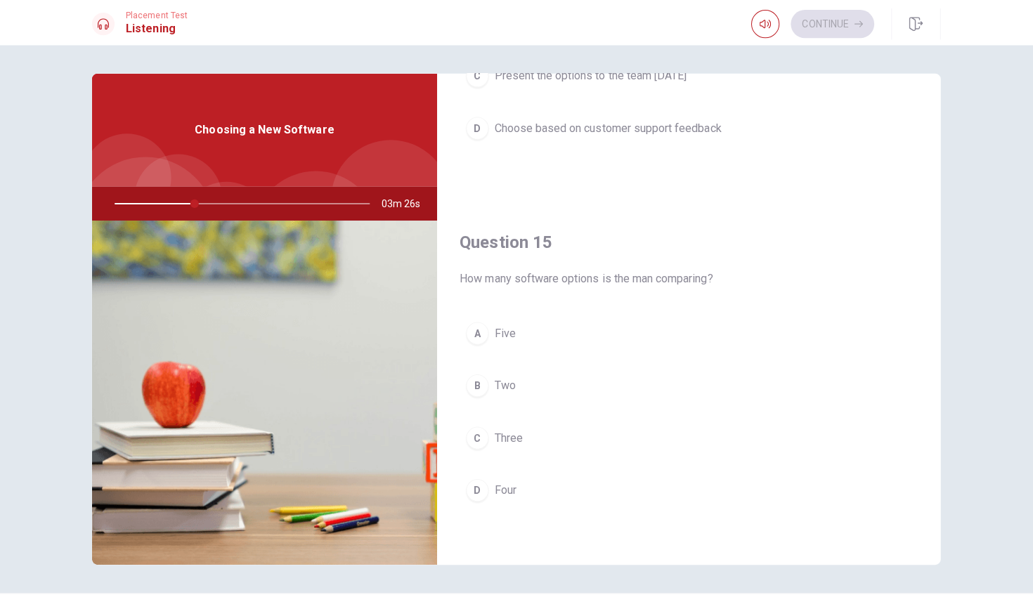
click at [476, 435] on div "C" at bounding box center [477, 435] width 22 height 22
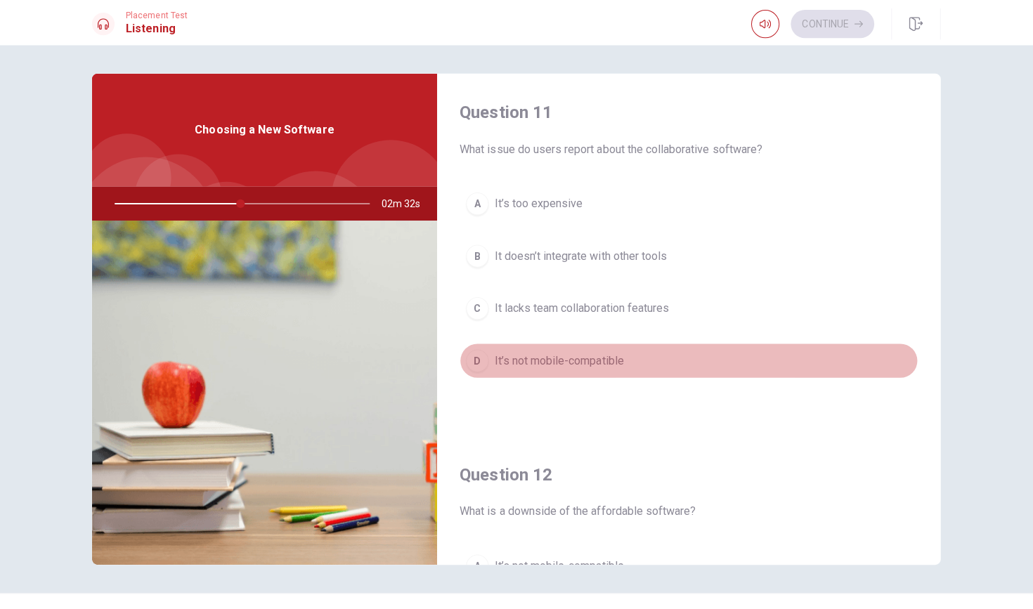
click at [483, 353] on div "D" at bounding box center [477, 359] width 22 height 22
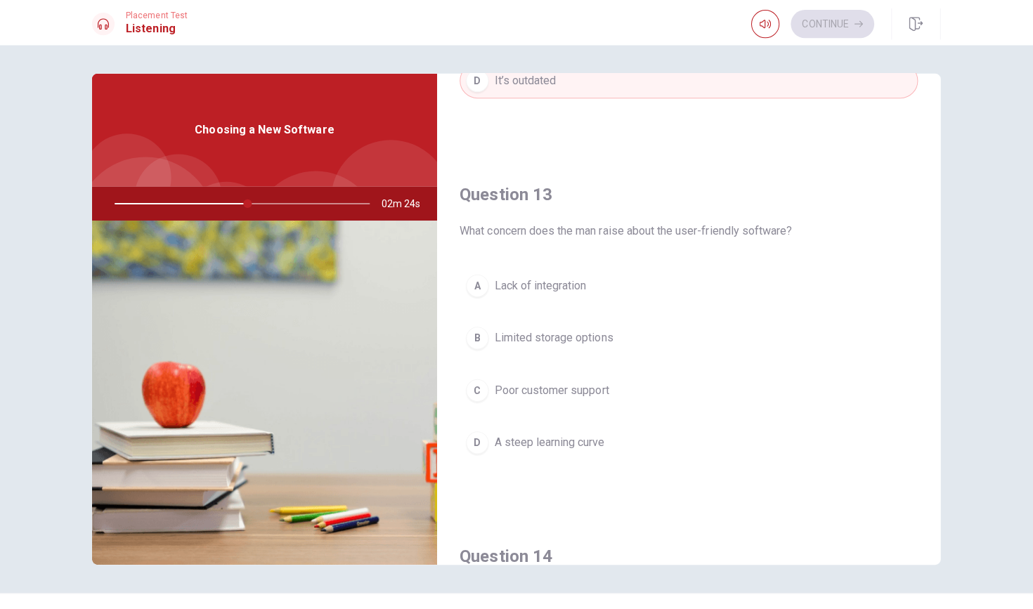
scroll to position [1065, 0]
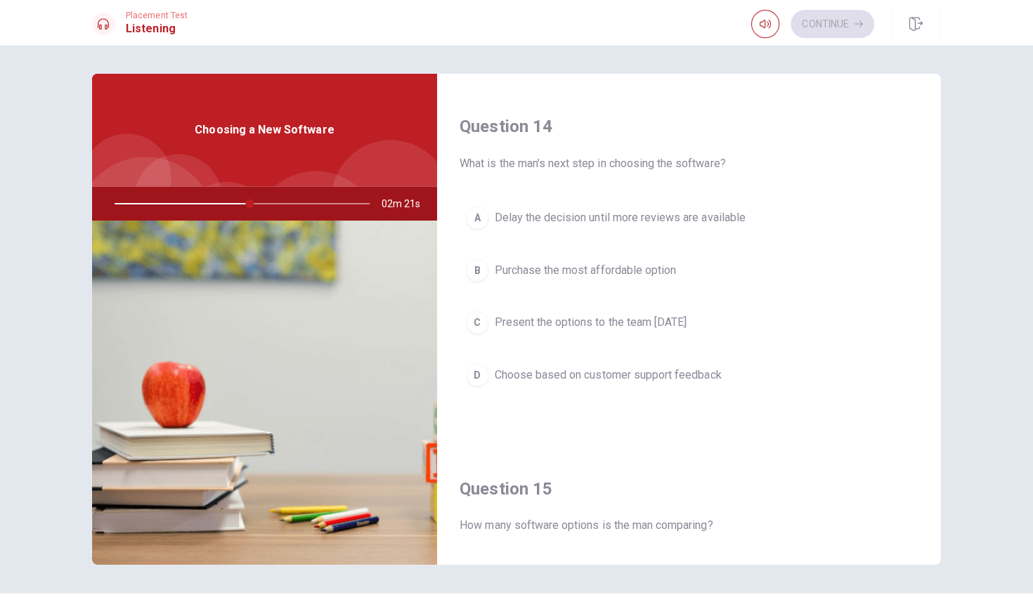
click at [473, 321] on div "C" at bounding box center [477, 321] width 22 height 22
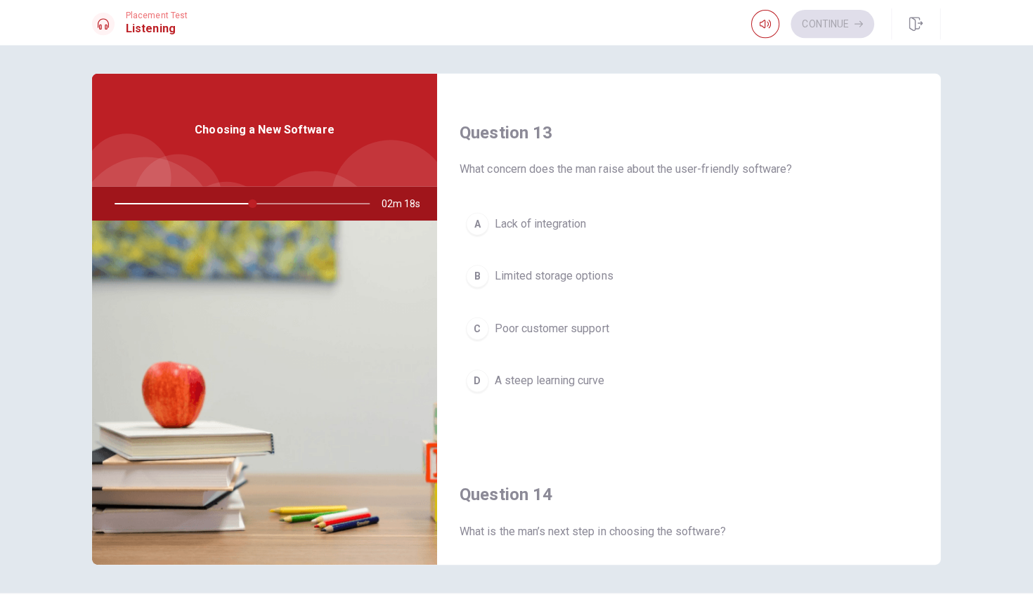
scroll to position [700, 0]
click at [473, 321] on div "C" at bounding box center [477, 326] width 22 height 22
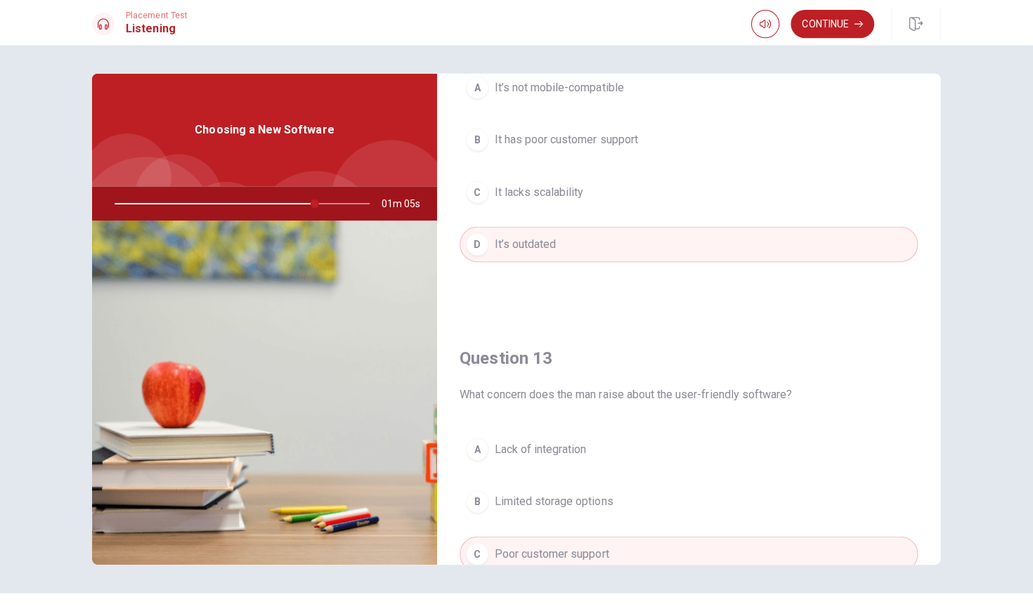
scroll to position [235, 0]
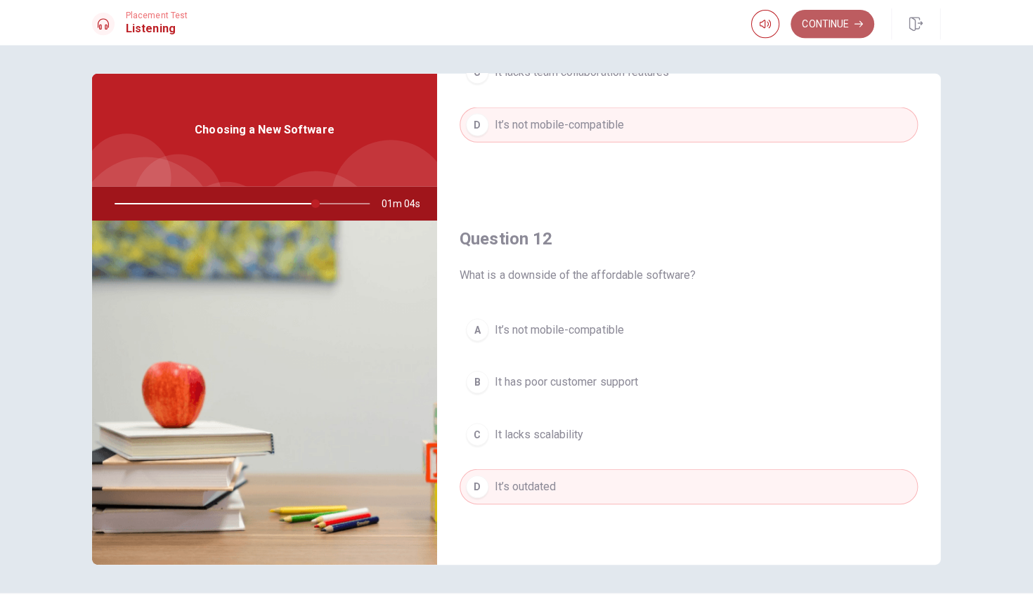
click at [507, 32] on button "Continue" at bounding box center [830, 24] width 83 height 28
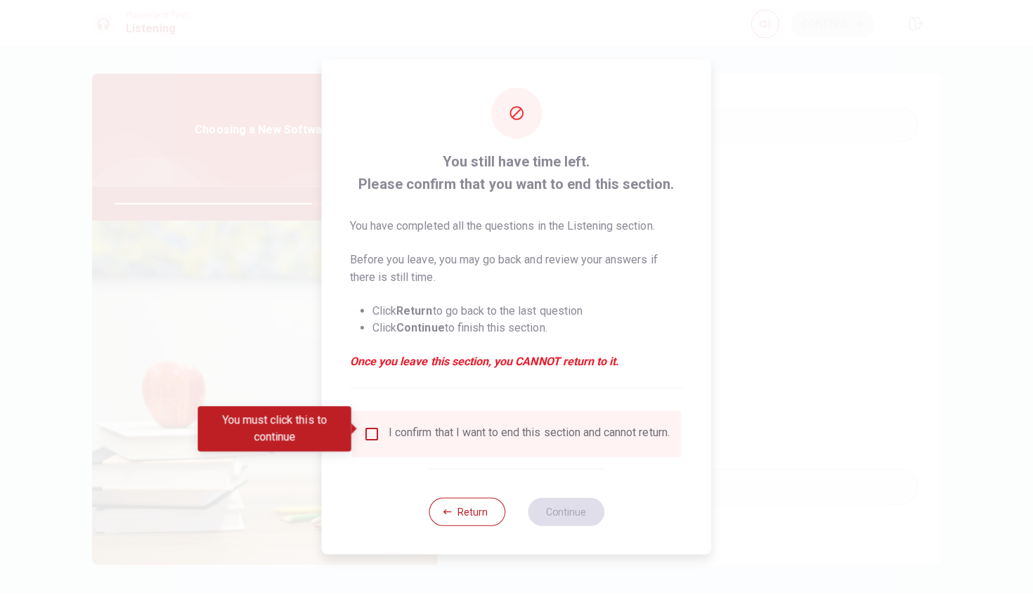
click at [355, 420] on div "You must click this to continue" at bounding box center [281, 426] width 162 height 45
click at [367, 424] on input "You must click this to continue" at bounding box center [373, 431] width 17 height 17
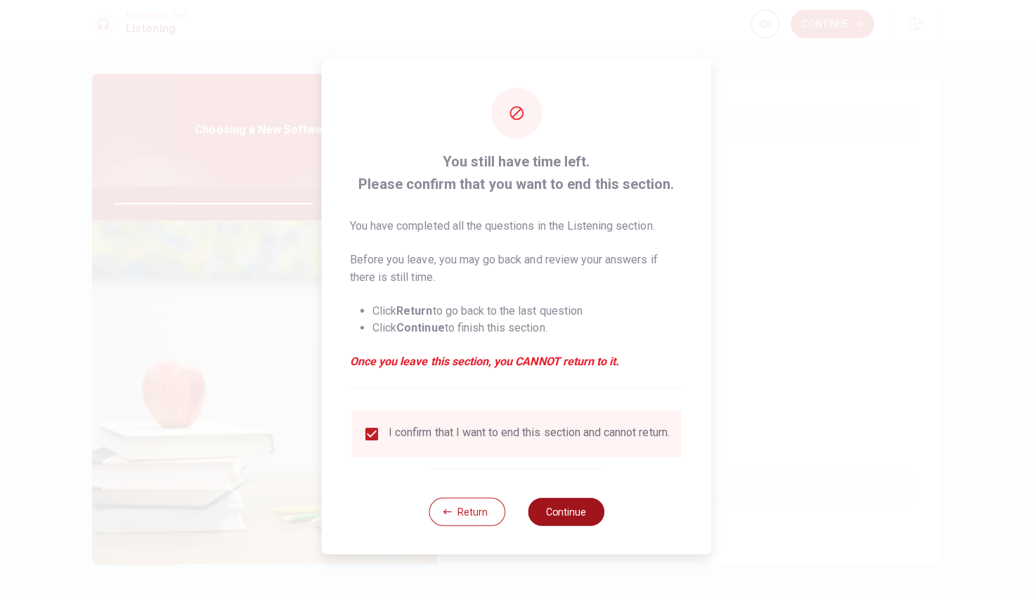
click at [507, 523] on button "Continue" at bounding box center [566, 509] width 76 height 28
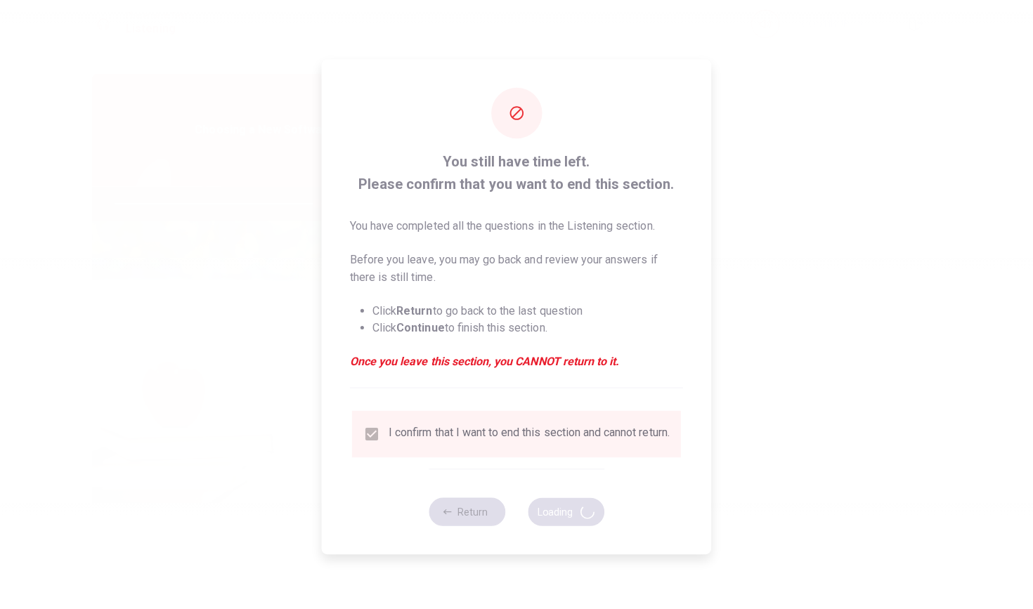
type input "80"
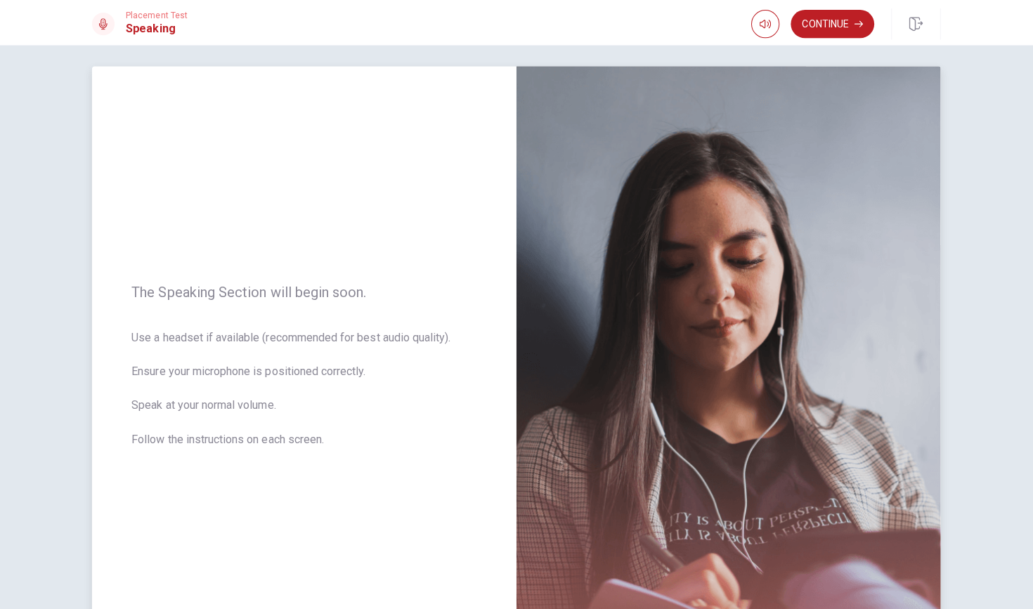
scroll to position [0, 0]
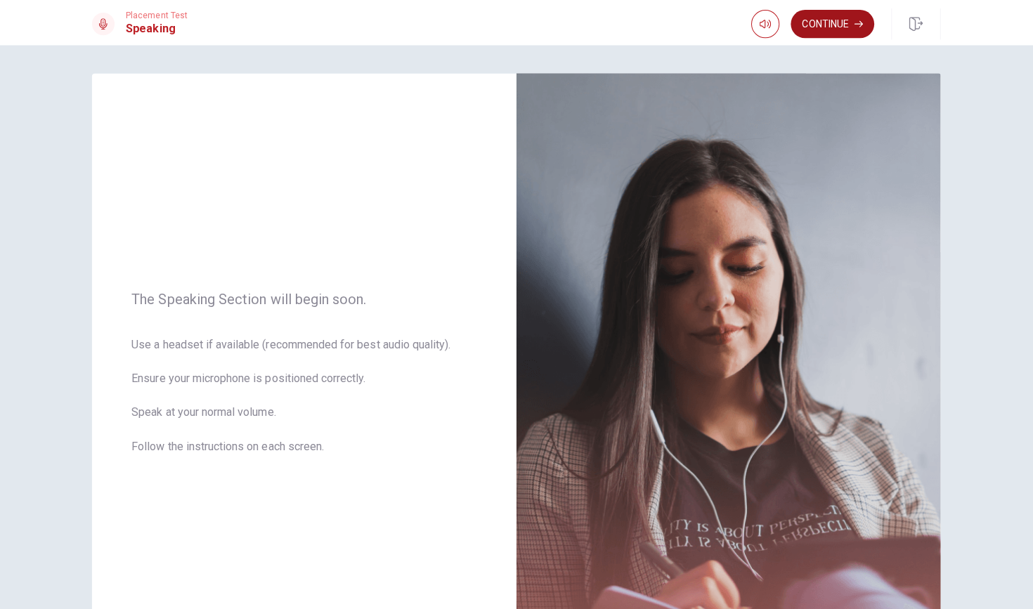
click at [507, 18] on button "Continue" at bounding box center [830, 24] width 83 height 28
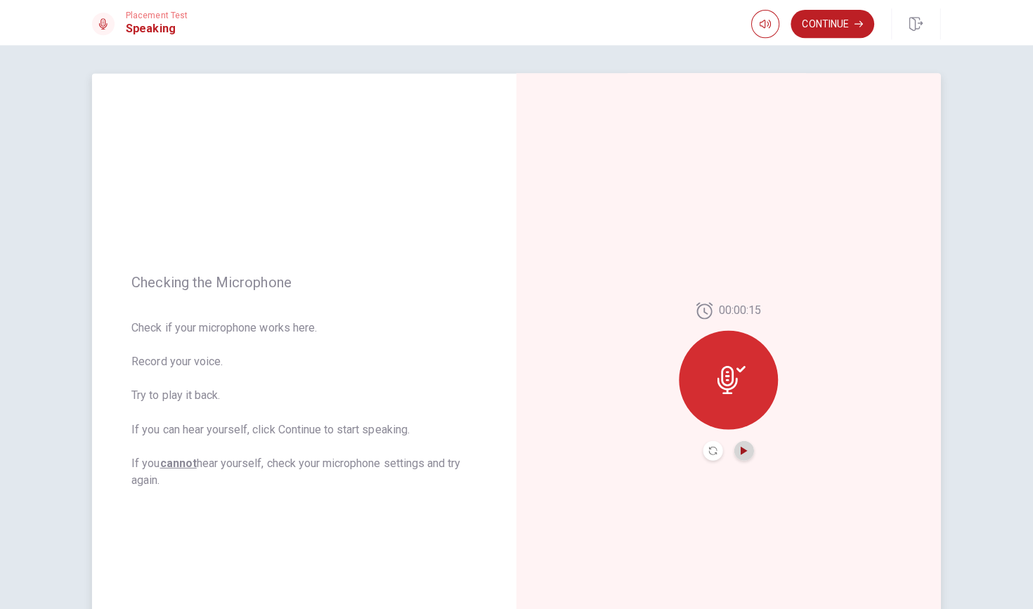
click at [507, 450] on icon "Play Audio" at bounding box center [742, 448] width 6 height 8
click at [507, 11] on button "Continue" at bounding box center [830, 24] width 83 height 28
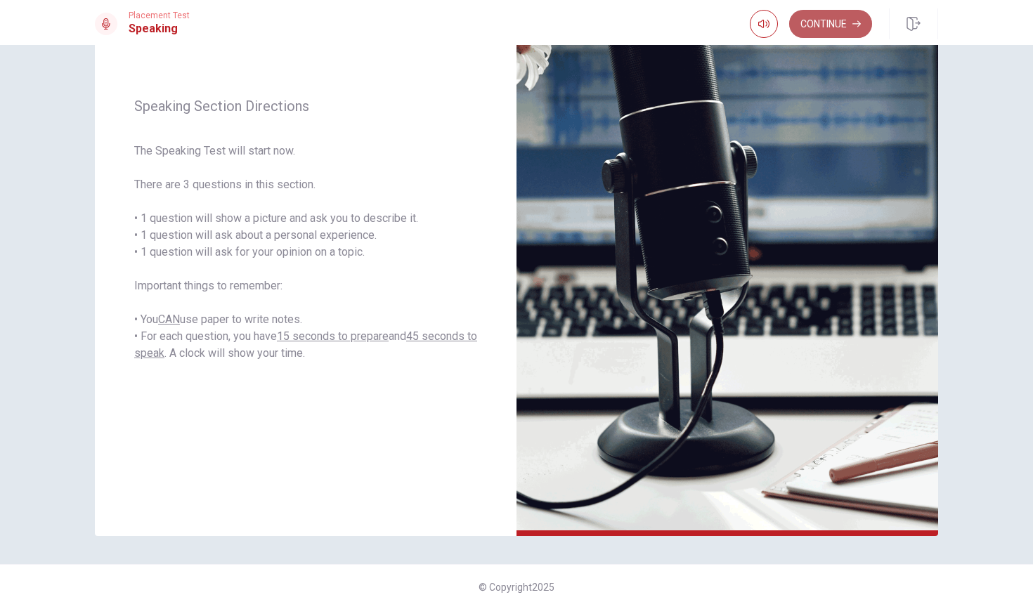
click at [507, 25] on button "Continue" at bounding box center [830, 24] width 83 height 28
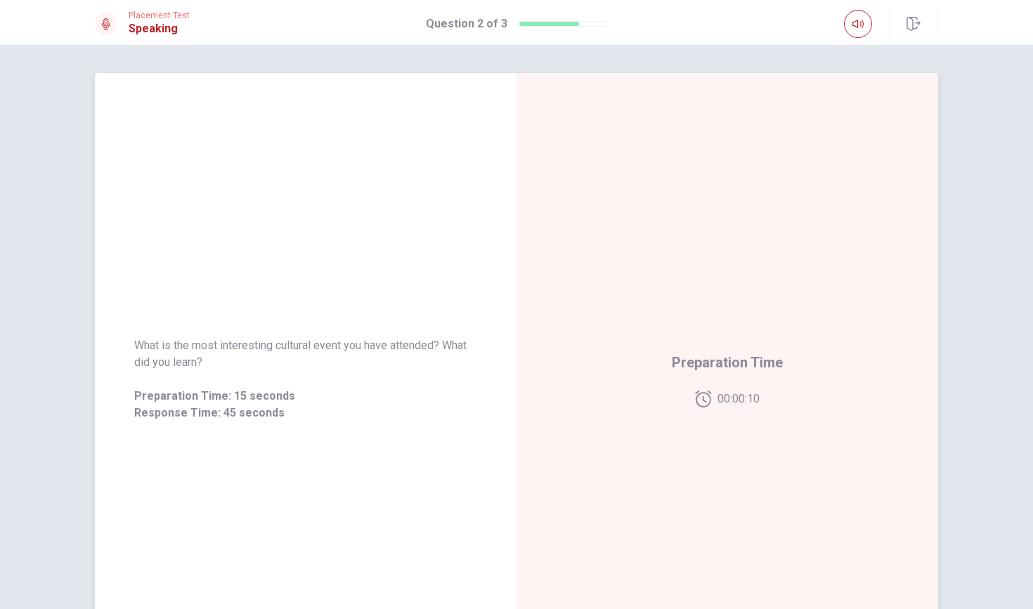
click at [211, 358] on span "What is the most interesting cultural event you have attended? What did you lea…" at bounding box center [305, 354] width 343 height 34
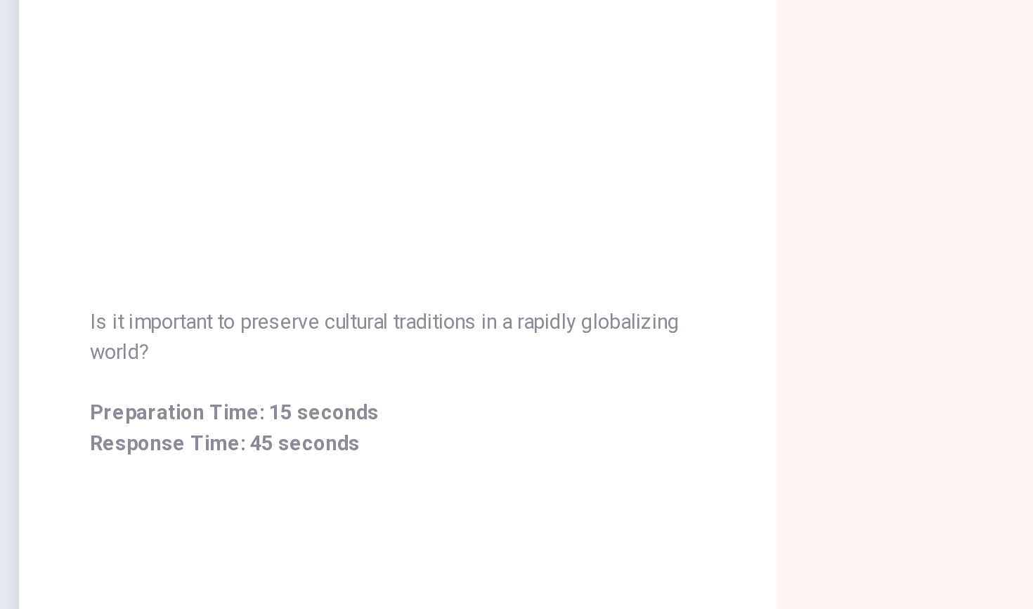
click at [134, 337] on span "Is it important to preserve cultural traditions in a rapidly globalizing world?" at bounding box center [305, 354] width 343 height 34
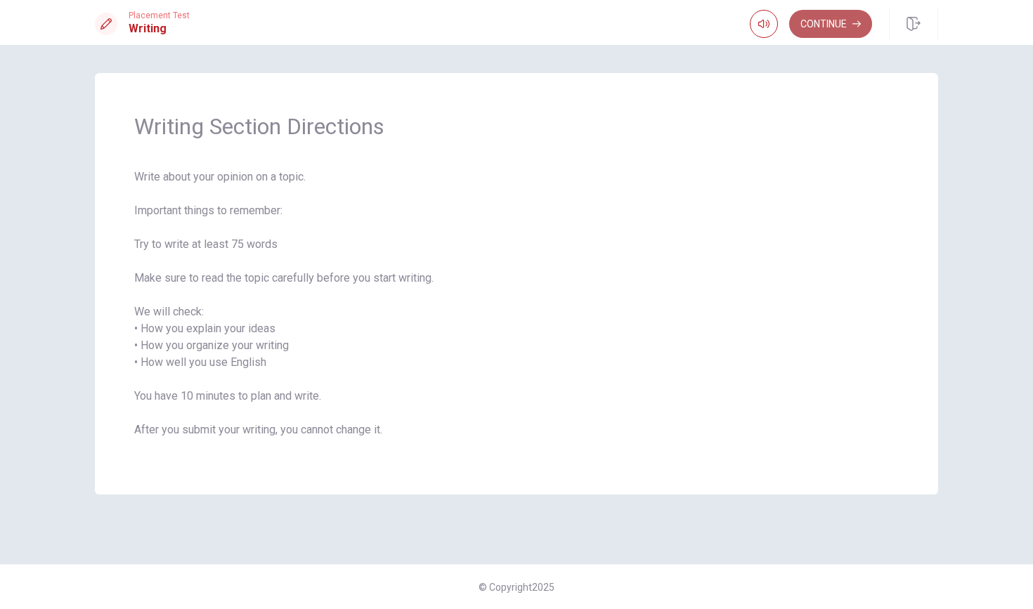
click at [507, 30] on button "Continue" at bounding box center [830, 24] width 83 height 28
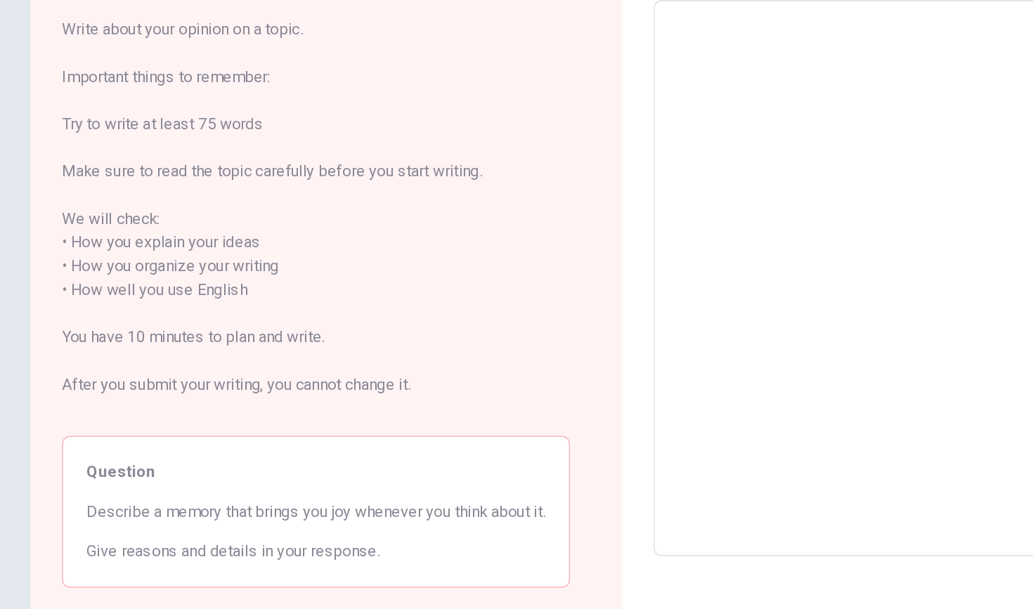
scroll to position [33, 0]
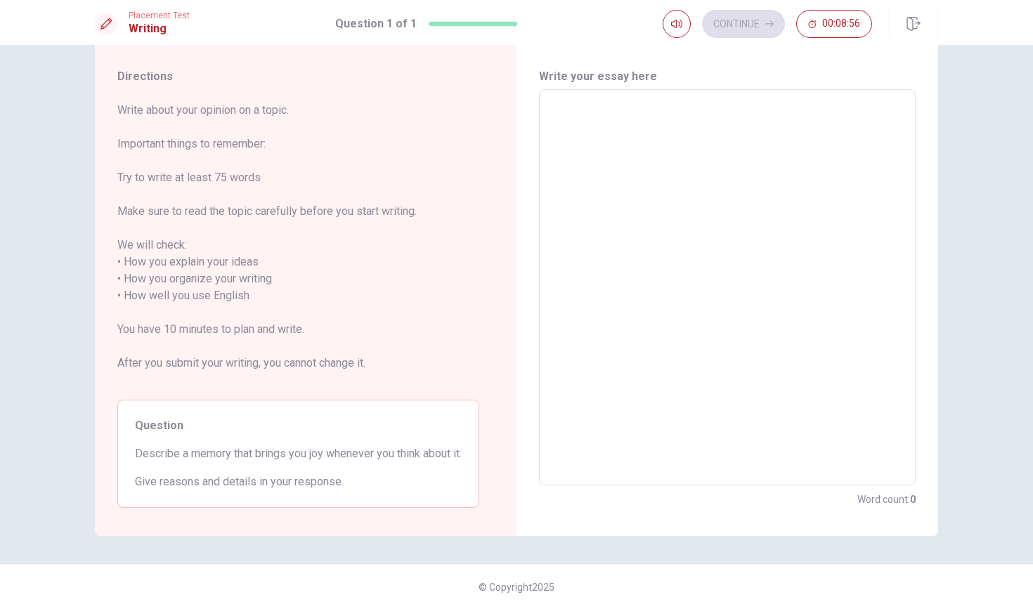
click at [507, 149] on textarea at bounding box center [727, 287] width 357 height 373
type textarea "A"
type textarea "x"
type textarea "A"
type textarea "x"
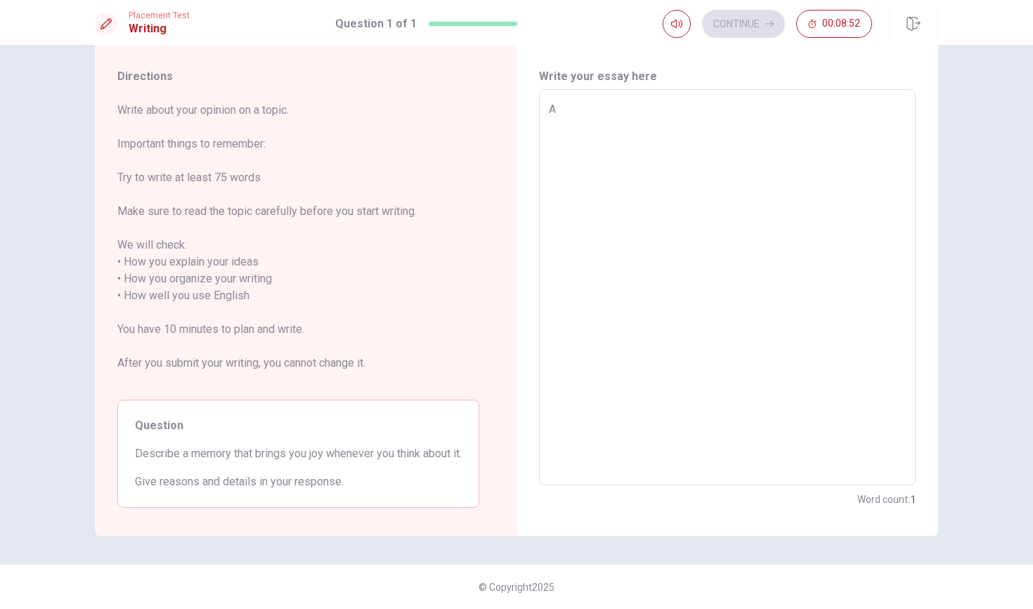
type textarea "A"
type textarea "x"
type textarea "A"
type textarea "x"
type textarea "A"
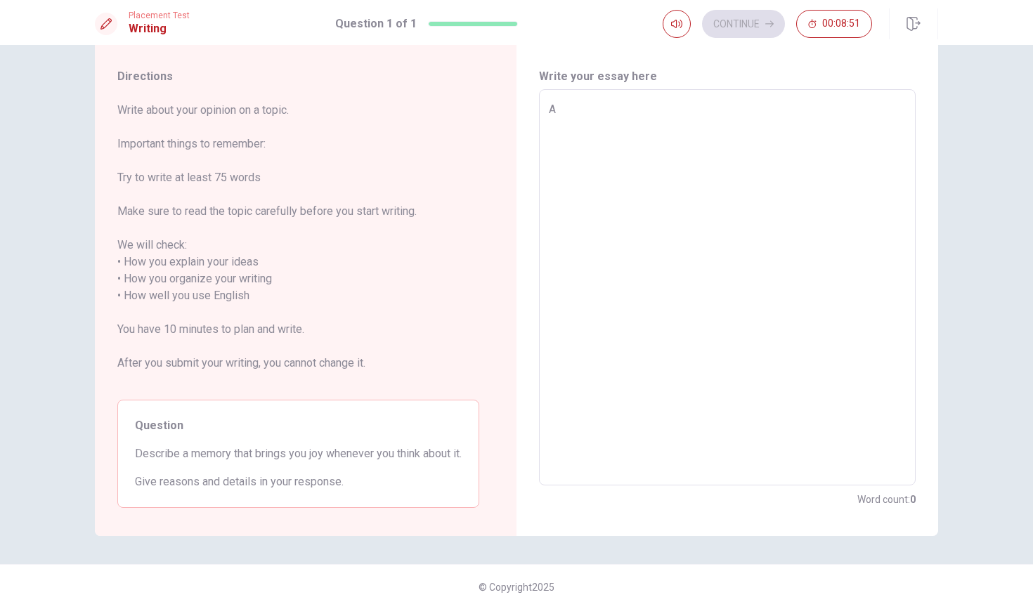
type textarea "x"
type textarea "A m"
type textarea "x"
type textarea "A me"
type textarea "x"
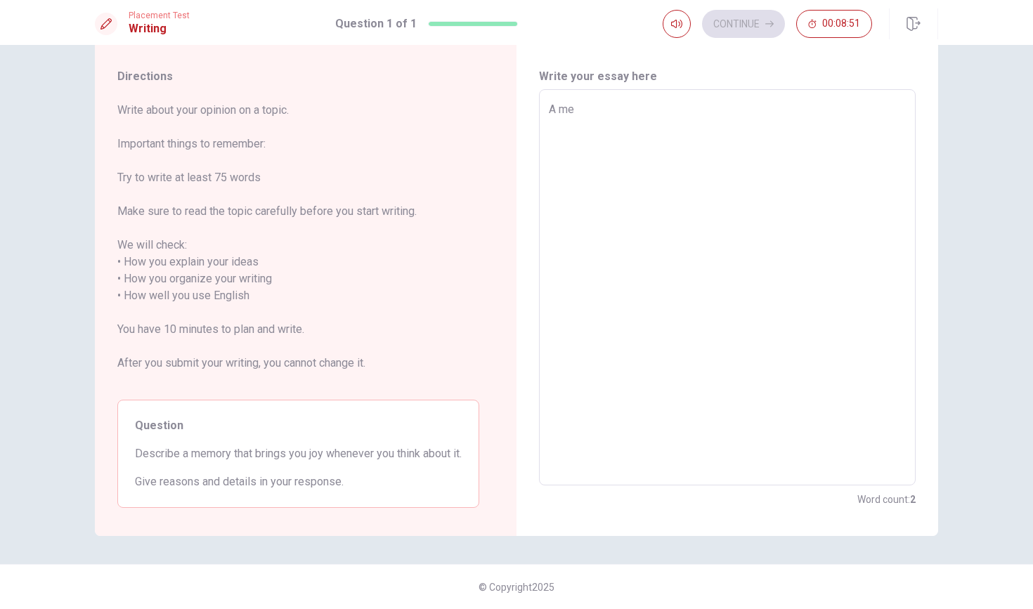
type textarea "A mem"
type textarea "x"
type textarea "A memi"
type textarea "x"
type textarea "A mem"
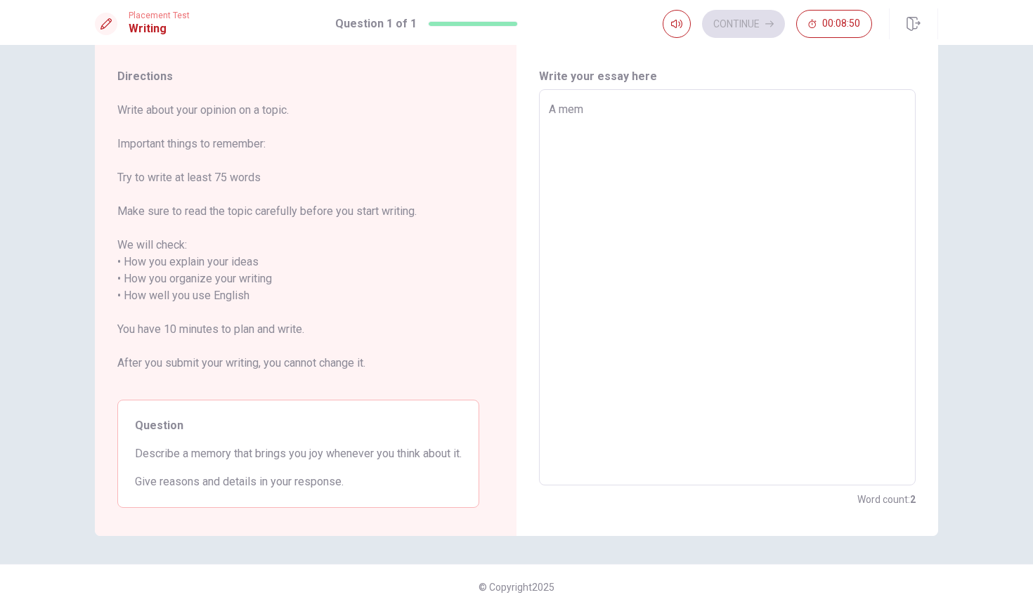
type textarea "x"
type textarea "A memo"
type textarea "x"
type textarea "A memor"
type textarea "x"
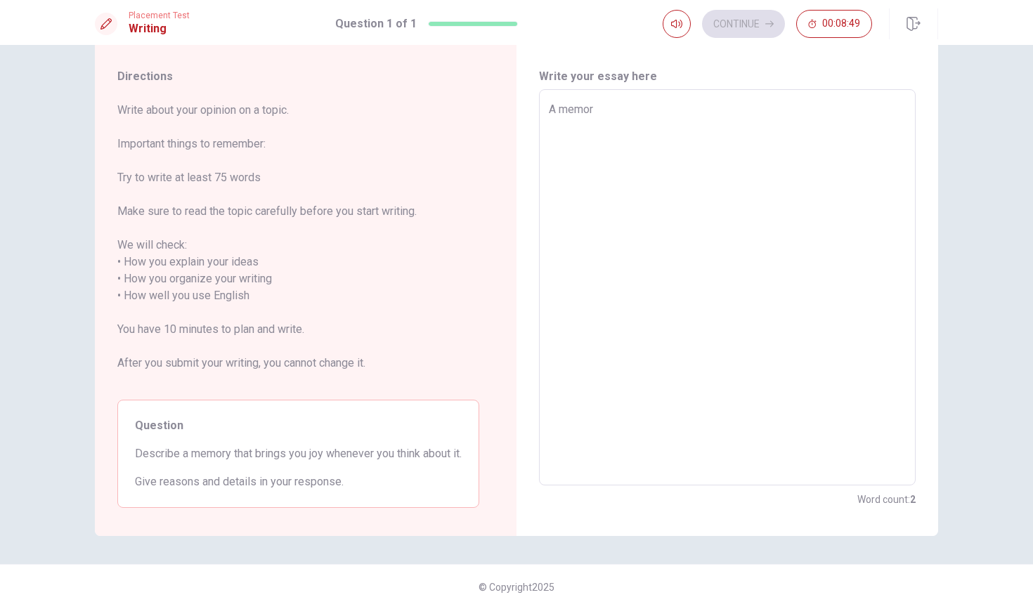
type textarea "A memory"
type textarea "x"
type textarea "A memory"
type textarea "x"
type textarea "A memory w"
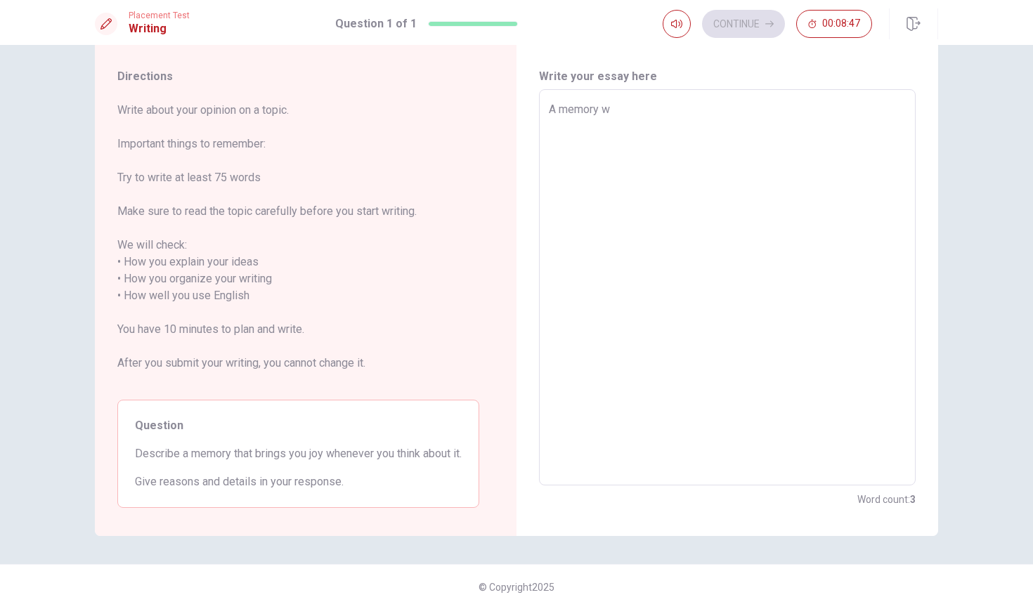
type textarea "x"
type textarea "A memory wh"
type textarea "x"
type textarea "A memory whi"
type textarea "x"
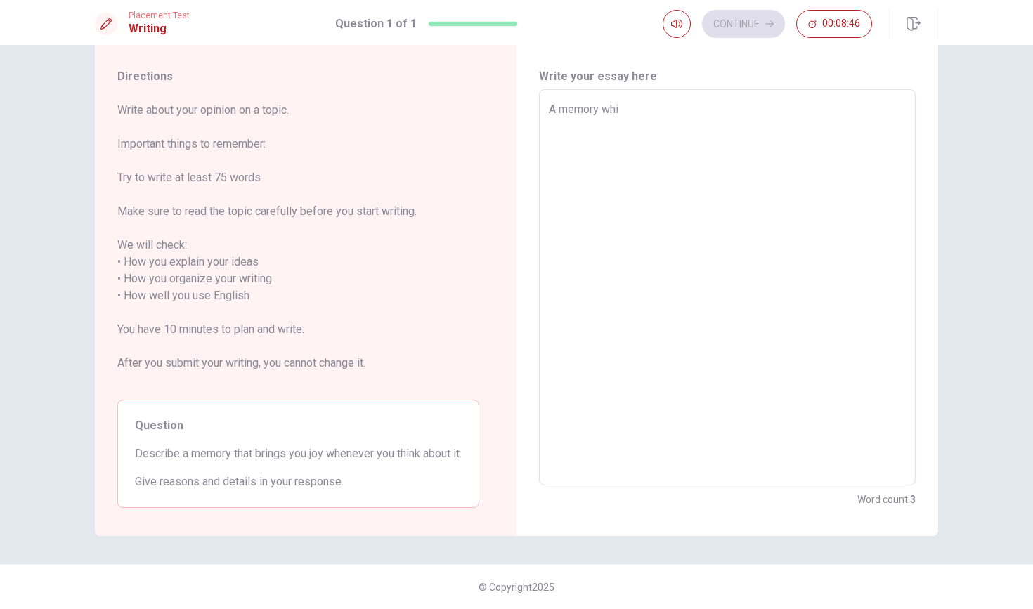
type textarea "A memory whic"
type textarea "x"
type textarea "A memory which"
type textarea "x"
type textarea "A memory which"
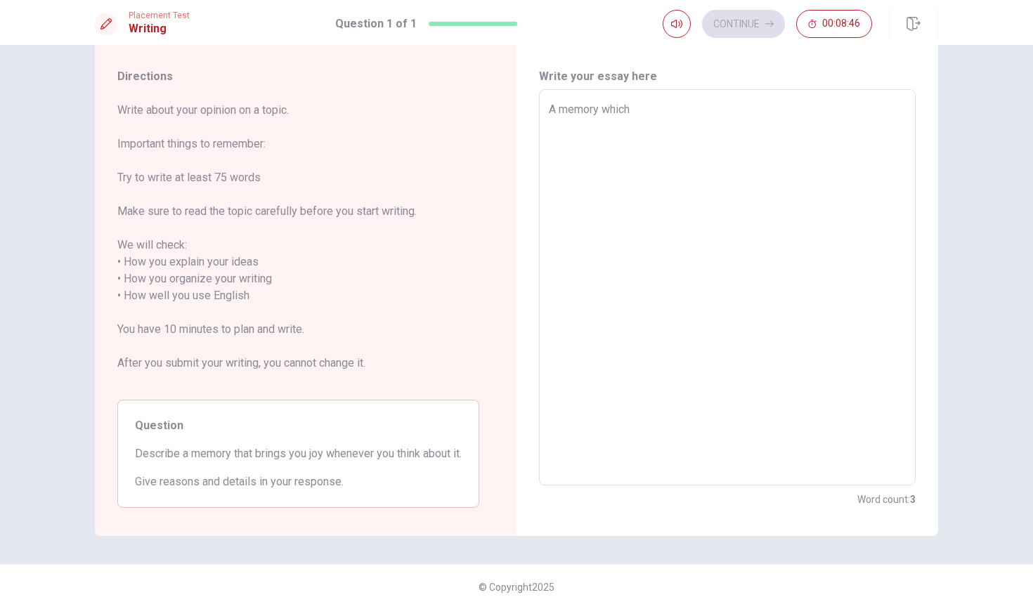
type textarea "x"
type textarea "A memory which b"
type textarea "x"
type textarea "A memory which br"
type textarea "x"
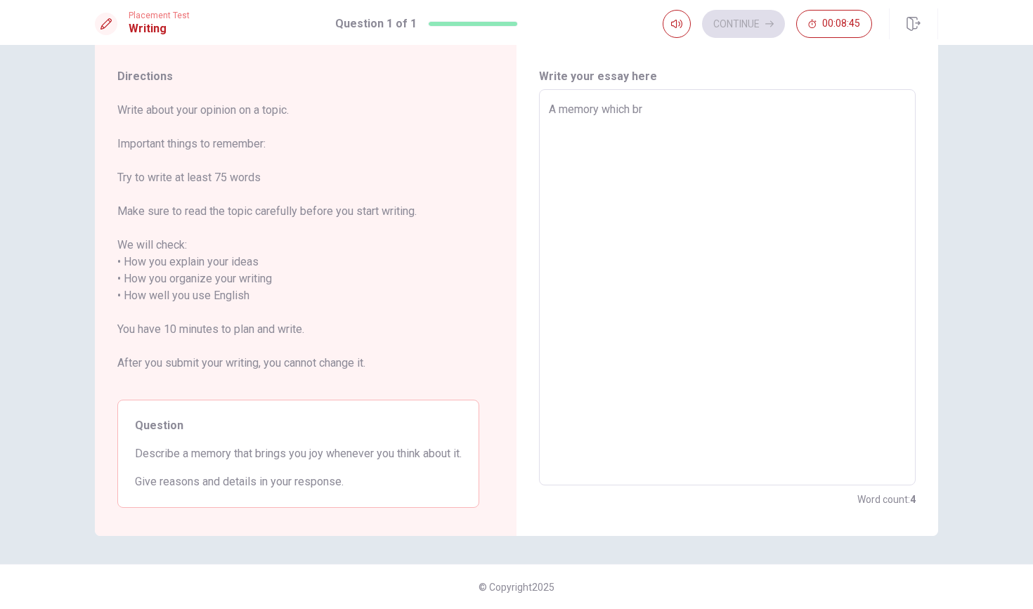
type textarea "A memory which bri"
type textarea "x"
type textarea "A memory which br"
type textarea "x"
type textarea "A memory which b"
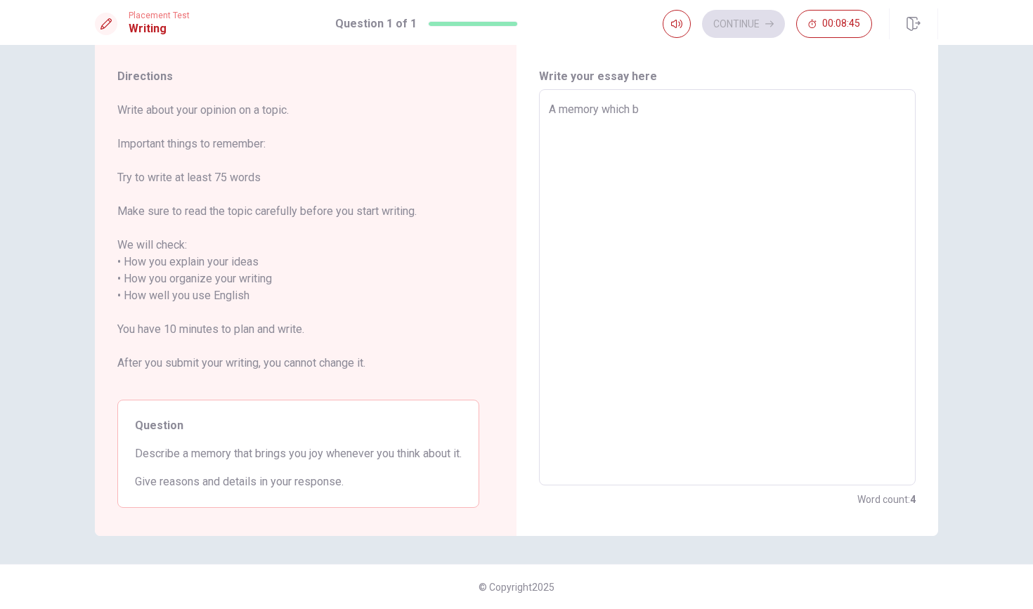
type textarea "x"
type textarea "A memory which"
type textarea "x"
type textarea "A memory which"
type textarea "x"
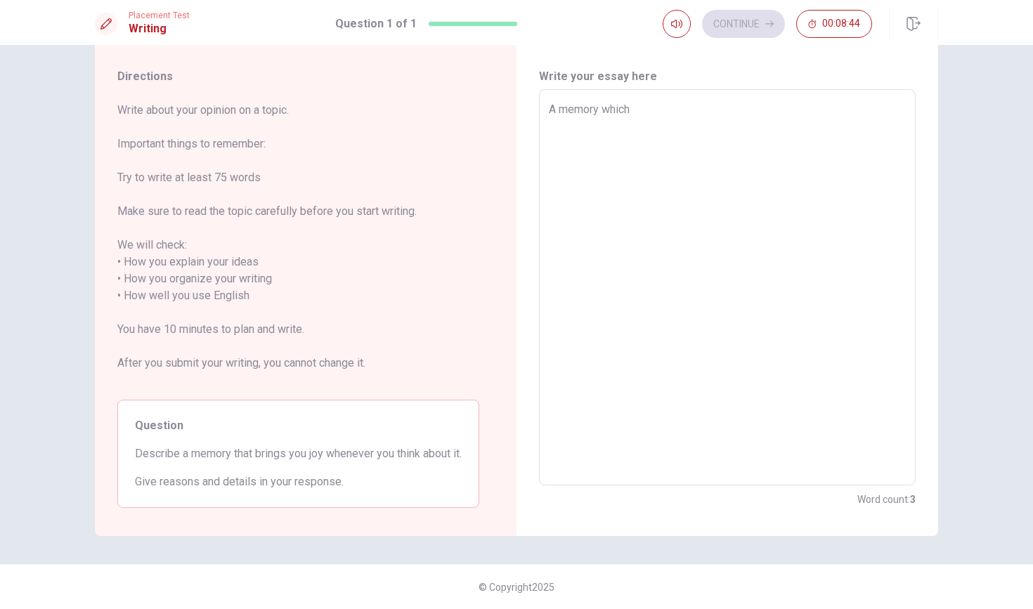
type textarea "A memory whic"
type textarea "x"
type textarea "A memory whi"
type textarea "x"
type textarea "A memory wh"
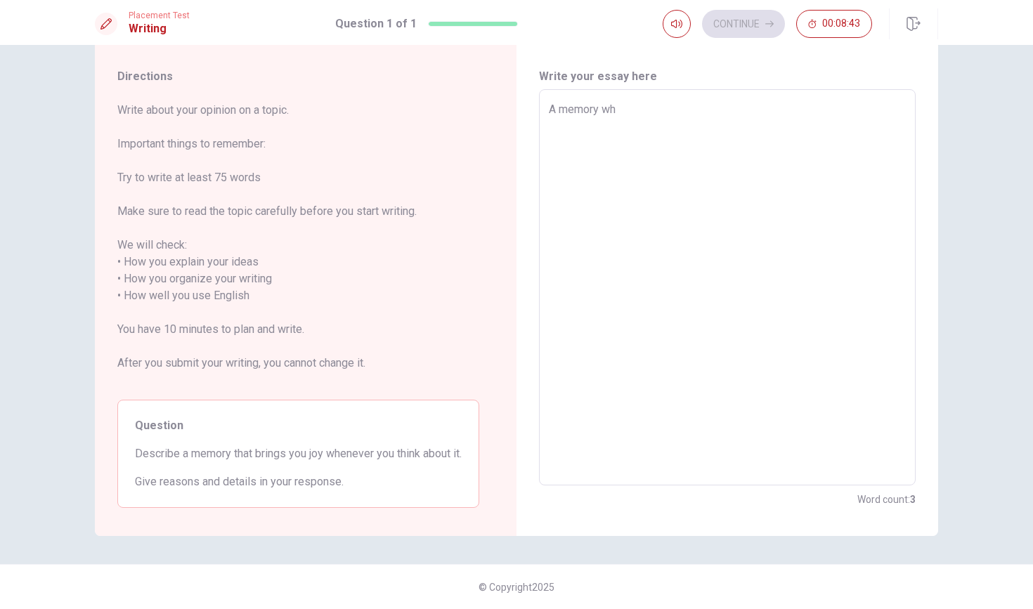
type textarea "x"
type textarea "A memory w"
type textarea "x"
type textarea "A memory"
type textarea "x"
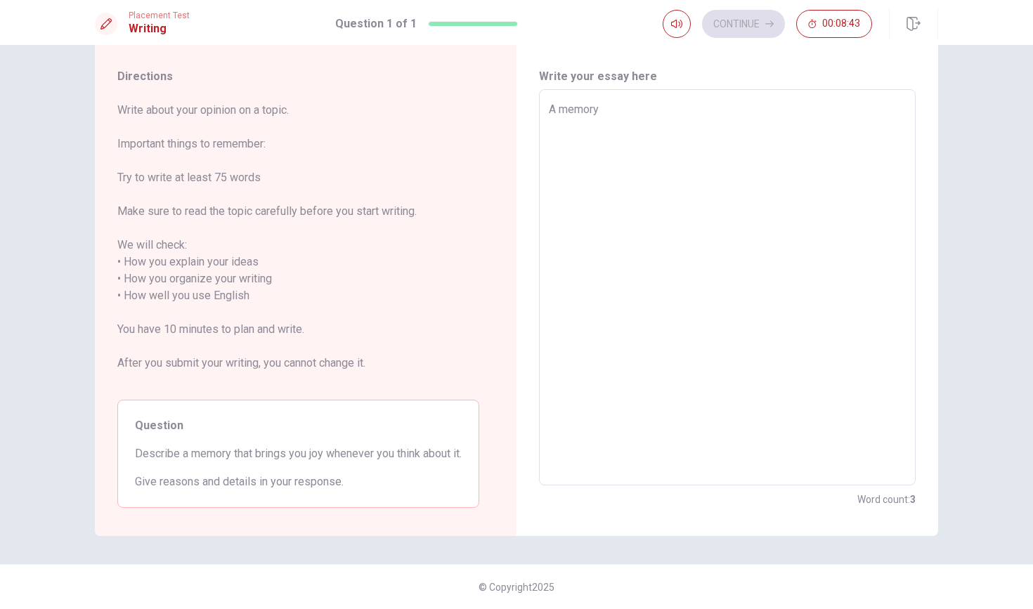
type textarea "A memory"
type textarea "x"
type textarea "A memor"
type textarea "x"
type textarea "A memo"
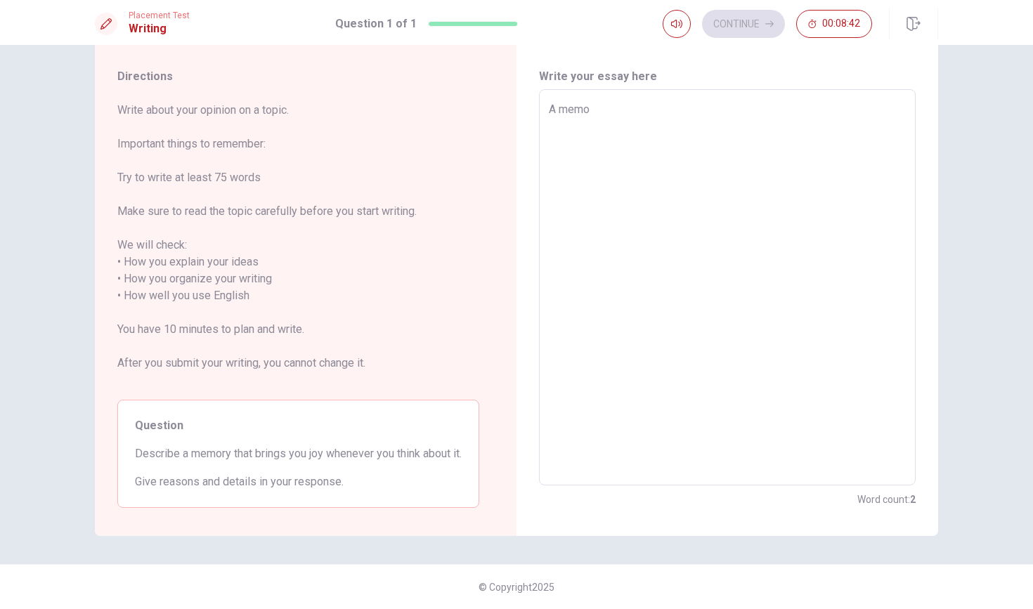
type textarea "x"
type textarea "A mem"
type textarea "x"
type textarea "A me"
type textarea "x"
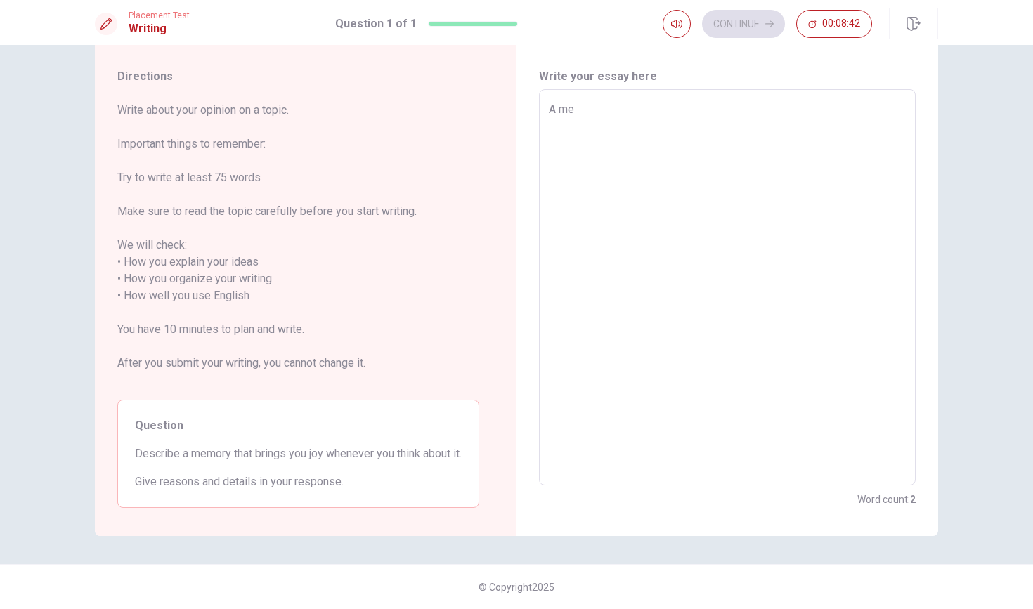
type textarea "A m"
type textarea "x"
type textarea "A"
type textarea "x"
type textarea "A"
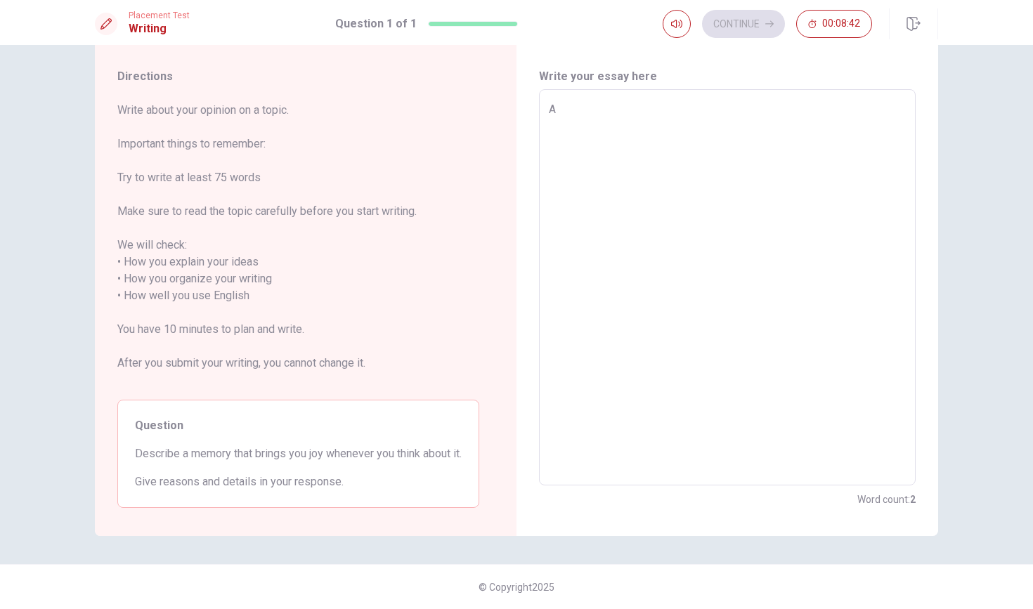
type textarea "x"
type textarea "t"
type textarea "x"
type textarea "h"
type textarea "x"
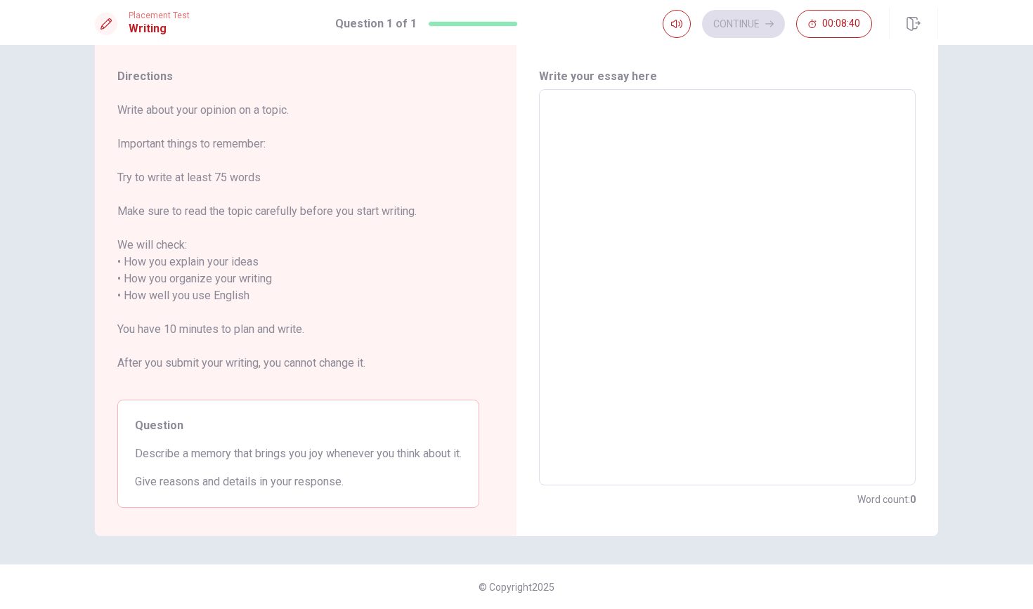
type textarea "T"
type textarea "x"
type textarea "Th"
type textarea "x"
type textarea "The"
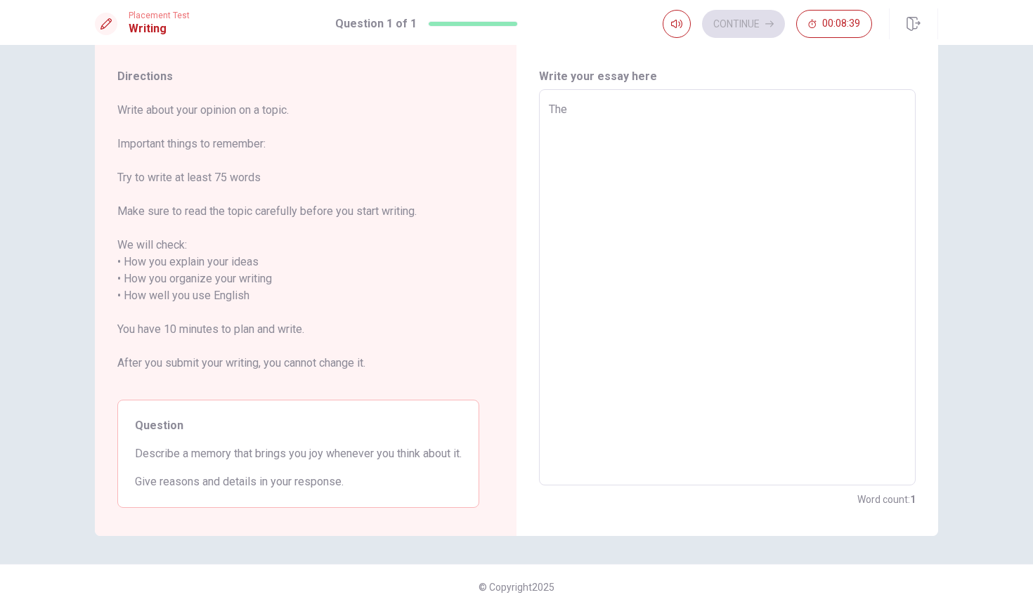
type textarea "x"
type textarea "The"
type textarea "x"
type textarea "The m"
type textarea "x"
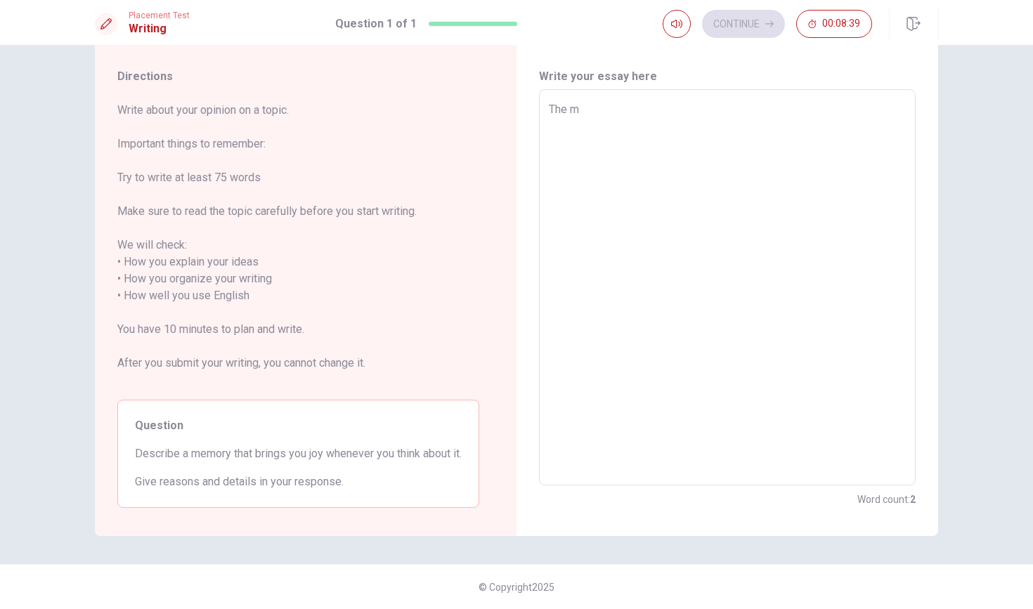
type textarea "The mo"
type textarea "x"
type textarea "The mos"
type textarea "x"
type textarea "The most"
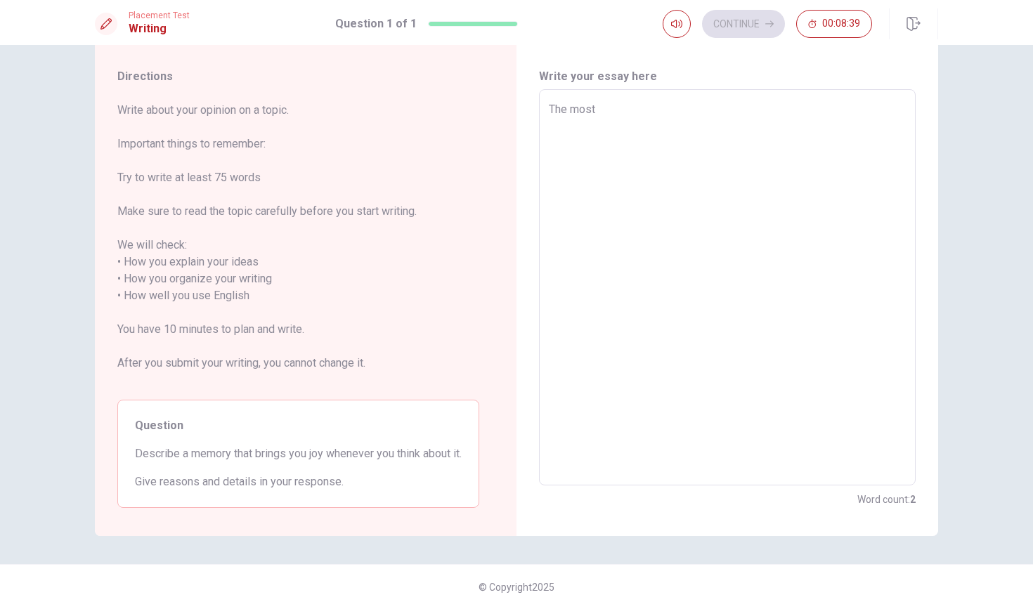
type textarea "x"
type textarea "The most"
type textarea "x"
type textarea "The most e"
type textarea "x"
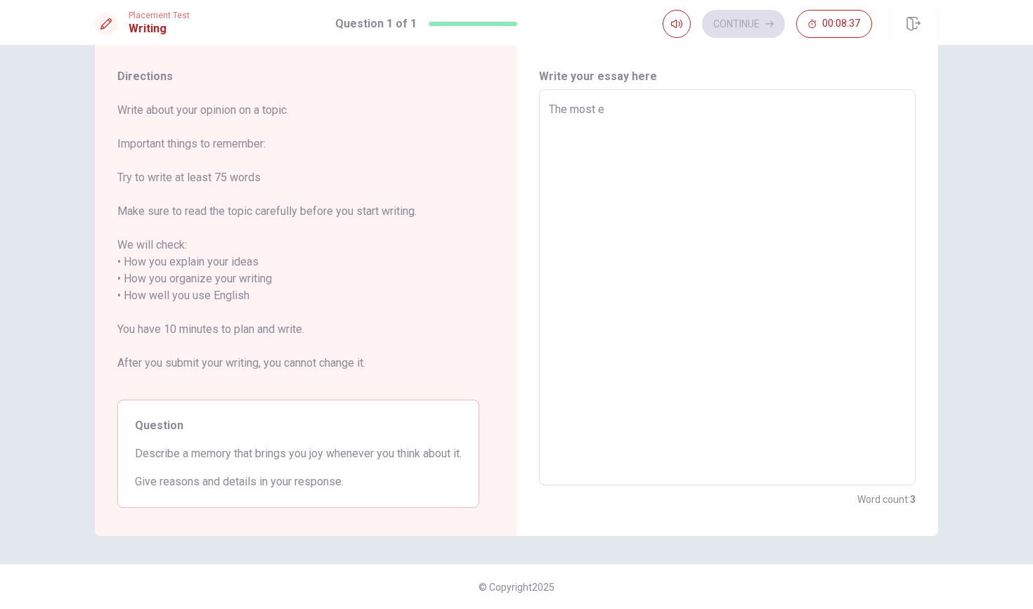
type textarea "The most en"
type textarea "x"
type textarea "The most enj"
type textarea "x"
type textarea "The most enjo"
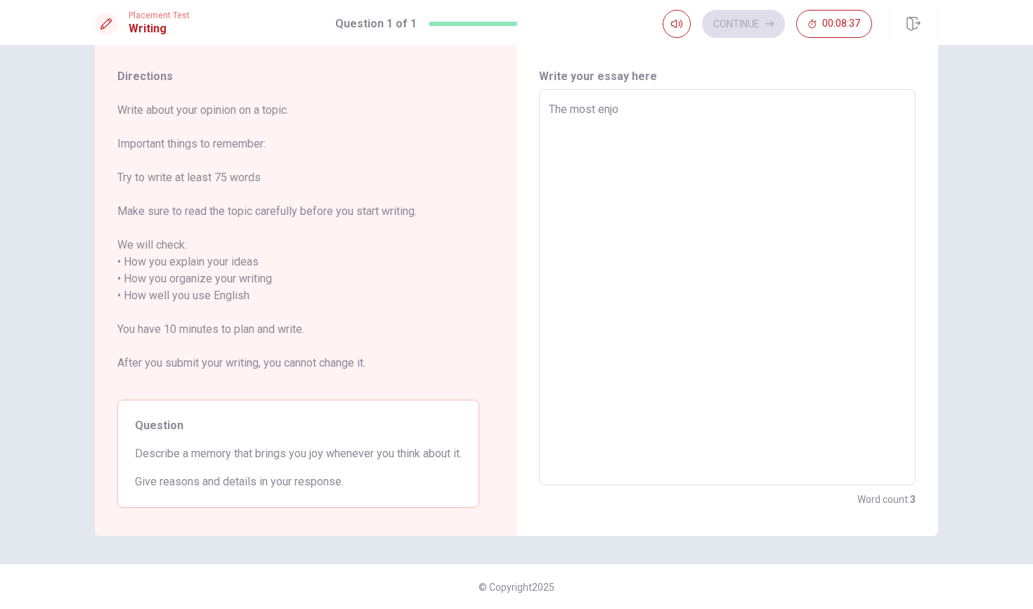
type textarea "x"
type textarea "The most enjoy"
type textarea "x"
type textarea "The most enjoya"
type textarea "x"
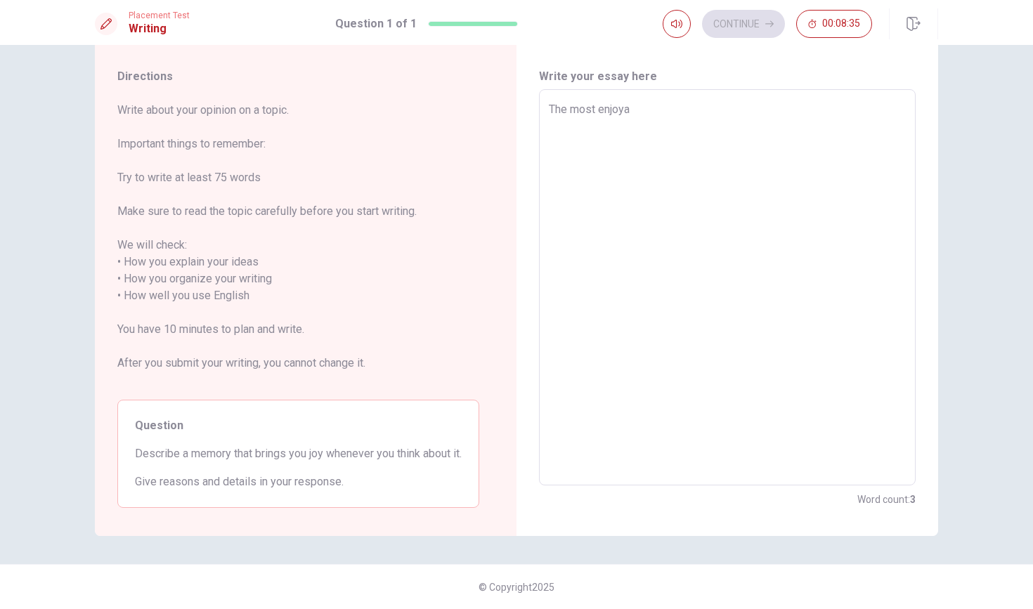
type textarea "The most enjoy"
type textarea "x"
type textarea "The most enjo"
type textarea "x"
type textarea "The most enj"
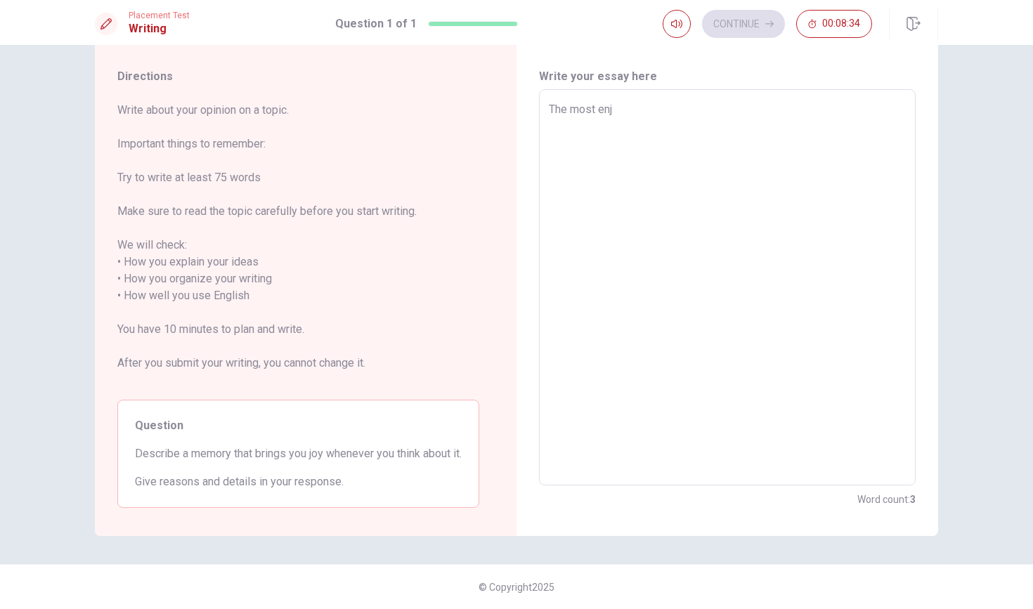
type textarea "x"
type textarea "The most en"
type textarea "x"
type textarea "The most e"
type textarea "x"
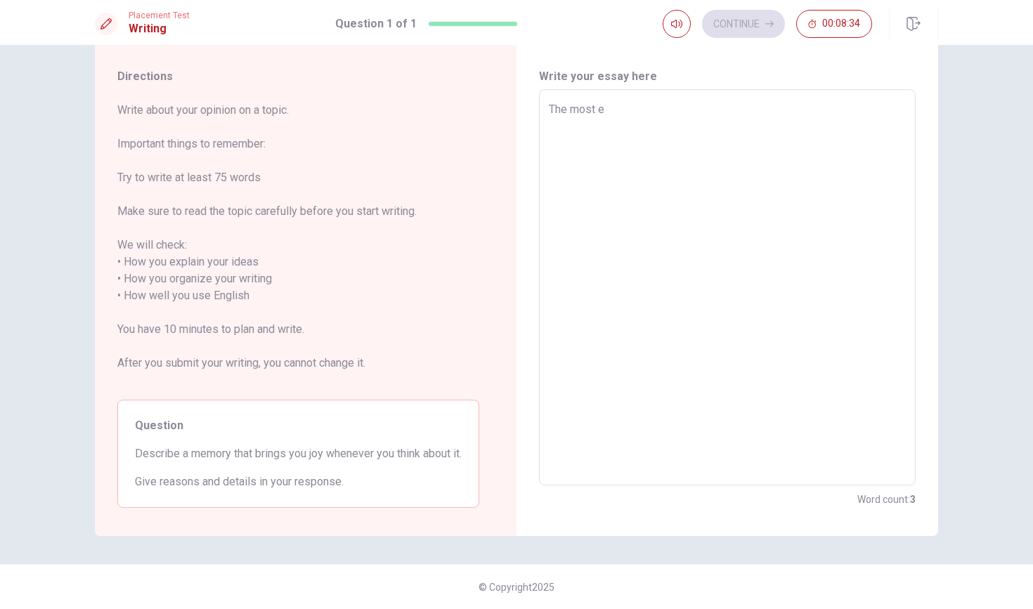
type textarea "The most"
type textarea "x"
type textarea "The most"
type textarea "x"
type textarea "The mos"
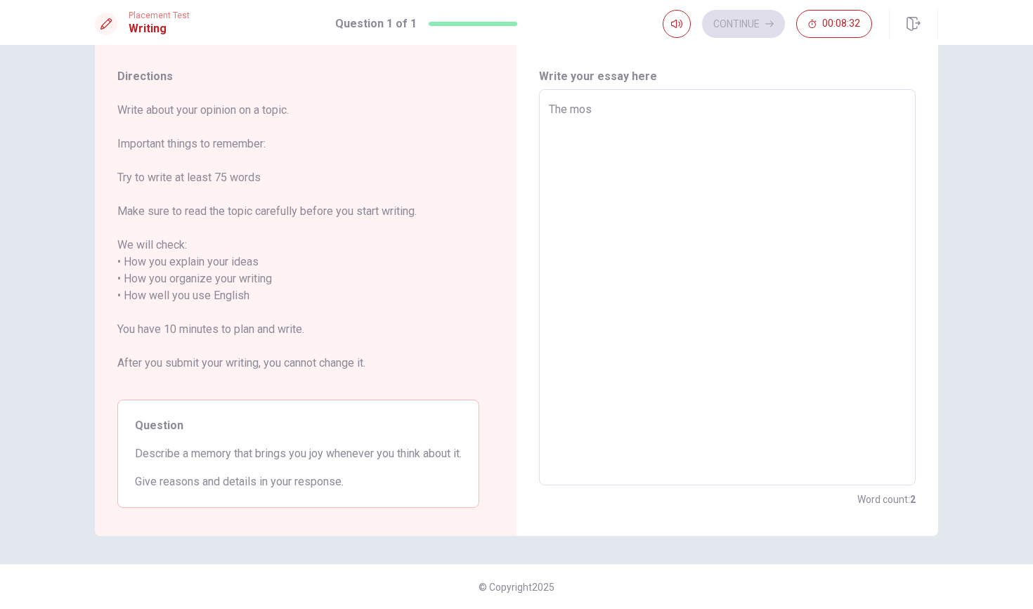
type textarea "x"
type textarea "The mo"
type textarea "x"
type textarea "The m"
type textarea "x"
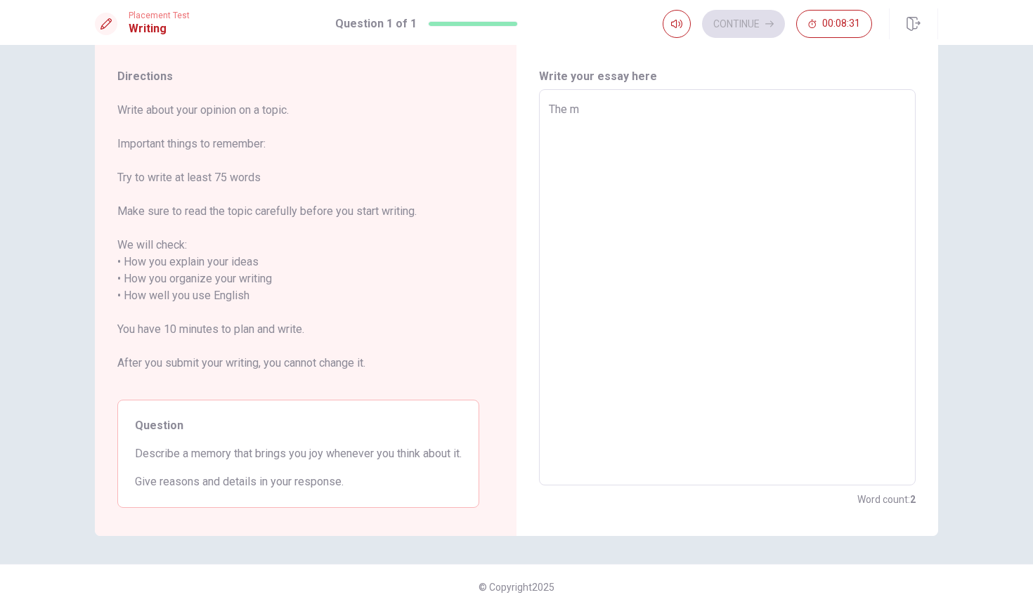
type textarea "The"
type textarea "x"
type textarea "The"
type textarea "x"
type textarea "Th"
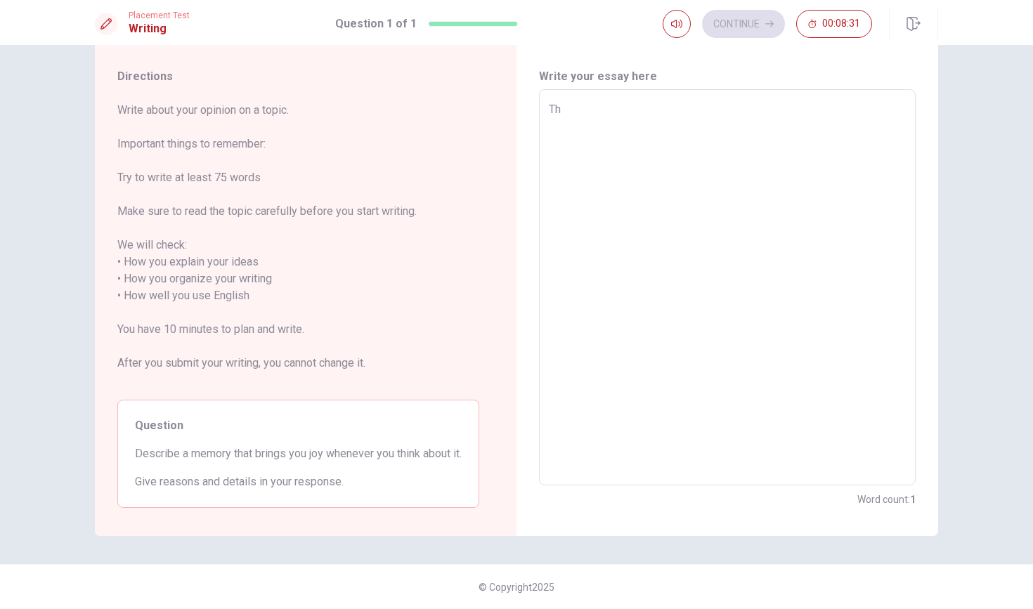
type textarea "x"
type textarea "T"
type textarea "x"
type textarea "T"
type textarea "x"
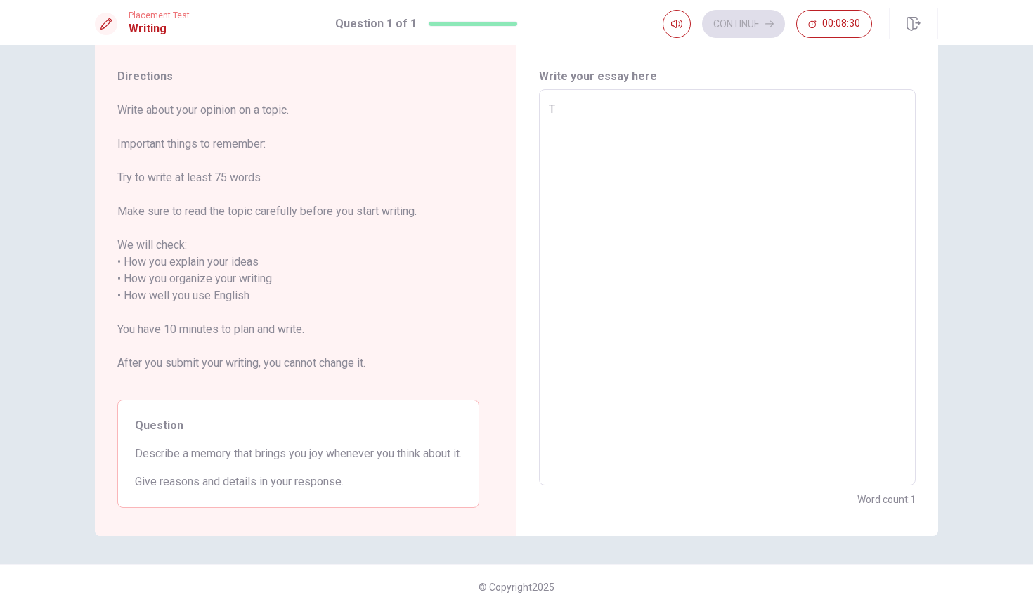
type textarea "Th"
type textarea "x"
type textarea "The"
type textarea "x"
type textarea "The"
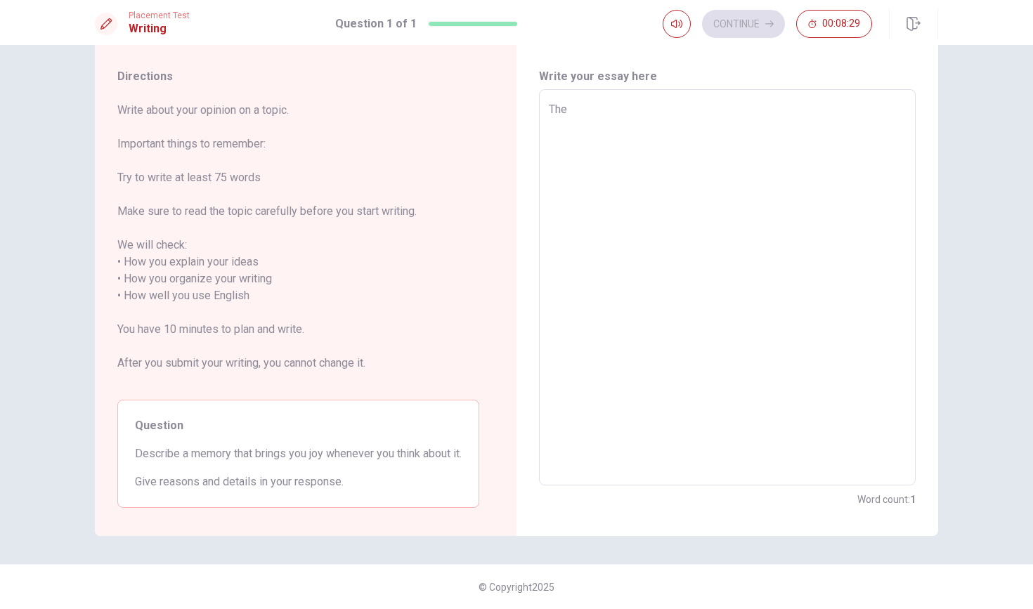
type textarea "x"
type textarea "The b"
type textarea "x"
type textarea "The be"
type textarea "x"
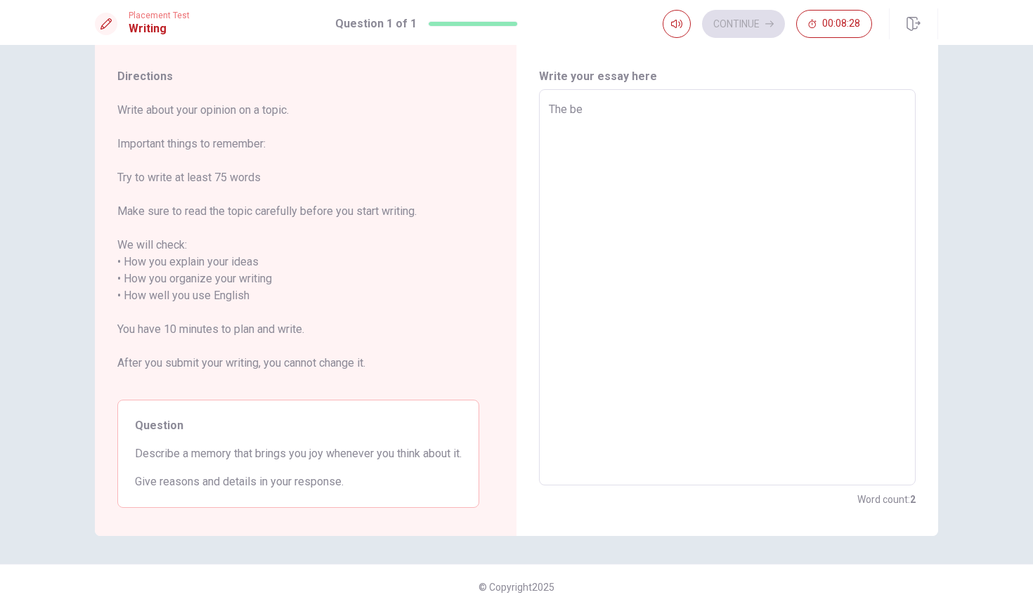
type textarea "The bes"
type textarea "x"
type textarea "The best"
type textarea "x"
type textarea "The bes"
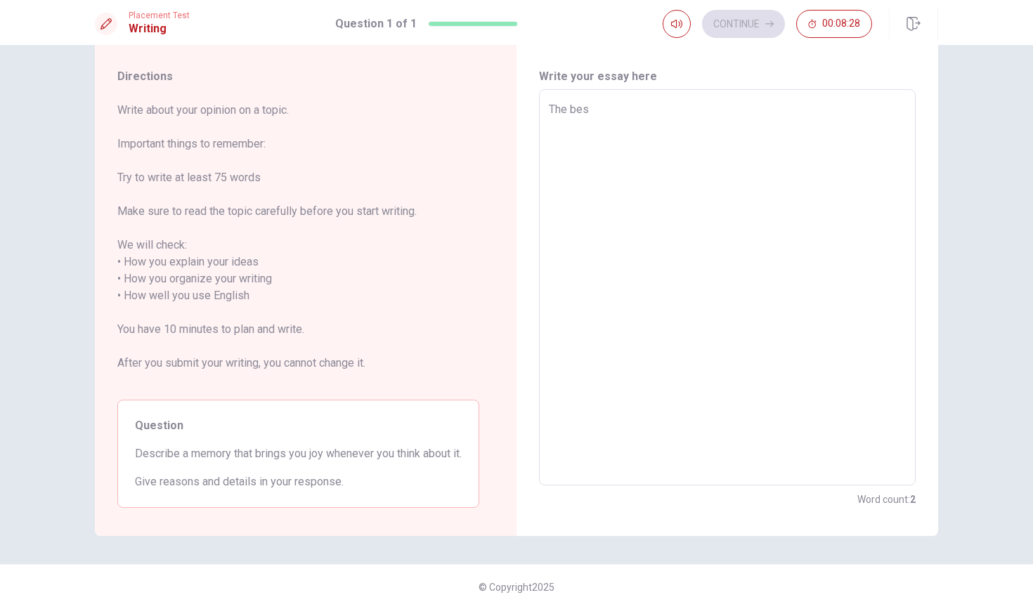
type textarea "x"
type textarea "The be"
type textarea "x"
type textarea "The b"
type textarea "x"
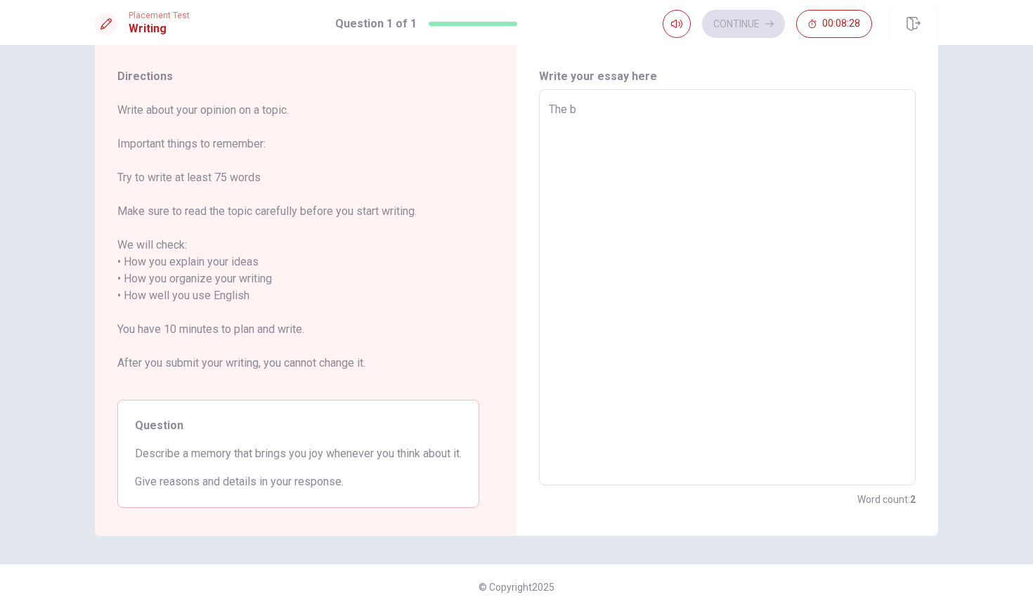
type textarea "The"
type textarea "x"
type textarea "The b"
type textarea "x"
type textarea "The be"
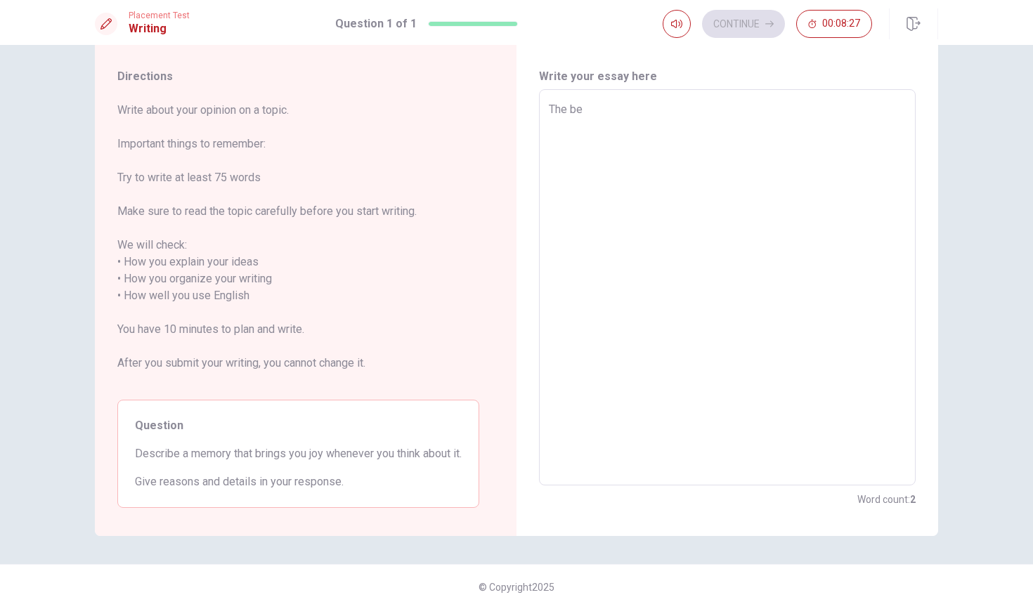
type textarea "x"
type textarea "The bes"
type textarea "x"
type textarea "The [PERSON_NAME]"
type textarea "x"
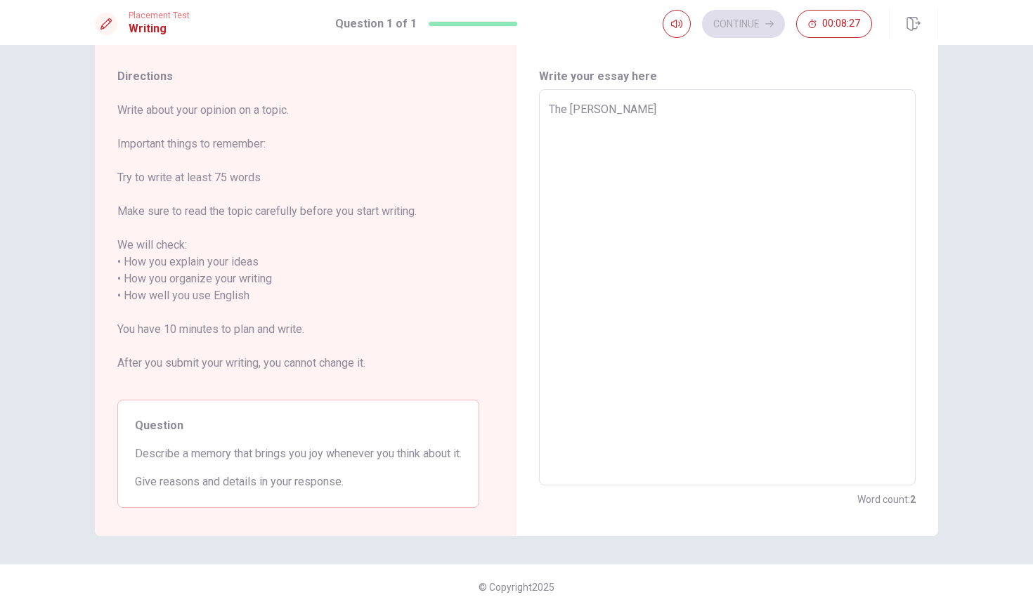
type textarea "The besst"
type textarea "x"
type textarea "The [PERSON_NAME]"
type textarea "x"
type textarea "The bes"
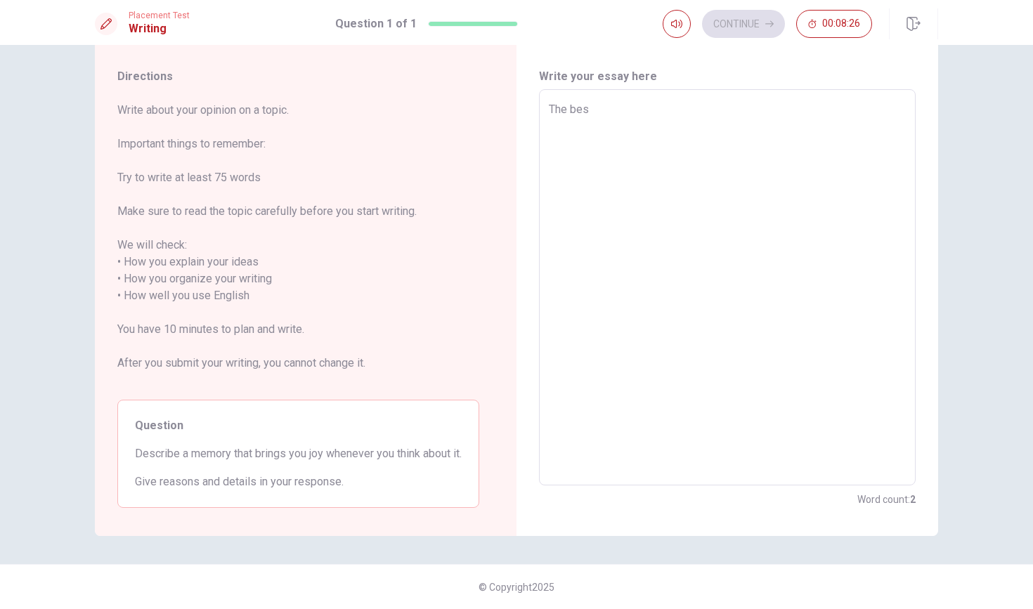
type textarea "x"
type textarea "The be"
type textarea "x"
type textarea "The bes"
type textarea "x"
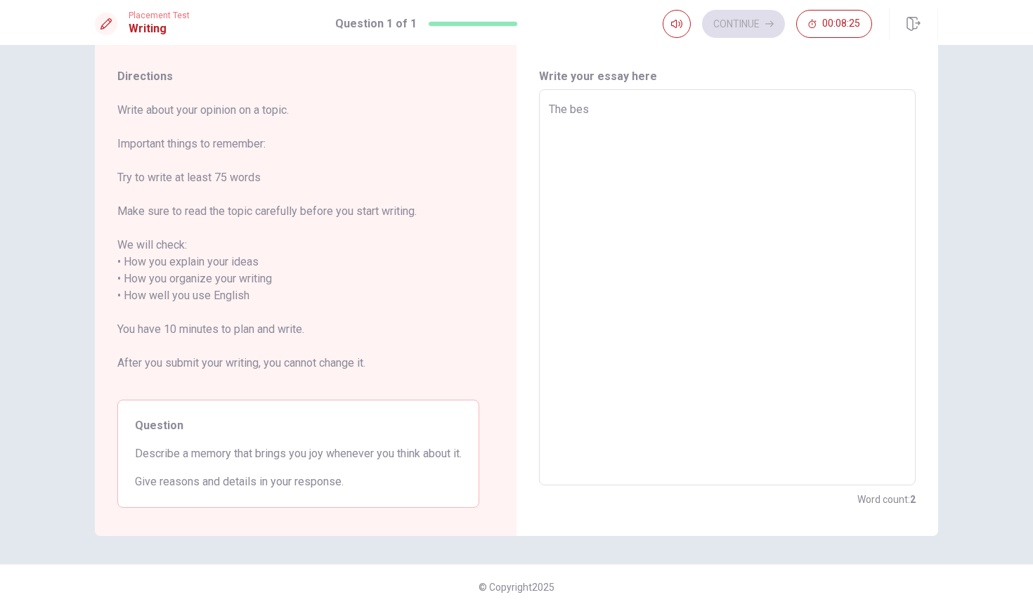
type textarea "The best"
type textarea "x"
type textarea "The best"
type textarea "x"
type textarea "The best m"
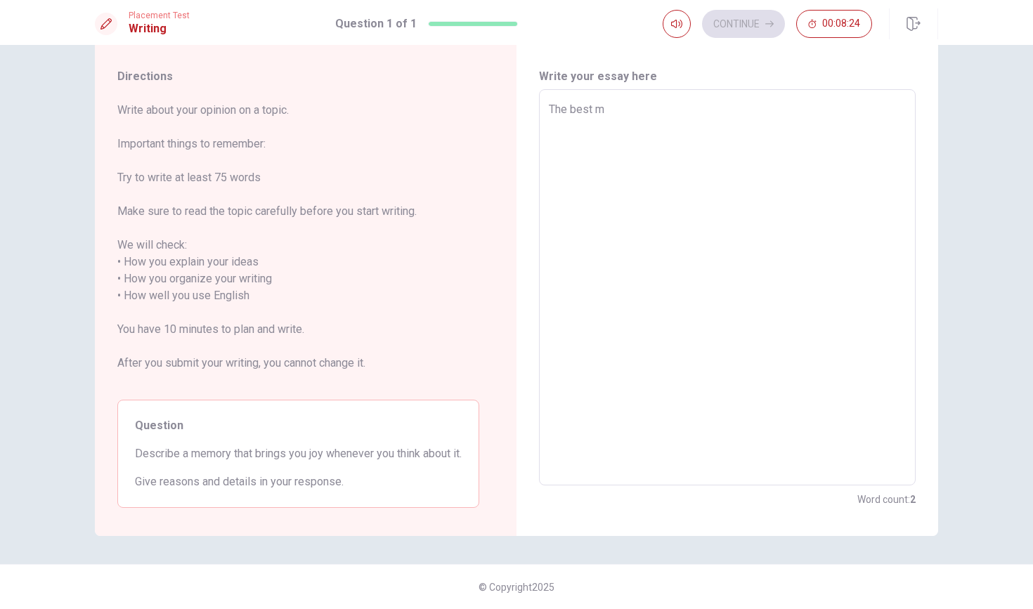
type textarea "x"
type textarea "The best me"
type textarea "x"
type textarea "The best mem"
type textarea "x"
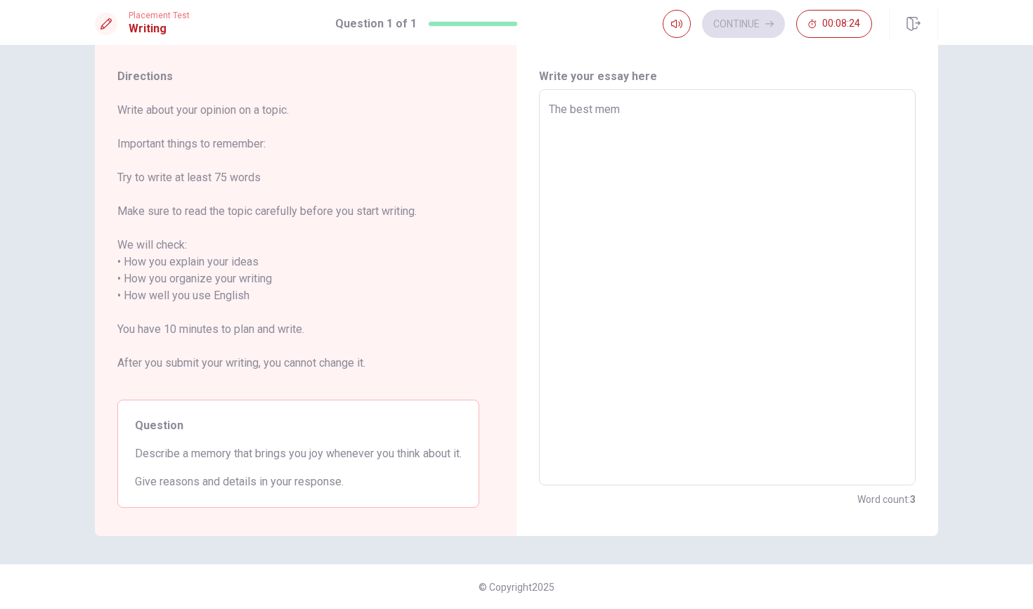
type textarea "The best memr"
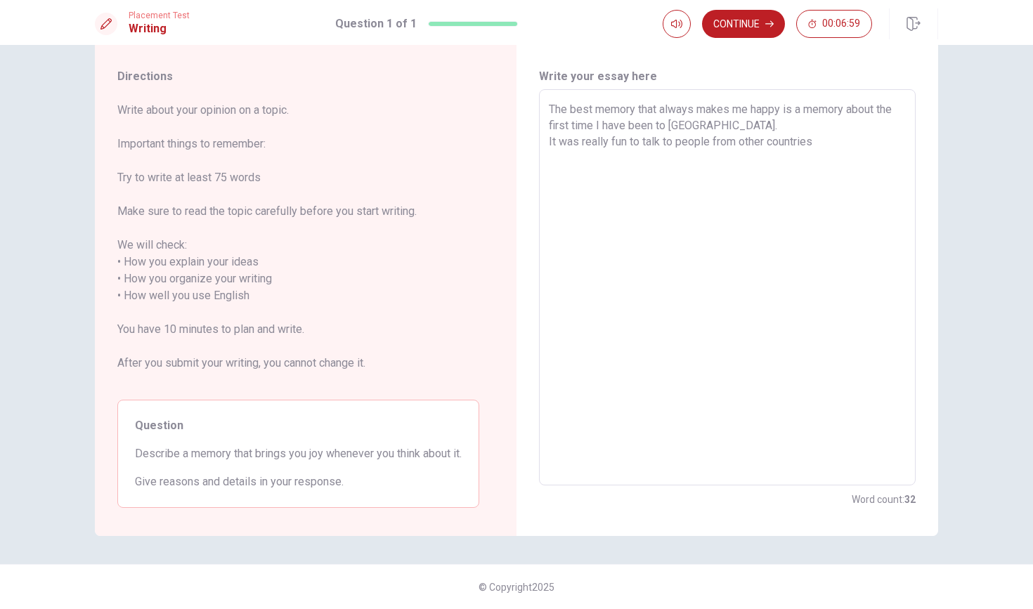
click at [507, 141] on textarea "The best memory that always makes me happy is a memory about the first time I h…" at bounding box center [727, 287] width 357 height 373
click at [507, 147] on textarea "The best memory that always makes me happy is a memory about the first time I h…" at bounding box center [727, 287] width 357 height 373
click at [507, 170] on textarea "The best memory that always makes me happy is a memory about the first time I h…" at bounding box center [727, 287] width 357 height 373
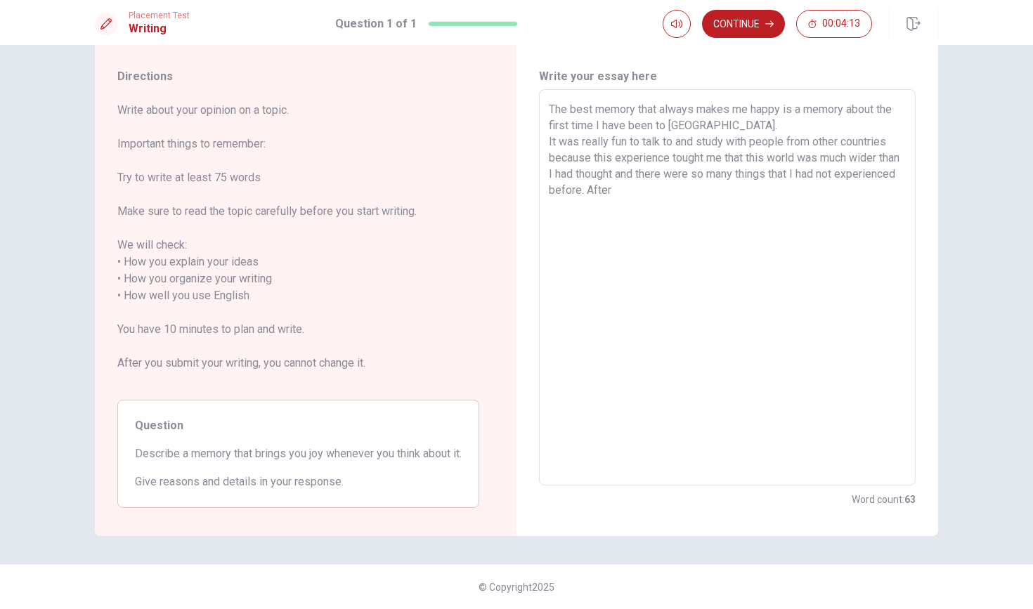
click at [507, 192] on textarea "The best memory that always makes me happy is a memory about the first time I h…" at bounding box center [727, 287] width 357 height 373
click at [507, 189] on textarea "The best memory that always makes me happy is a memory about the first time I h…" at bounding box center [727, 287] width 357 height 373
click at [507, 231] on textarea "The best memory that always makes me happy is a memory about the first time I h…" at bounding box center [727, 287] width 357 height 373
click at [507, 19] on button "Continue" at bounding box center [743, 24] width 83 height 28
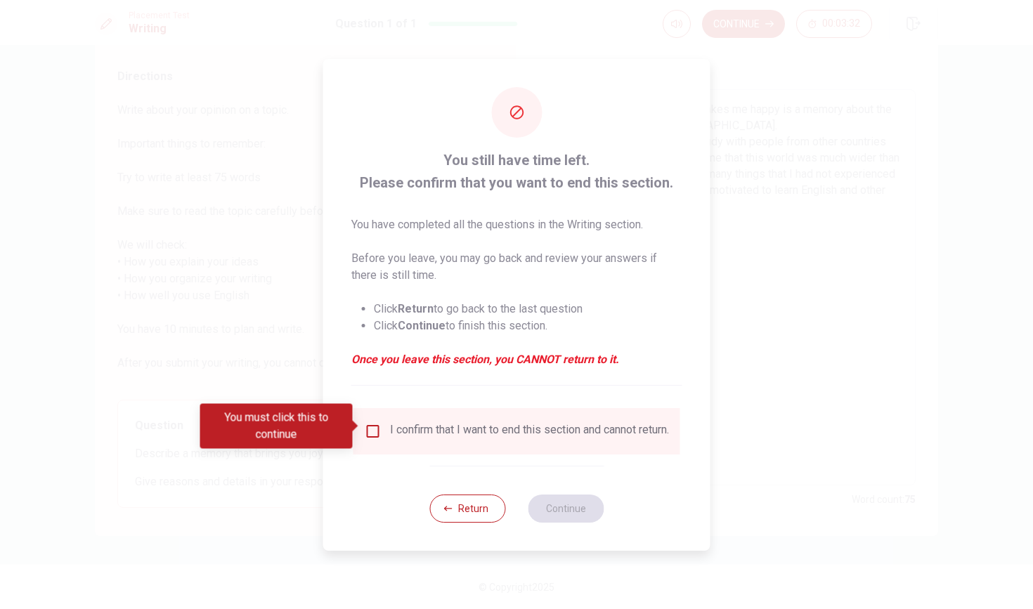
click at [371, 418] on div "I confirm that I want to end this section and cannot return." at bounding box center [516, 431] width 327 height 46
click at [462, 509] on button "Return" at bounding box center [467, 509] width 76 height 28
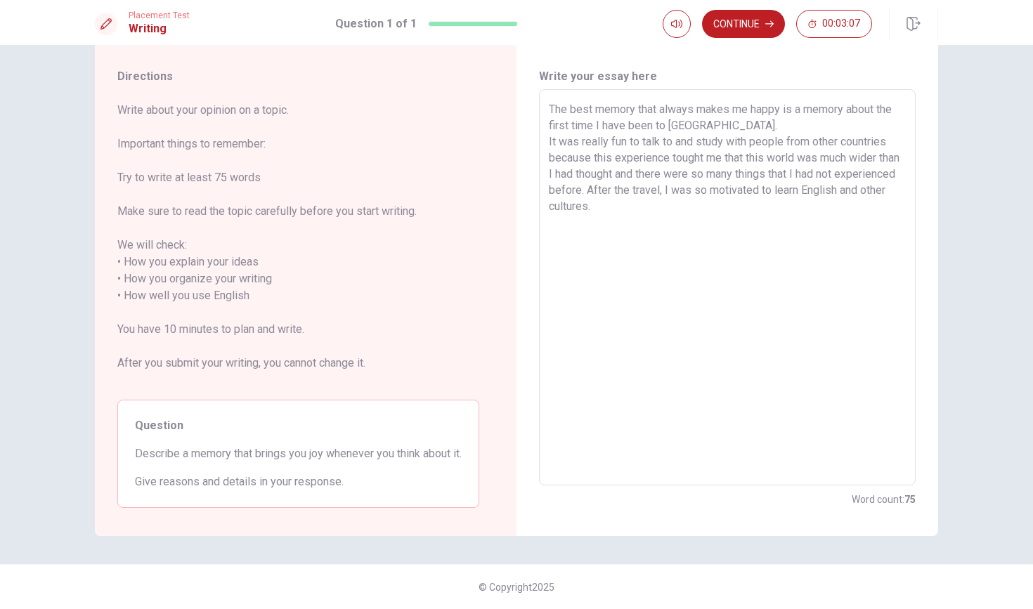
click at [507, 171] on textarea "The best memory that always makes me happy is a memory about the first time I h…" at bounding box center [727, 287] width 357 height 373
click at [507, 211] on textarea "The best memory that always makes me happy is a memory about the first time I h…" at bounding box center [727, 287] width 357 height 373
click at [507, 210] on textarea "The best memory that always makes me happy is a memory about the first time I h…" at bounding box center [727, 287] width 357 height 373
click at [507, 14] on button "Continue" at bounding box center [743, 24] width 83 height 28
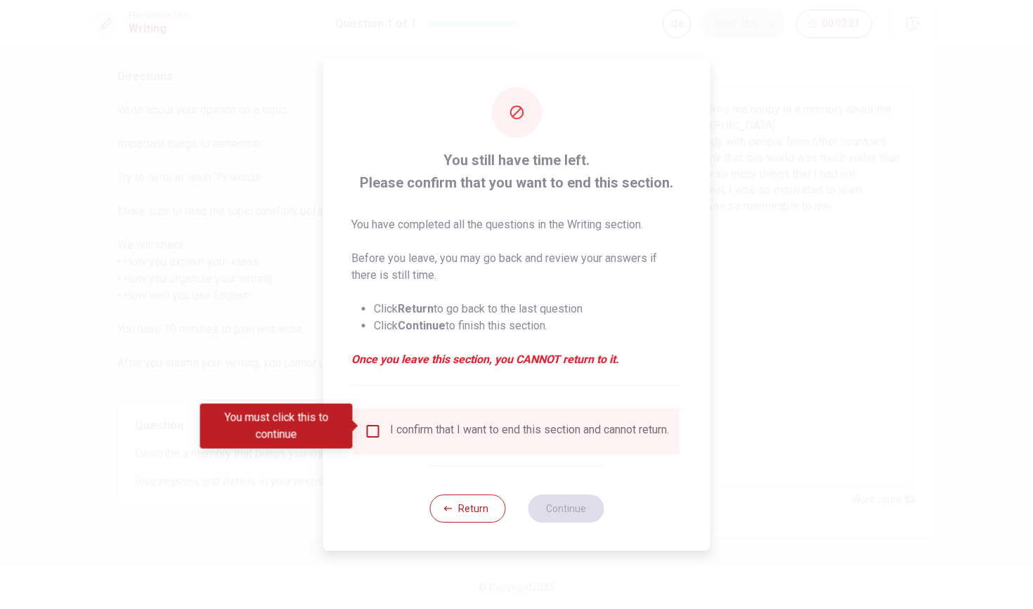
click at [365, 423] on input "You must click this to continue" at bounding box center [373, 431] width 17 height 17
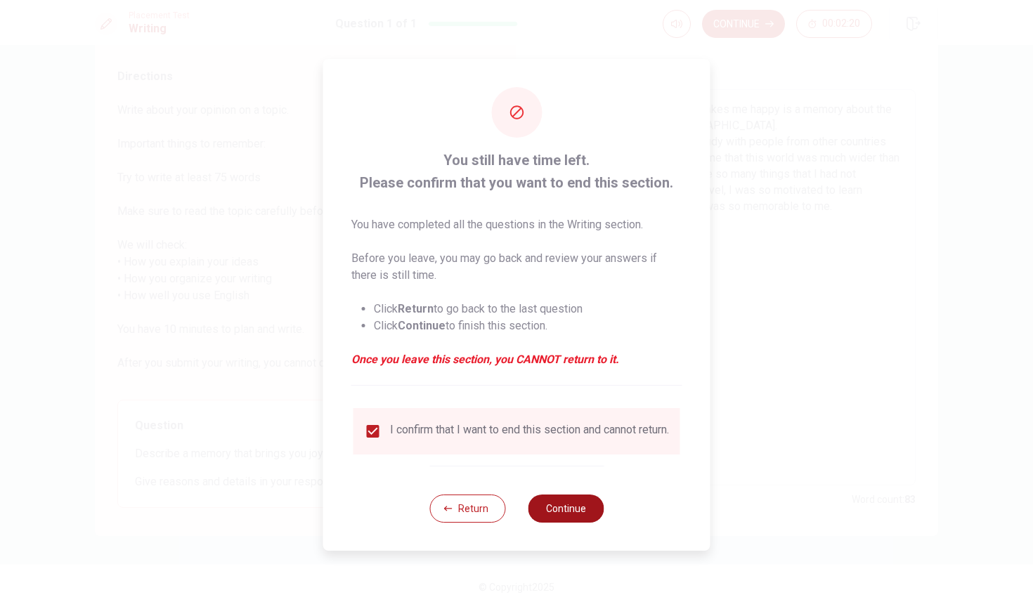
click at [507, 511] on button "Continue" at bounding box center [566, 509] width 76 height 28
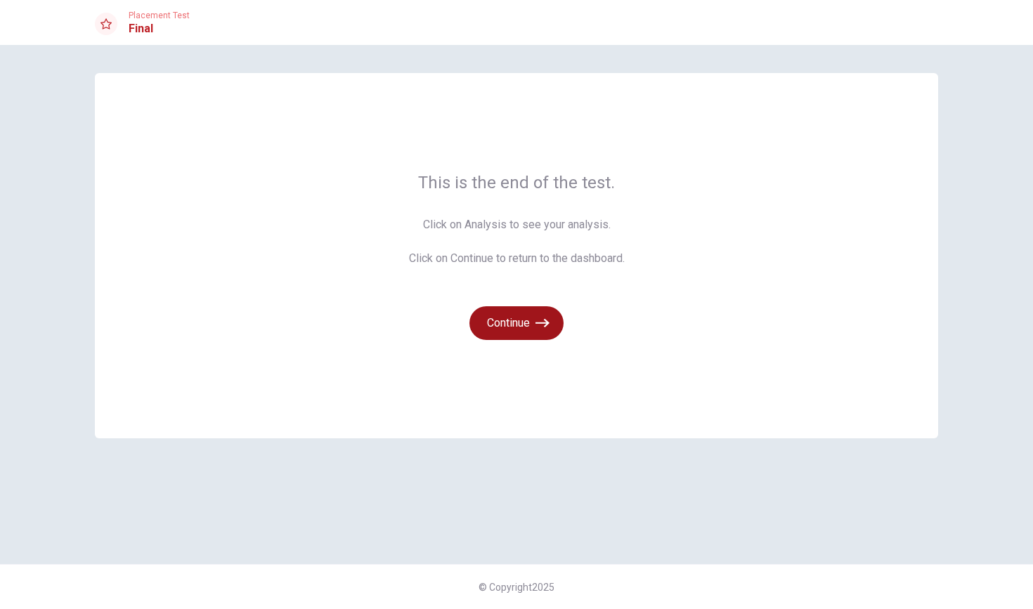
click at [507, 318] on button "Continue" at bounding box center [516, 323] width 94 height 34
